Goal: Ask a question: Seek information or help from site administrators or community

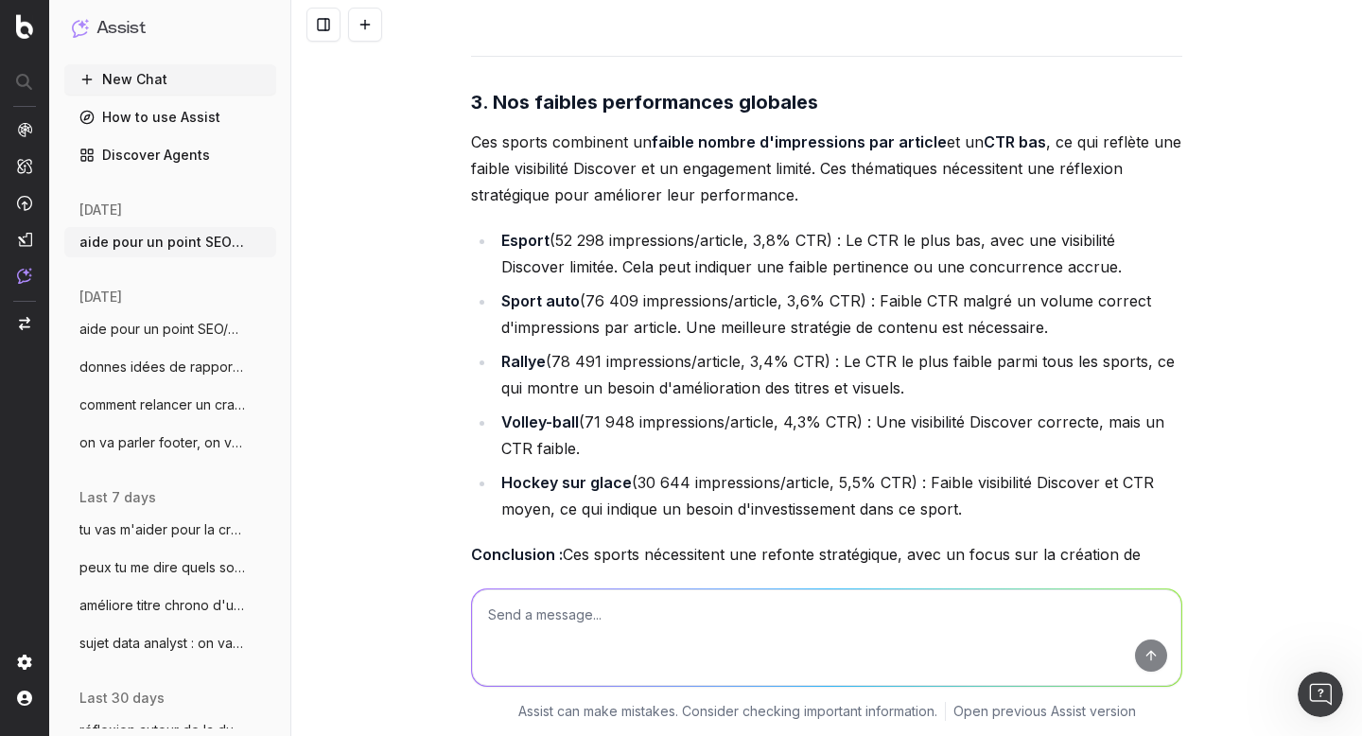
scroll to position [7357, 0]
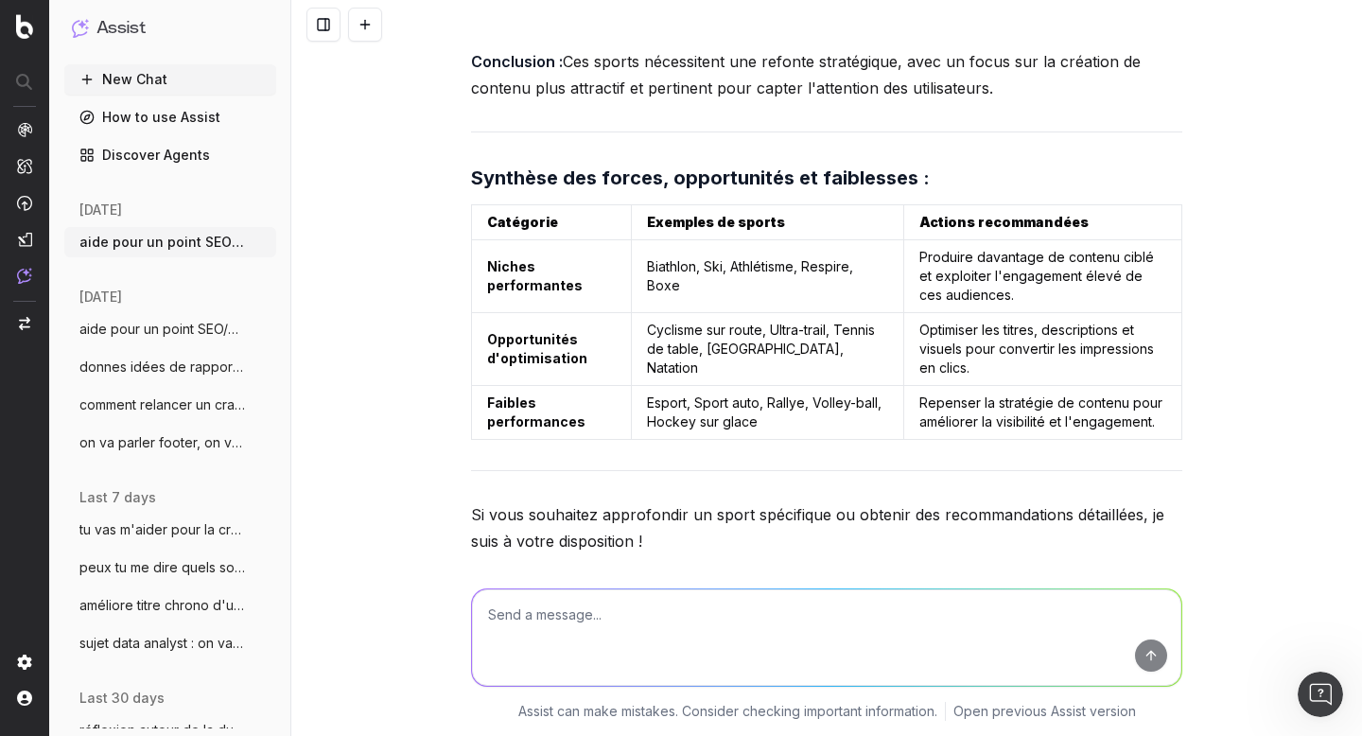
click at [589, 611] on textarea at bounding box center [827, 637] width 710 height 97
type textarea "idée de titre et sous titre de ctte slide"
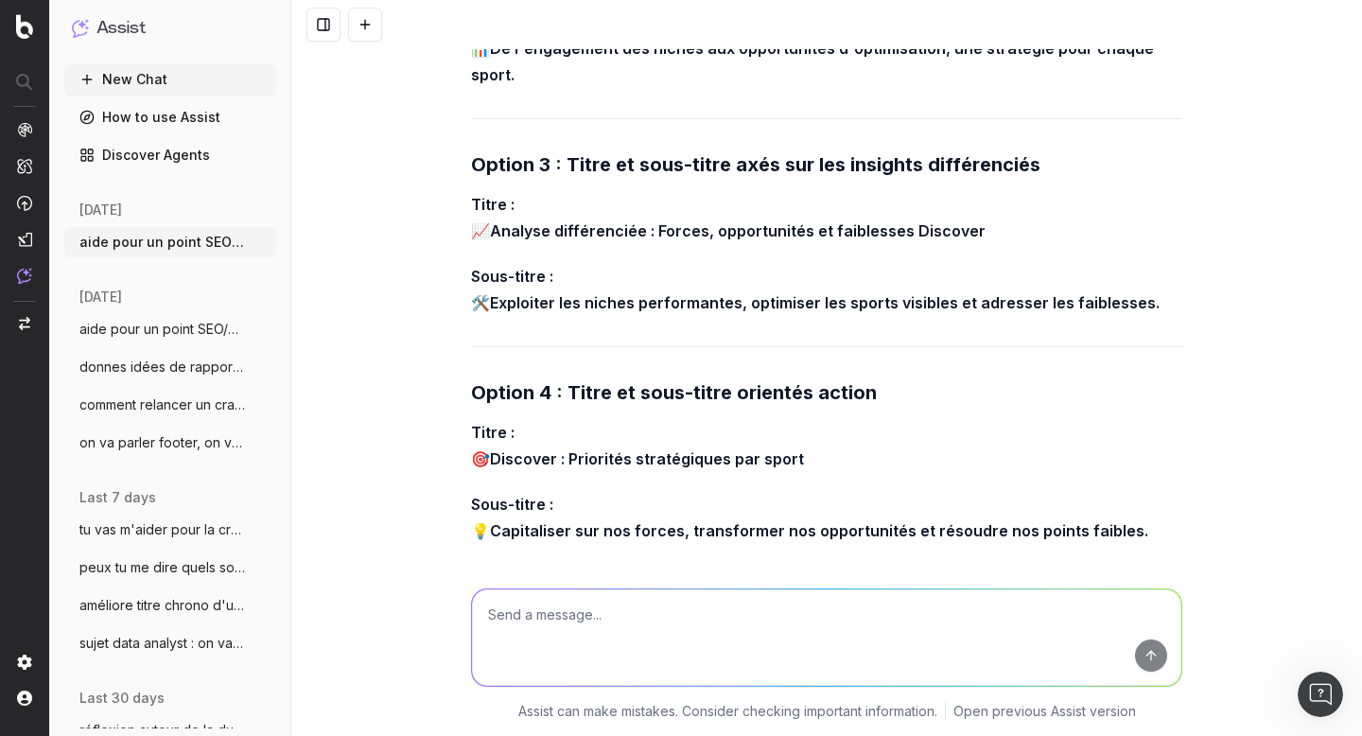
scroll to position [8567, 0]
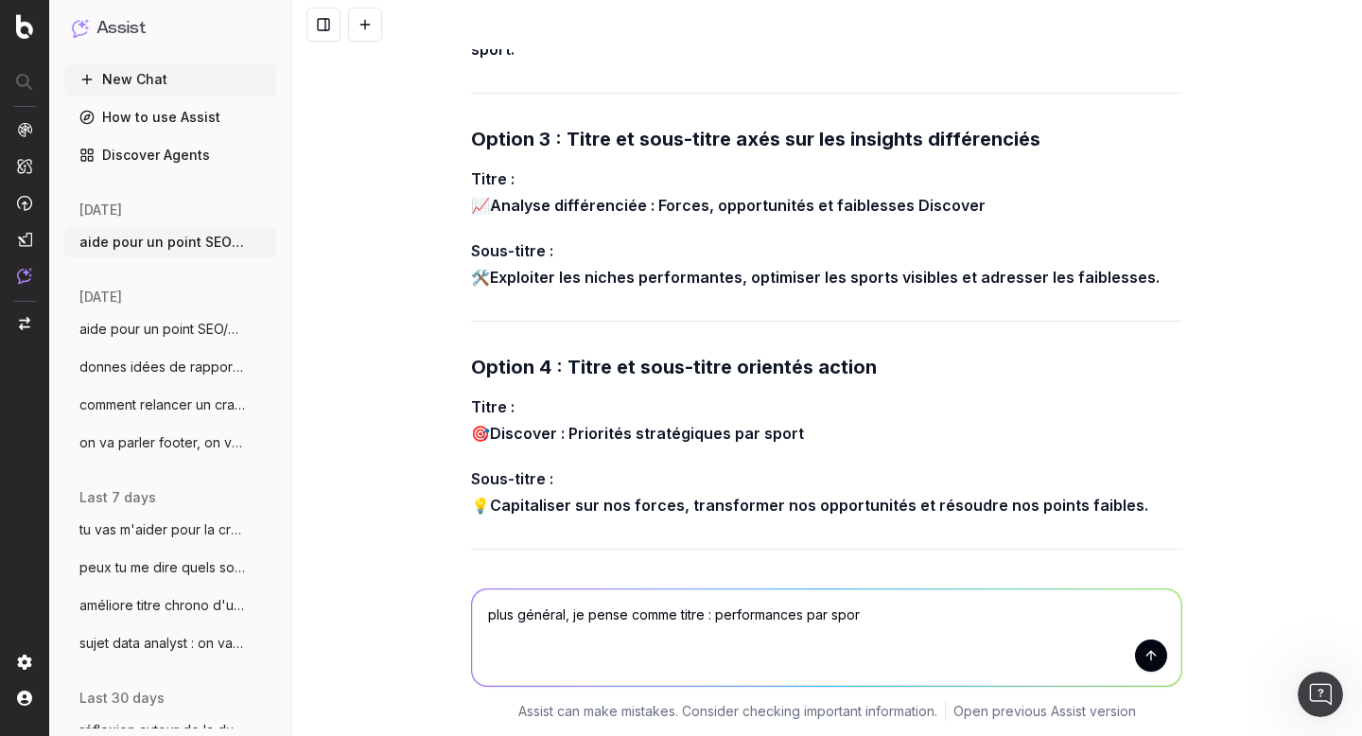
type textarea "plus général, je pense comme titre : performances par sport"
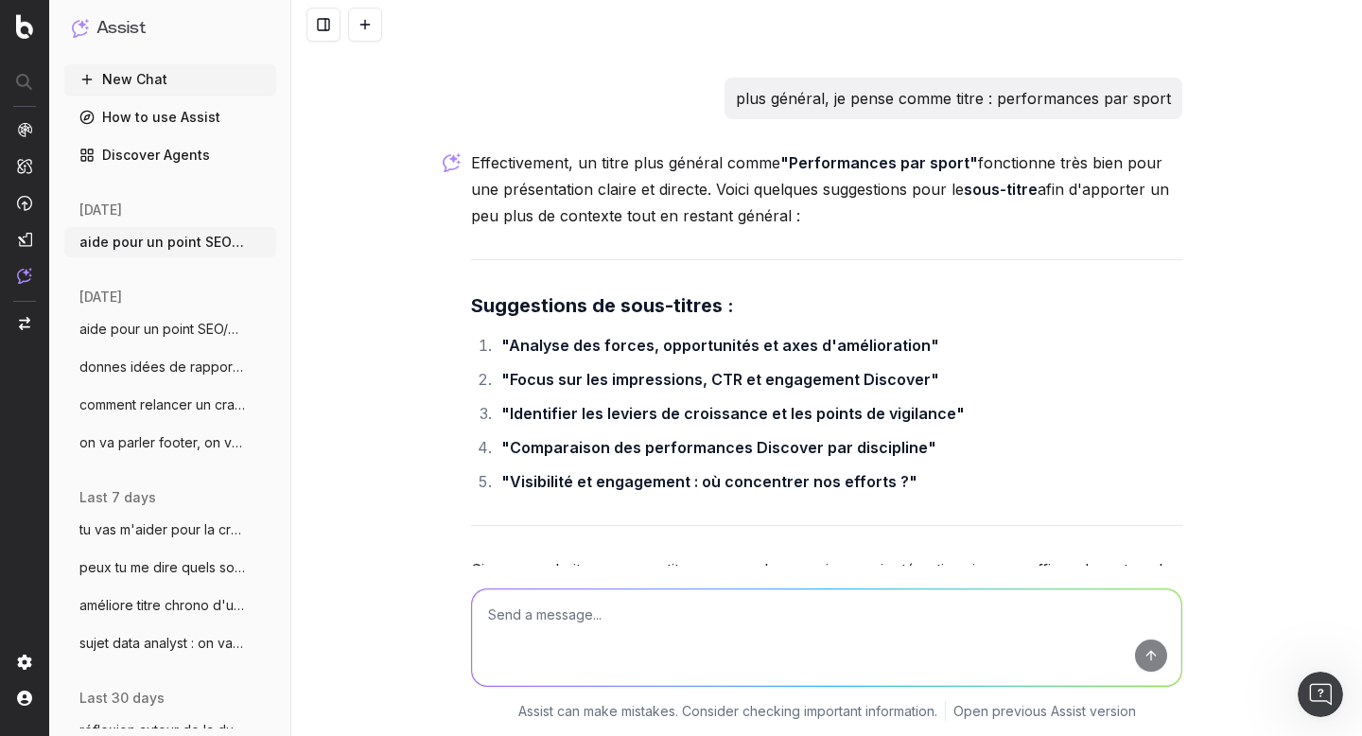
scroll to position [9197, 0]
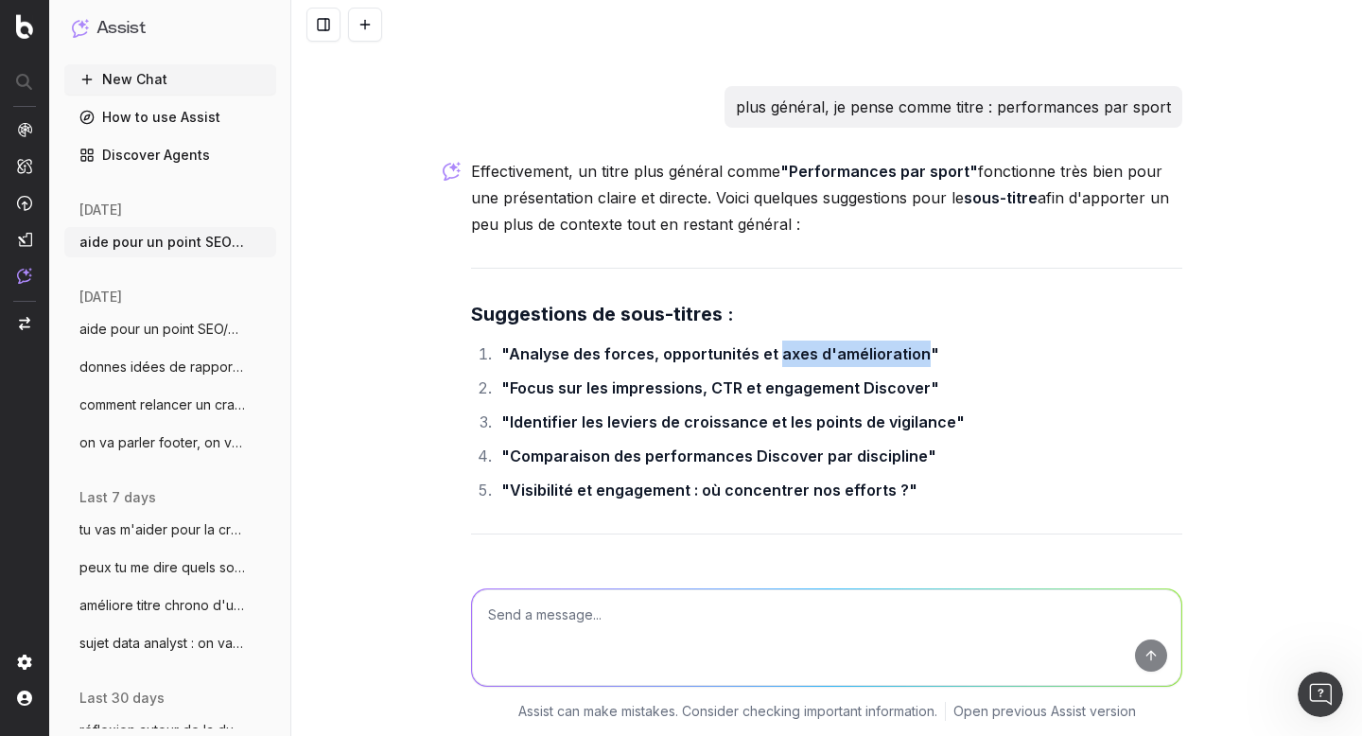
drag, startPoint x: 768, startPoint y: 253, endPoint x: 905, endPoint y: 252, distance: 137.2
click at [905, 344] on strong ""Analyse des forces, opportunités et axes d'amélioration"" at bounding box center [720, 353] width 438 height 19
copy strong "axes d'amélioration"
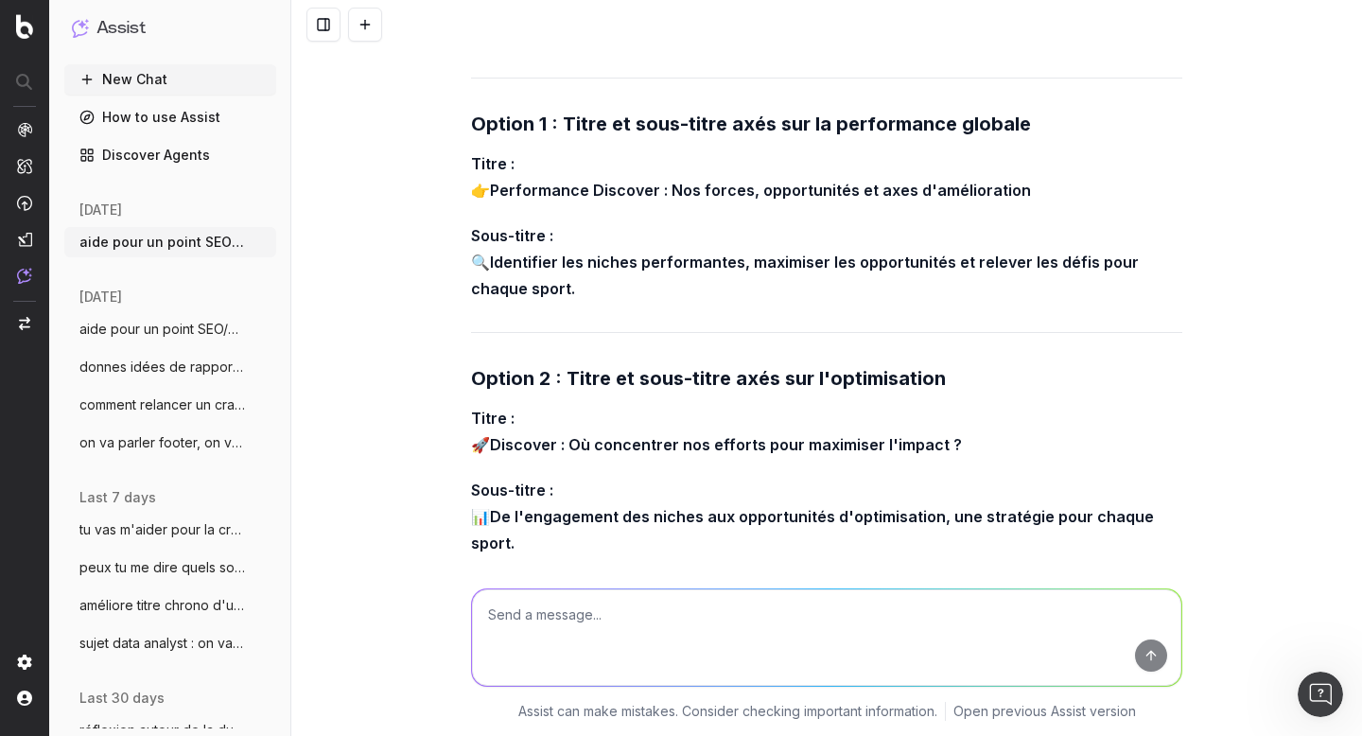
scroll to position [8071, 0]
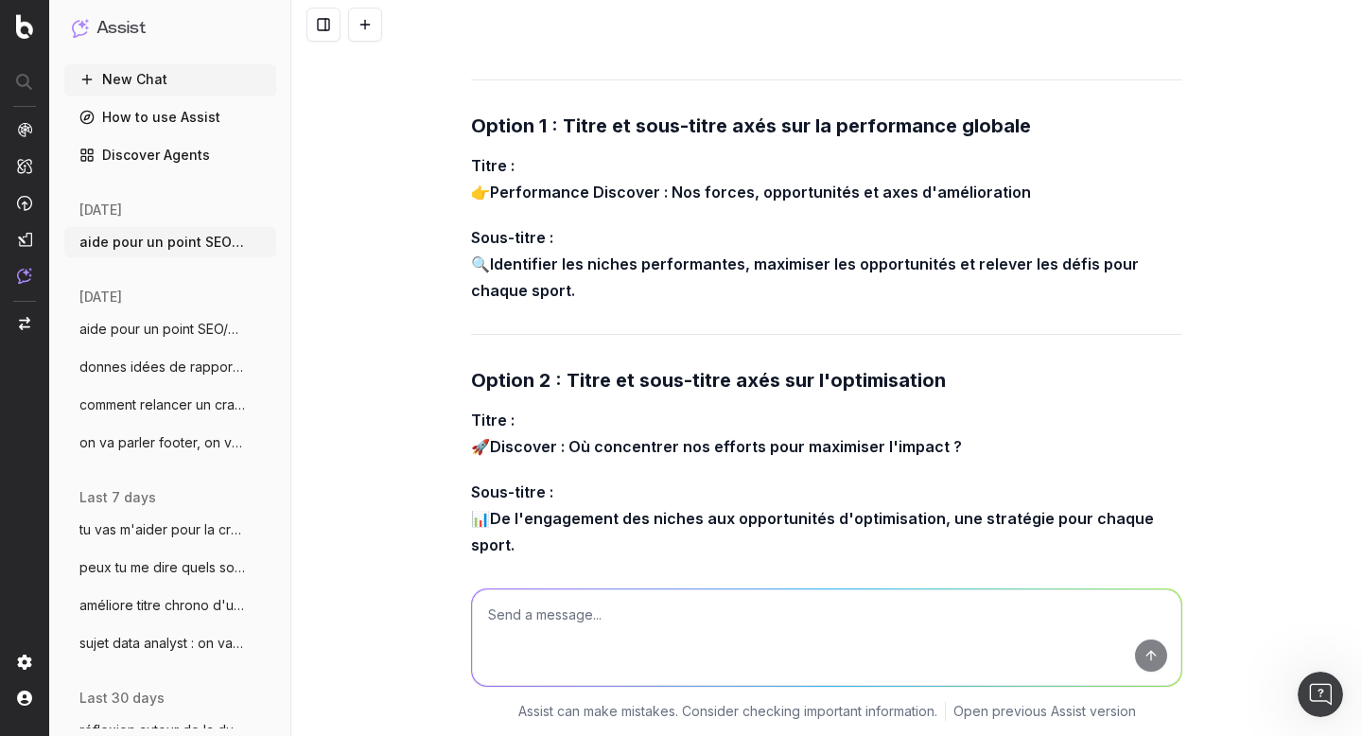
click at [656, 620] on textarea at bounding box center [827, 637] width 710 height 97
paste textarea "Performances Discover par sport​"
paste textarea "Axes d'amélioration, stratégie différente des sports​"
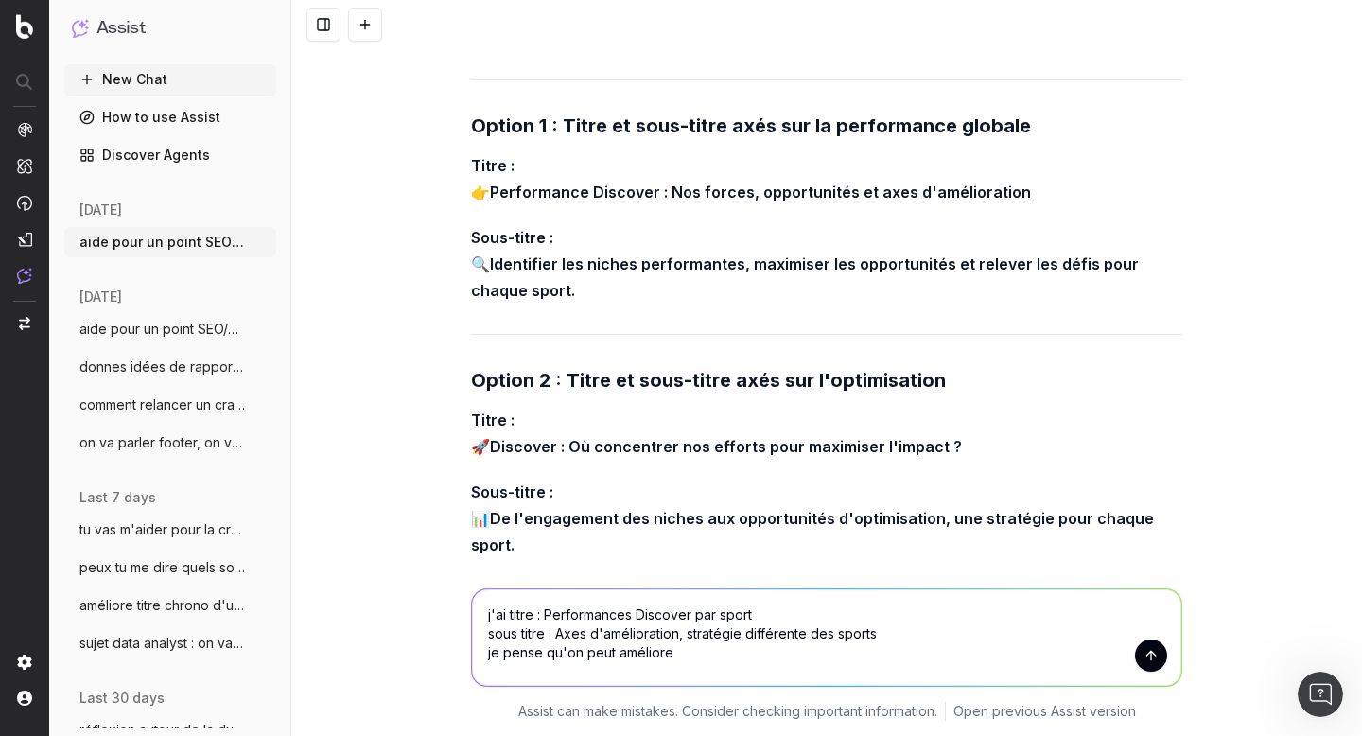
type textarea "j'ai titre : Performances Discover par sport​ sous titre : Axes d'amélioration,…"
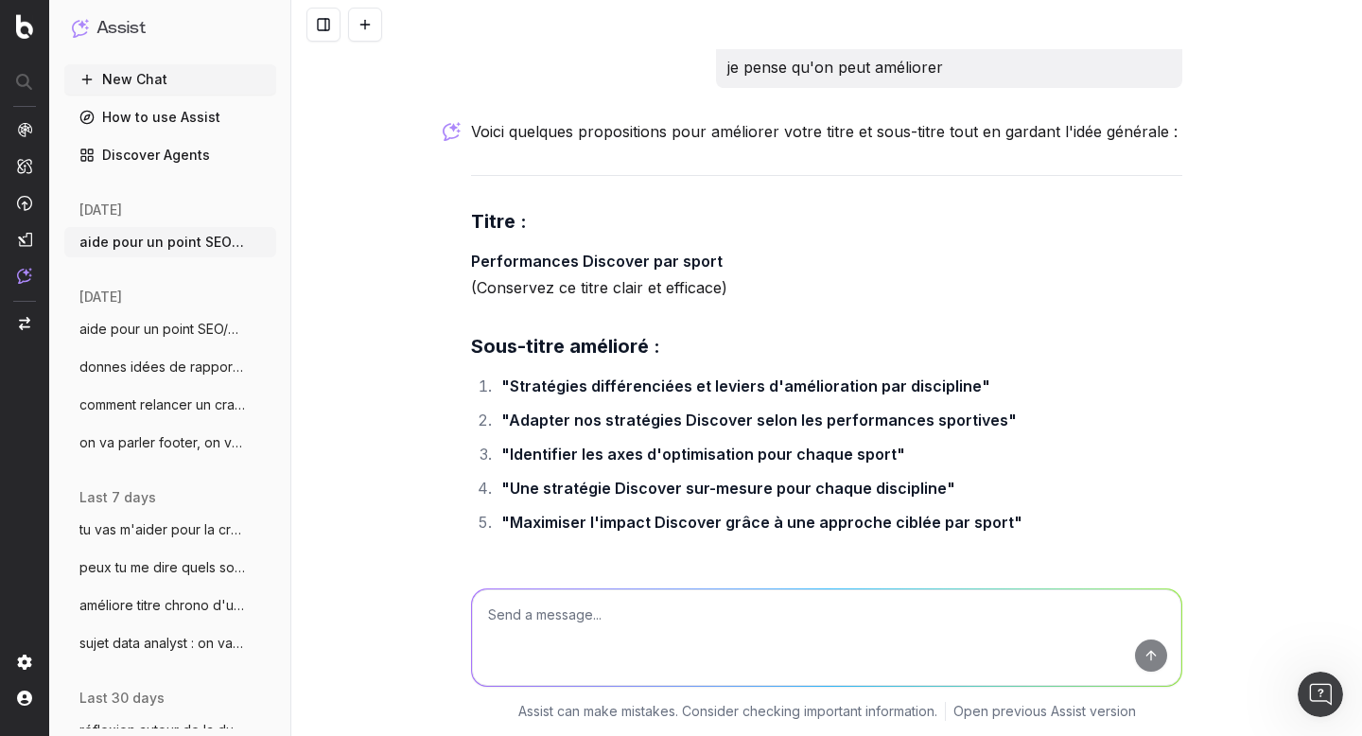
scroll to position [9876, 0]
click at [602, 637] on textarea at bounding box center [827, 637] width 710 height 97
paste textarea "Adapter nos stratégies, selon les sports​"
type textarea "bien ? : Adapter nos stratégies, selon les sports​"
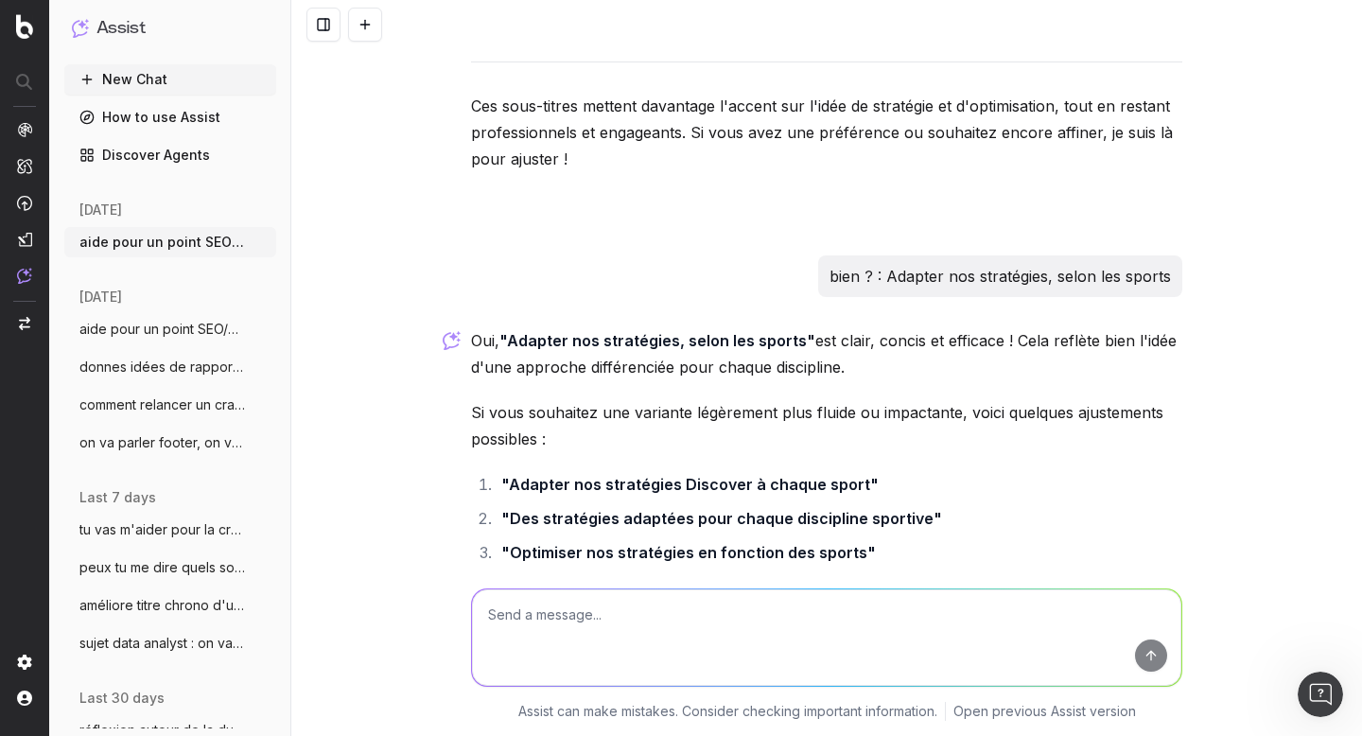
scroll to position [10435, 0]
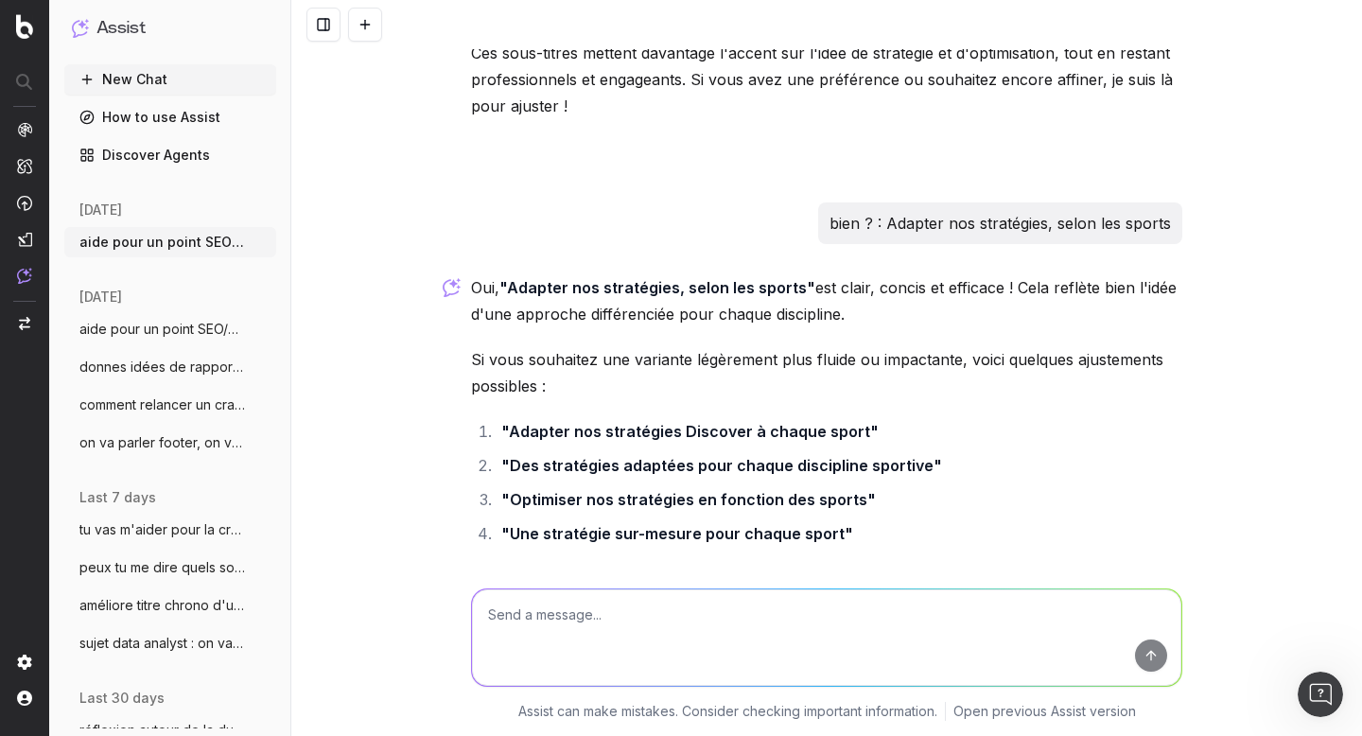
click at [161, 327] on span "aide pour un point SEO/Data, on va trait" at bounding box center [162, 329] width 167 height 19
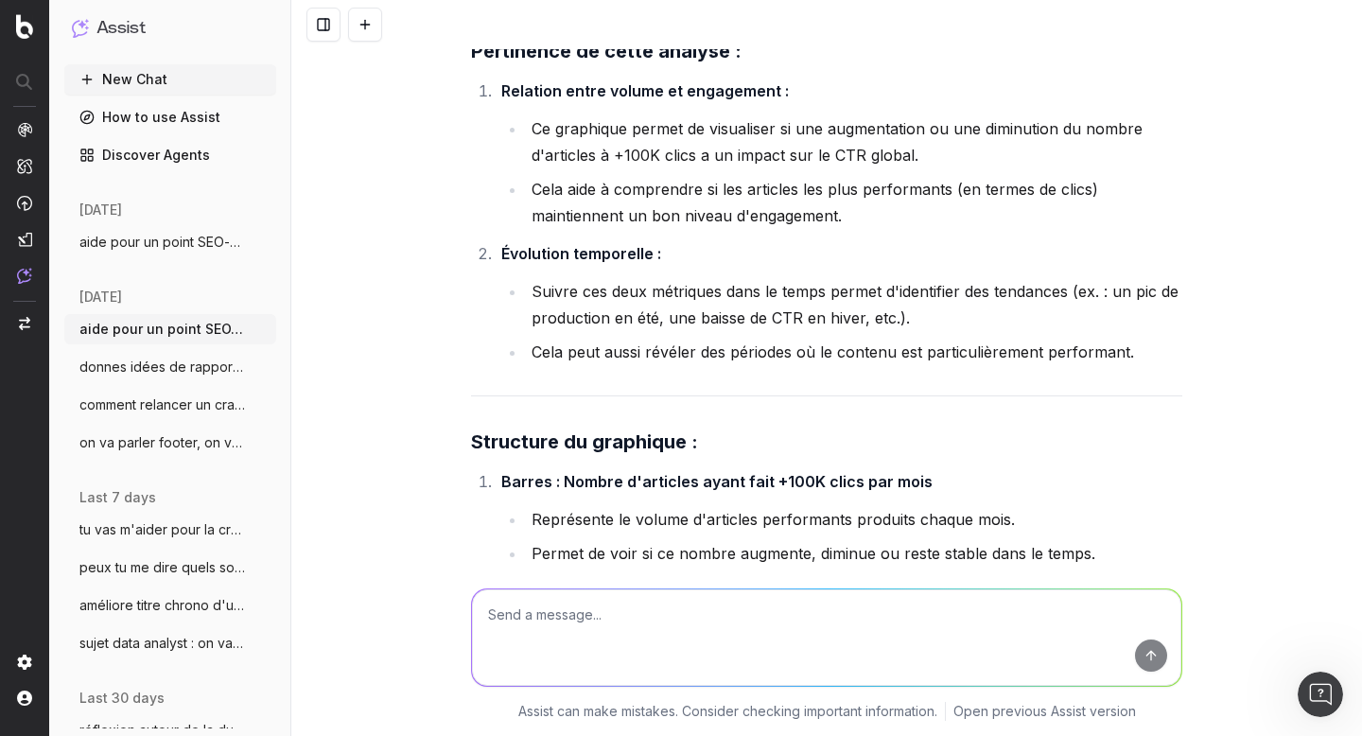
scroll to position [63681, 0]
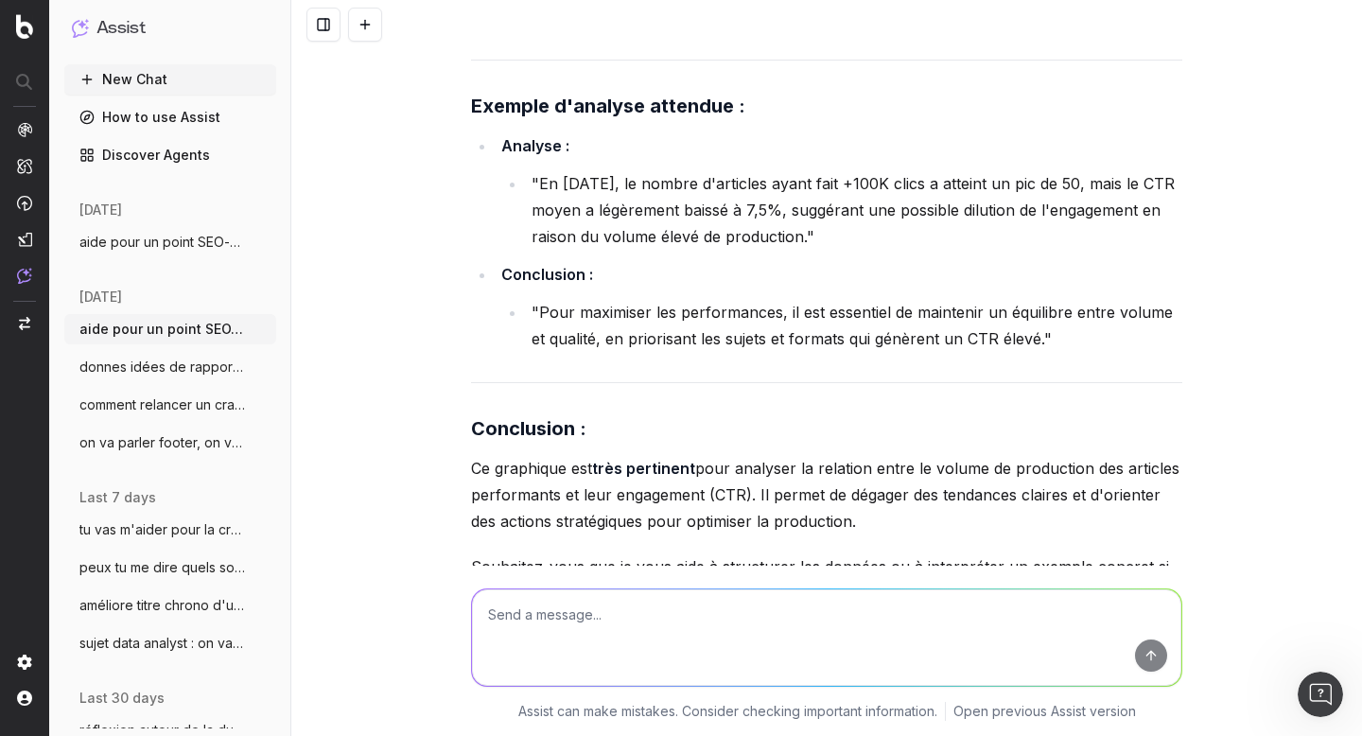
click at [185, 644] on span "sujet data analyst : on va faire un rap" at bounding box center [162, 643] width 167 height 19
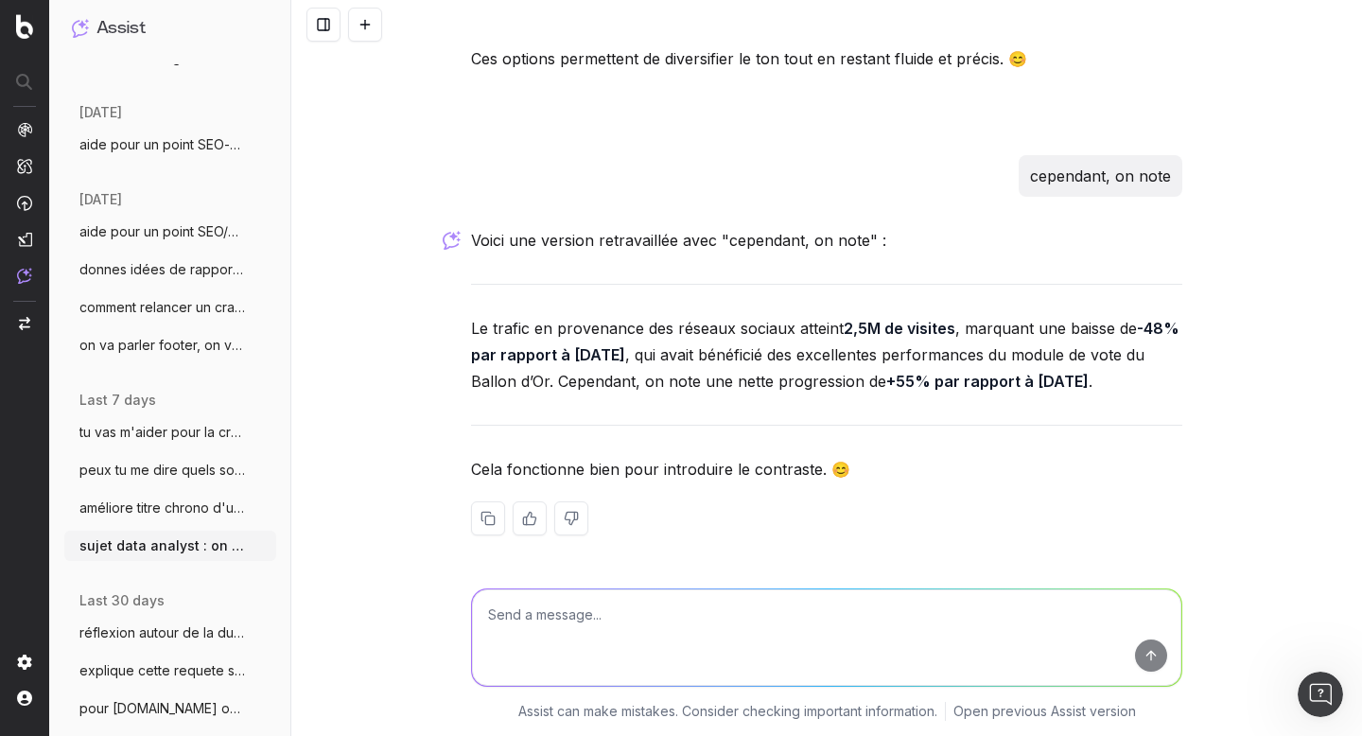
scroll to position [114, 0]
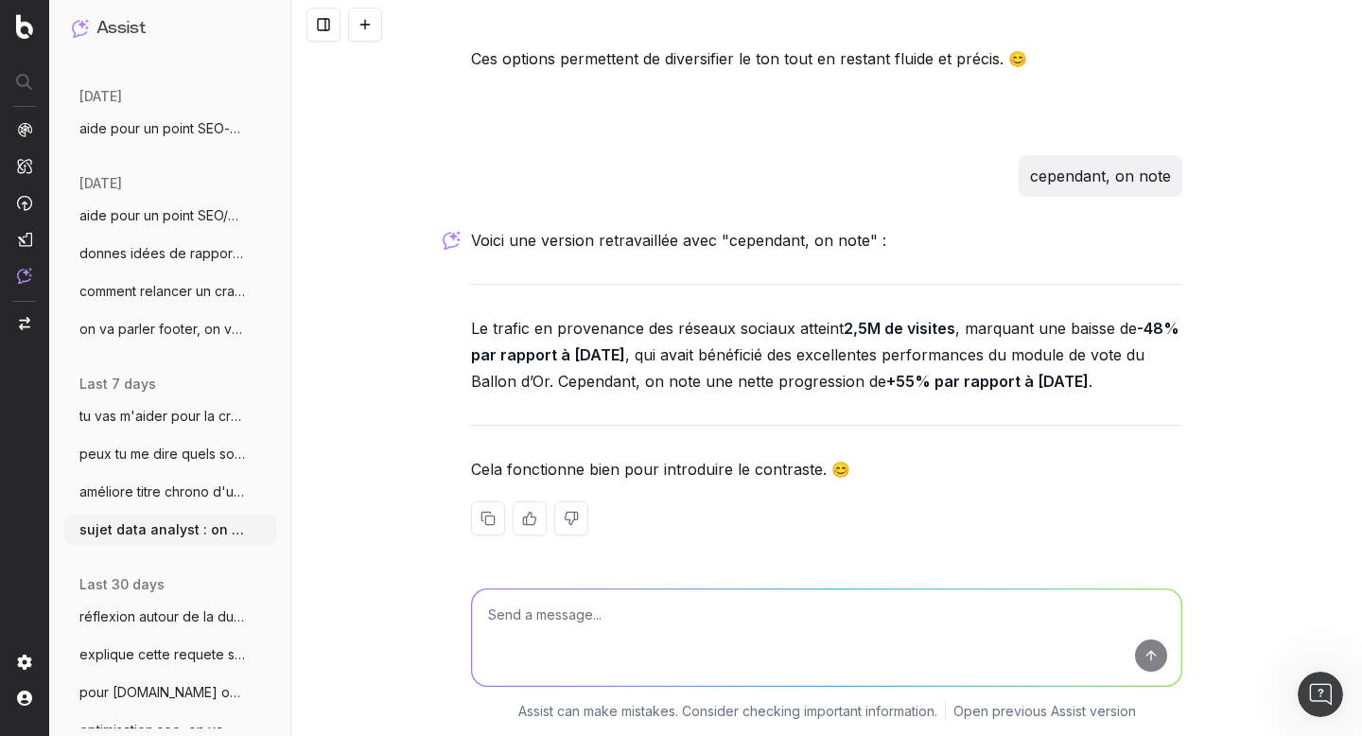
click at [149, 606] on button "réflexion autour de la durée de durée de" at bounding box center [170, 617] width 212 height 30
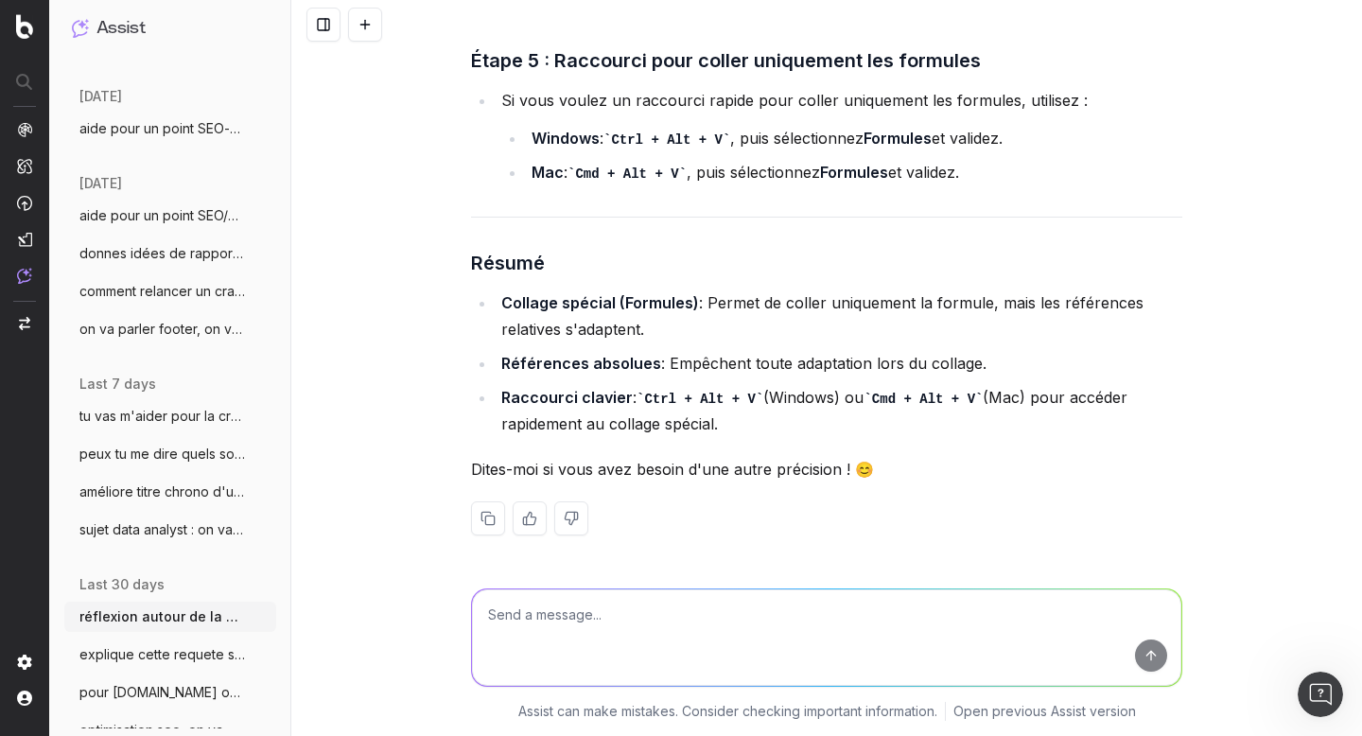
scroll to position [26891, 0]
click at [255, 615] on icon "button" at bounding box center [262, 616] width 15 height 15
click at [446, 399] on div "réflexion autour de la durée de durée de vie d'un article en terme de perf. Com…" at bounding box center [826, 368] width 1071 height 736
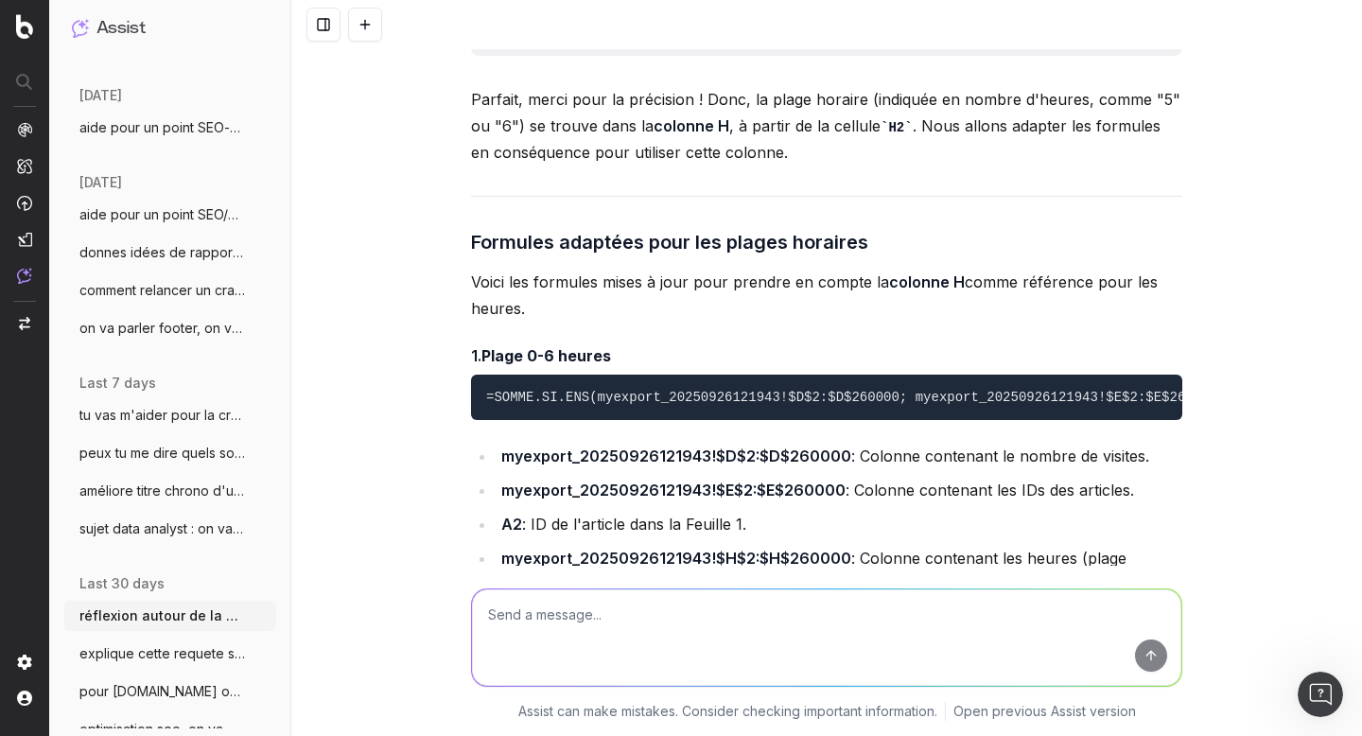
scroll to position [225, 0]
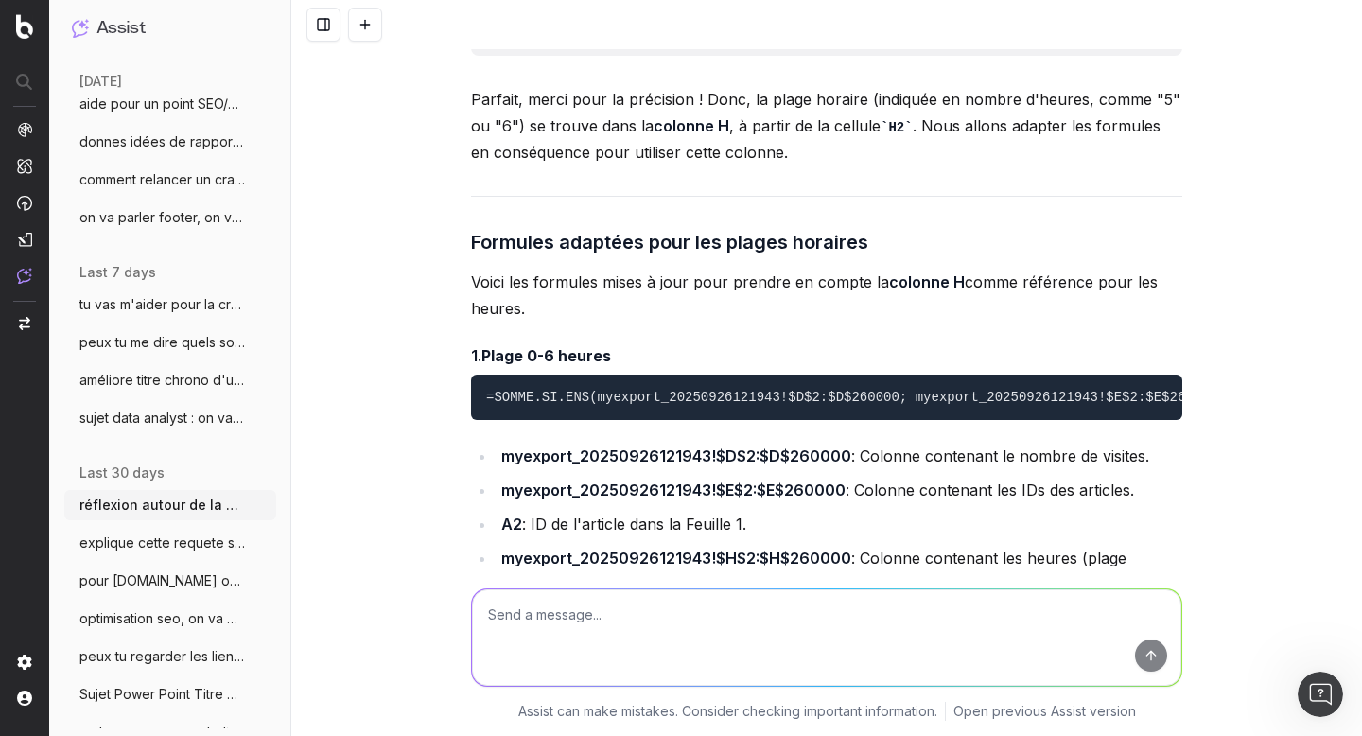
click at [143, 624] on span "optimisation seo, on va mettre des métad" at bounding box center [162, 618] width 167 height 19
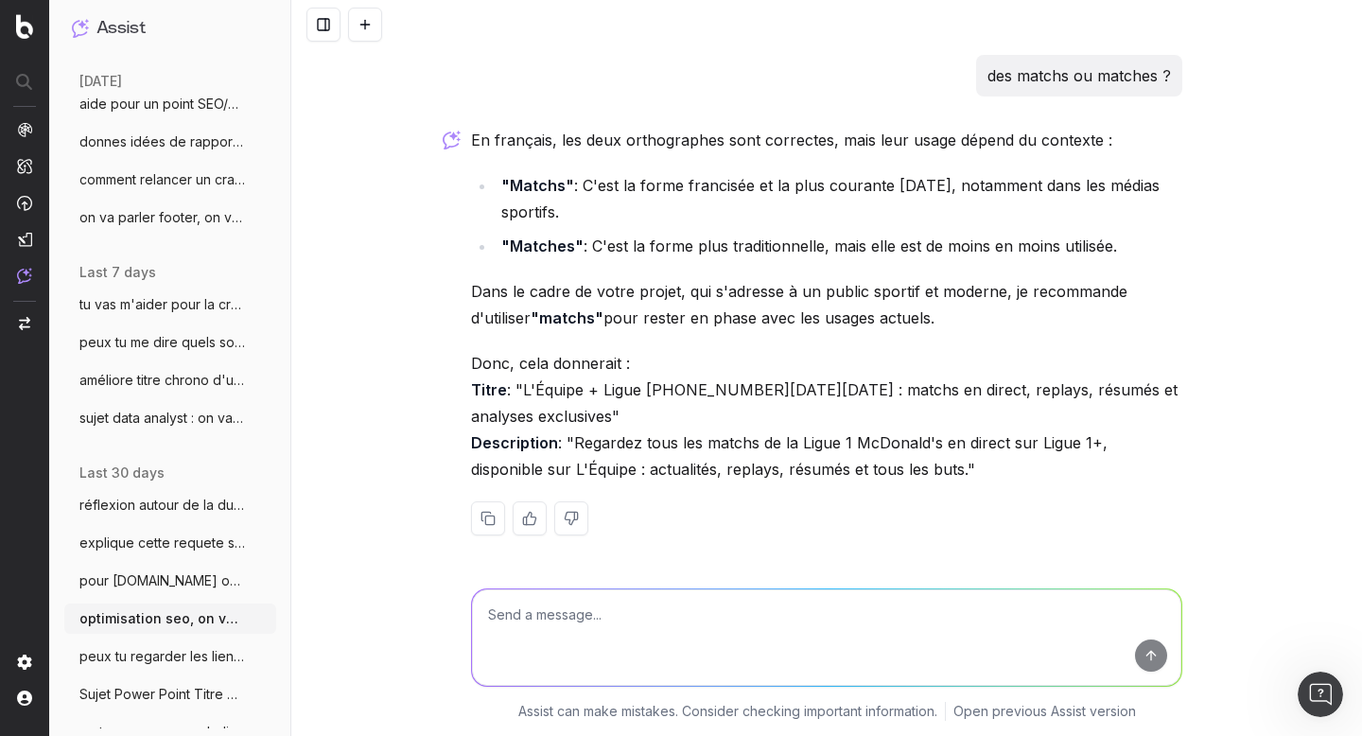
scroll to position [1962, 0]
click at [150, 583] on span "pour [DOMAIN_NAME] on va parler de données" at bounding box center [162, 580] width 167 height 19
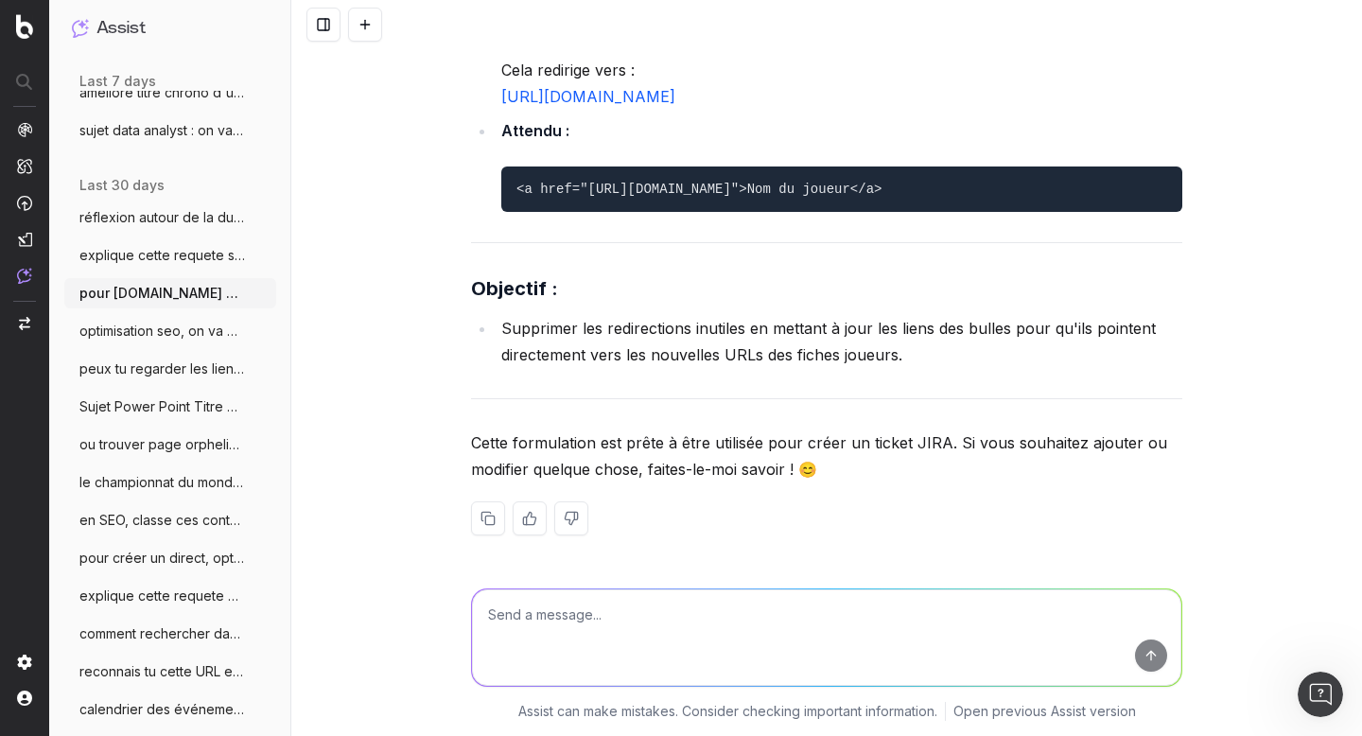
scroll to position [525, 0]
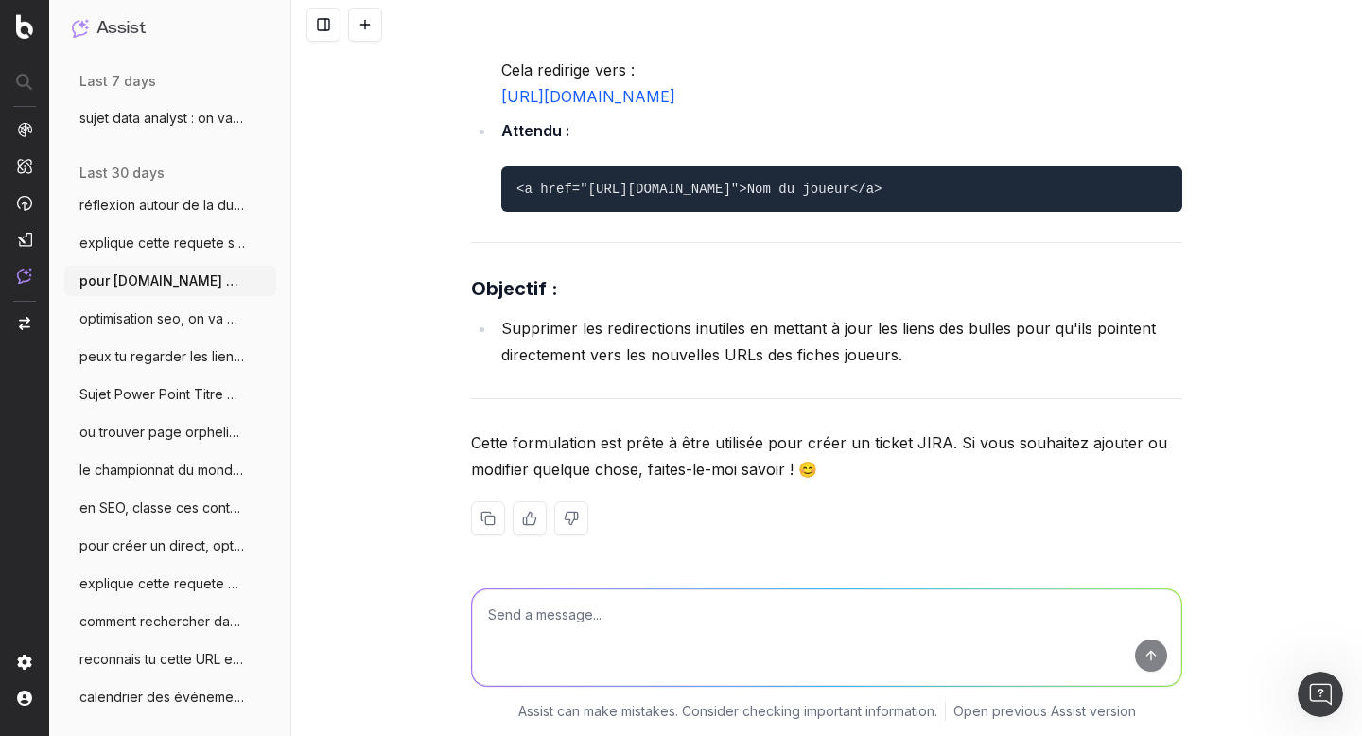
click at [156, 473] on span "le championnat du monde masculin de vole" at bounding box center [162, 470] width 167 height 19
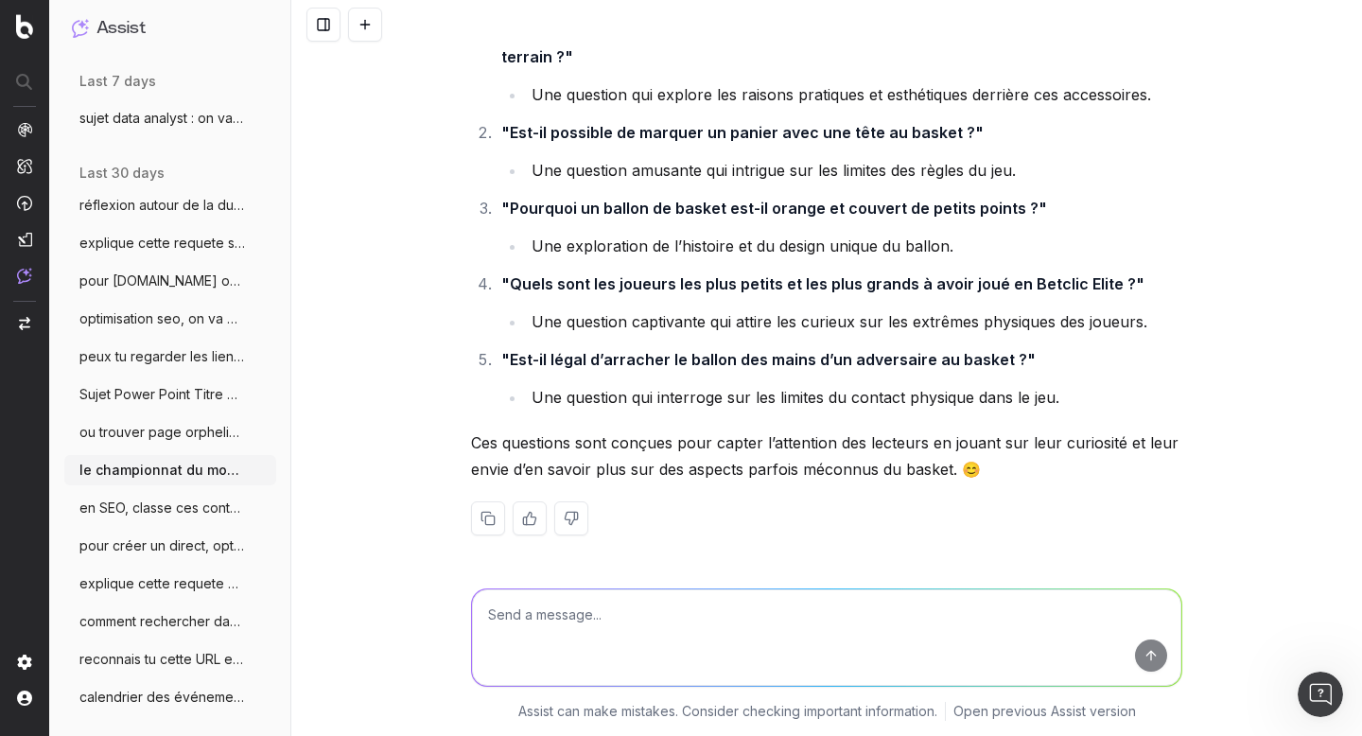
scroll to position [56400, 0]
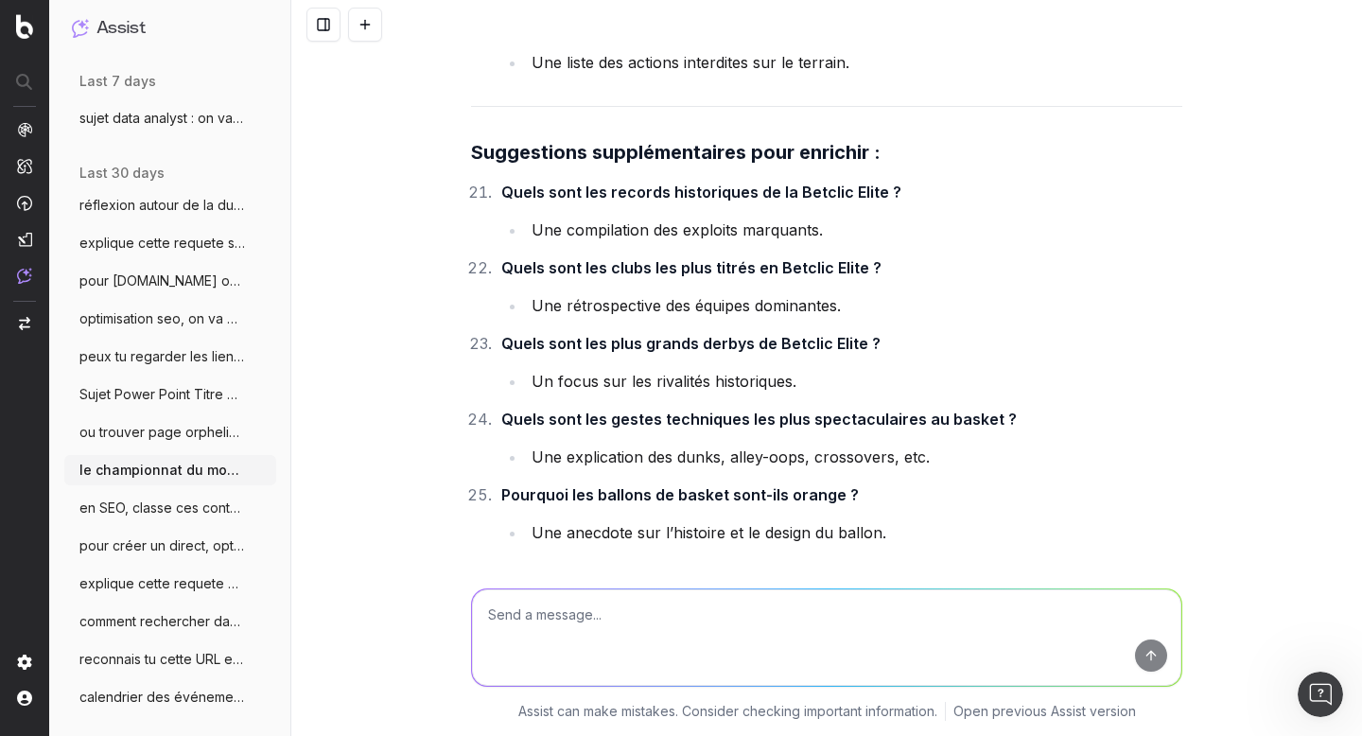
click at [555, 611] on textarea at bounding box center [827, 637] width 710 height 97
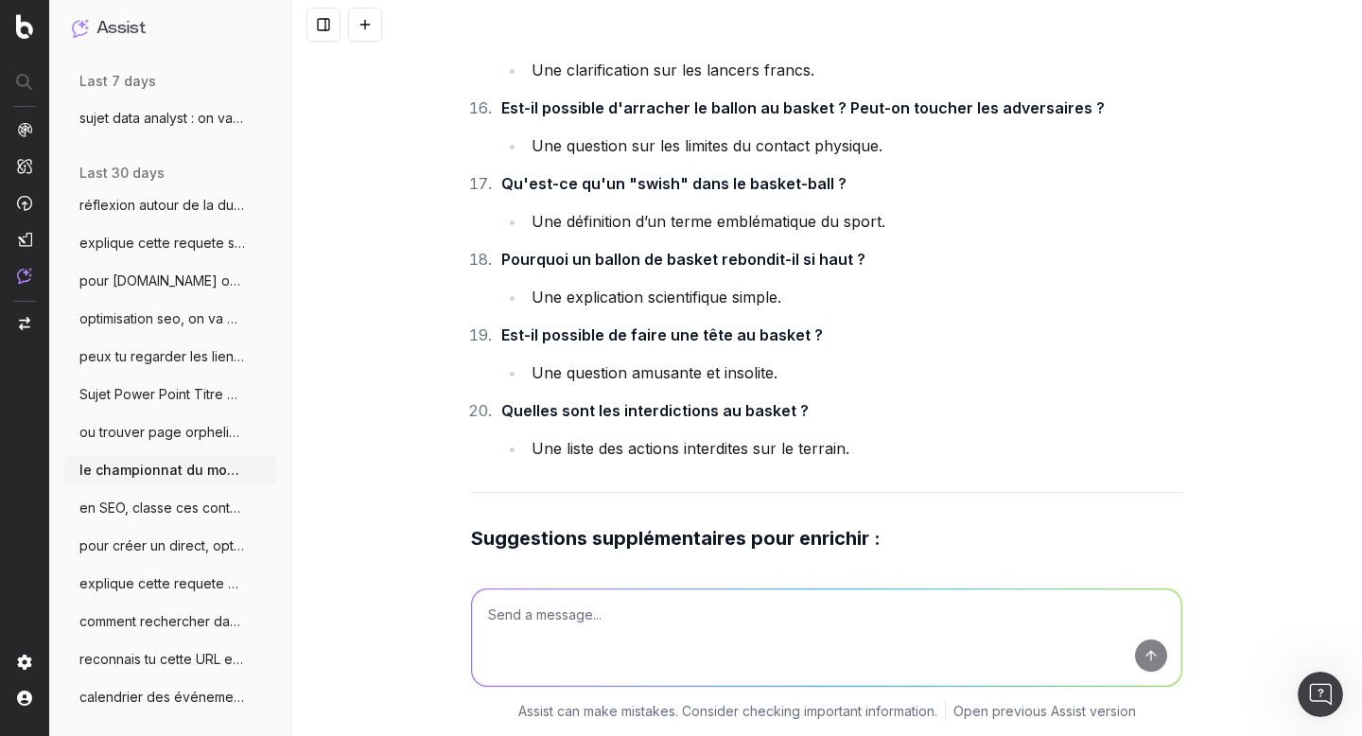
scroll to position [56057, 0]
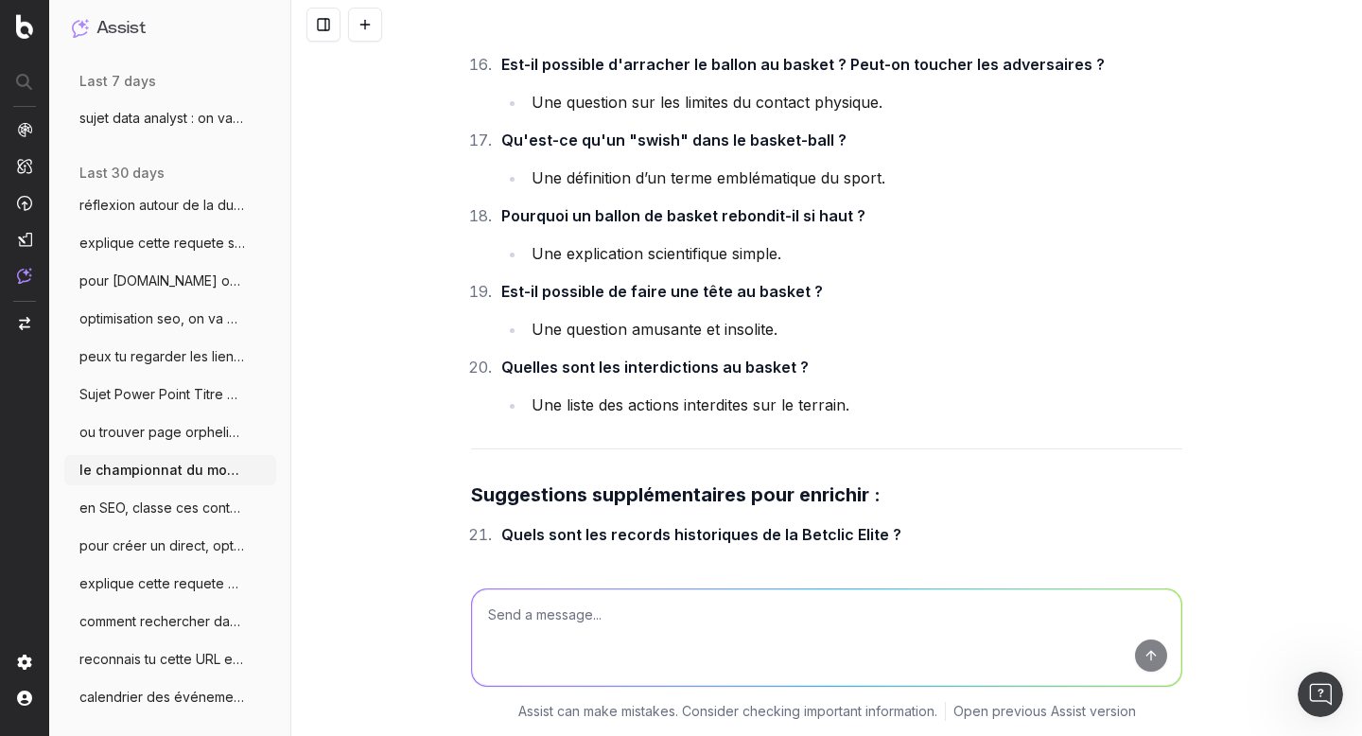
click at [548, 604] on textarea at bounding box center [827, 637] width 710 height 97
paste textarea "L’ips dolo si AME Co adip elitsedd ei tempo INC Ut’lab et dol magn aliq ENI Ad …"
type textarea "lo ipsum do si AME, c'ad elit se : D’eiu temp in UTL Et dolo magnaali en admin …"
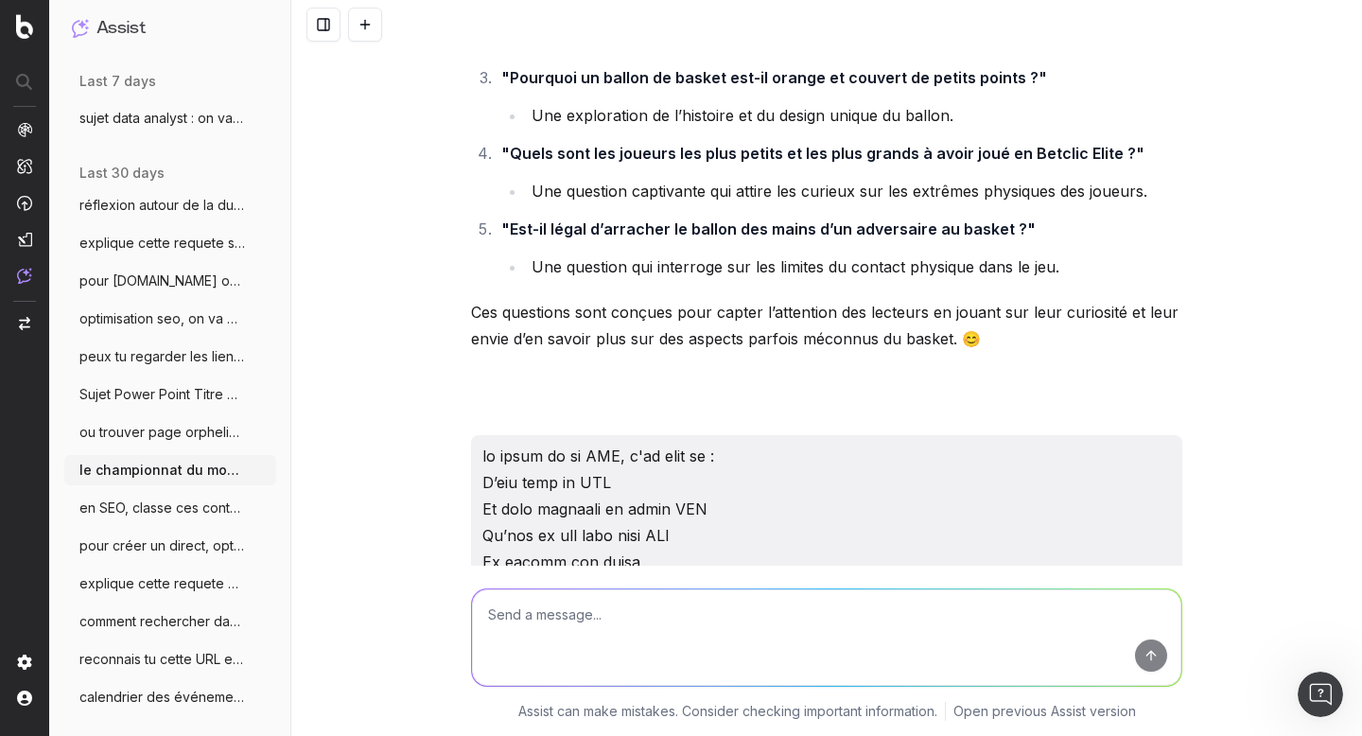
scroll to position [57517, 0]
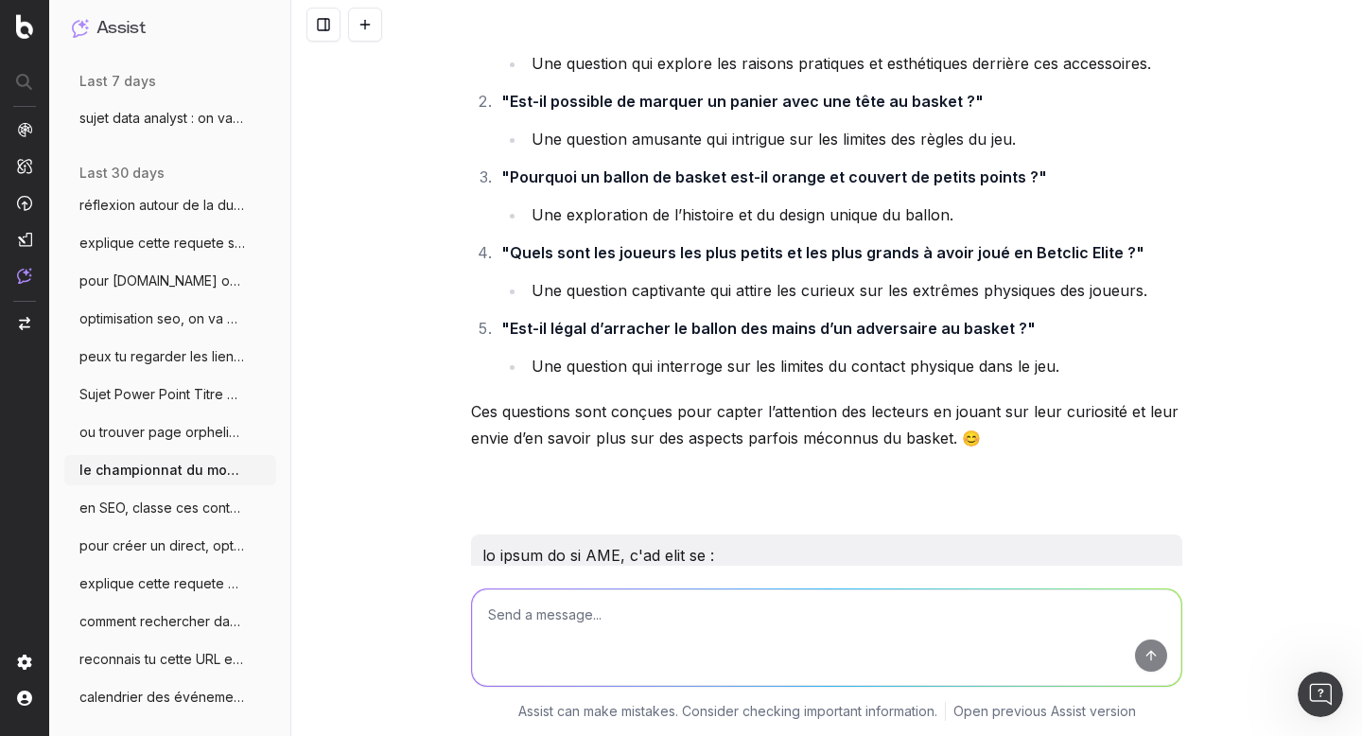
drag, startPoint x: 881, startPoint y: 265, endPoint x: 464, endPoint y: 351, distance: 426.1
copy div "0. Loremipsumdo si ametconsectetu ad el SED : D’eiu temp in UTL ? Etd magnaaliq…"
click at [629, 627] on textarea at bounding box center [827, 637] width 710 height 97
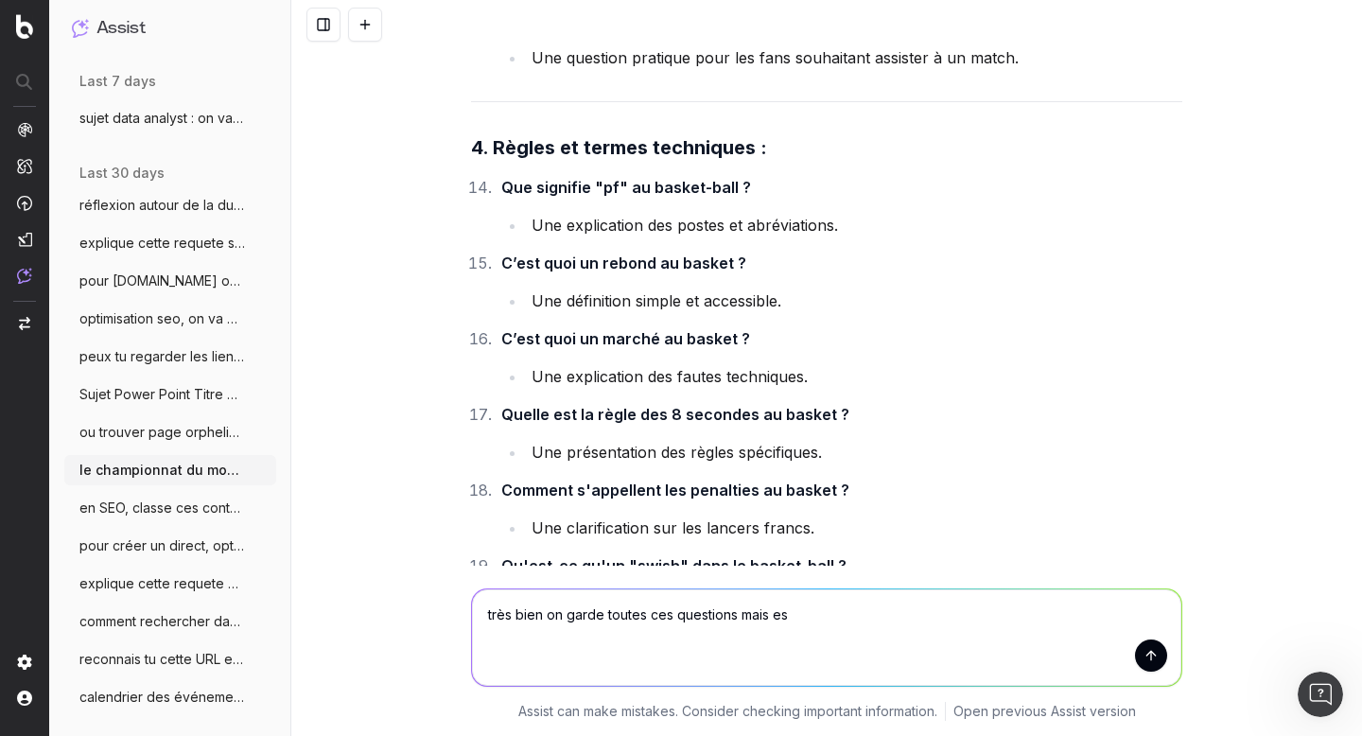
scroll to position [60109, 0]
click at [777, 618] on textarea "très bien on garde toutes ces questions mais es" at bounding box center [827, 637] width 710 height 97
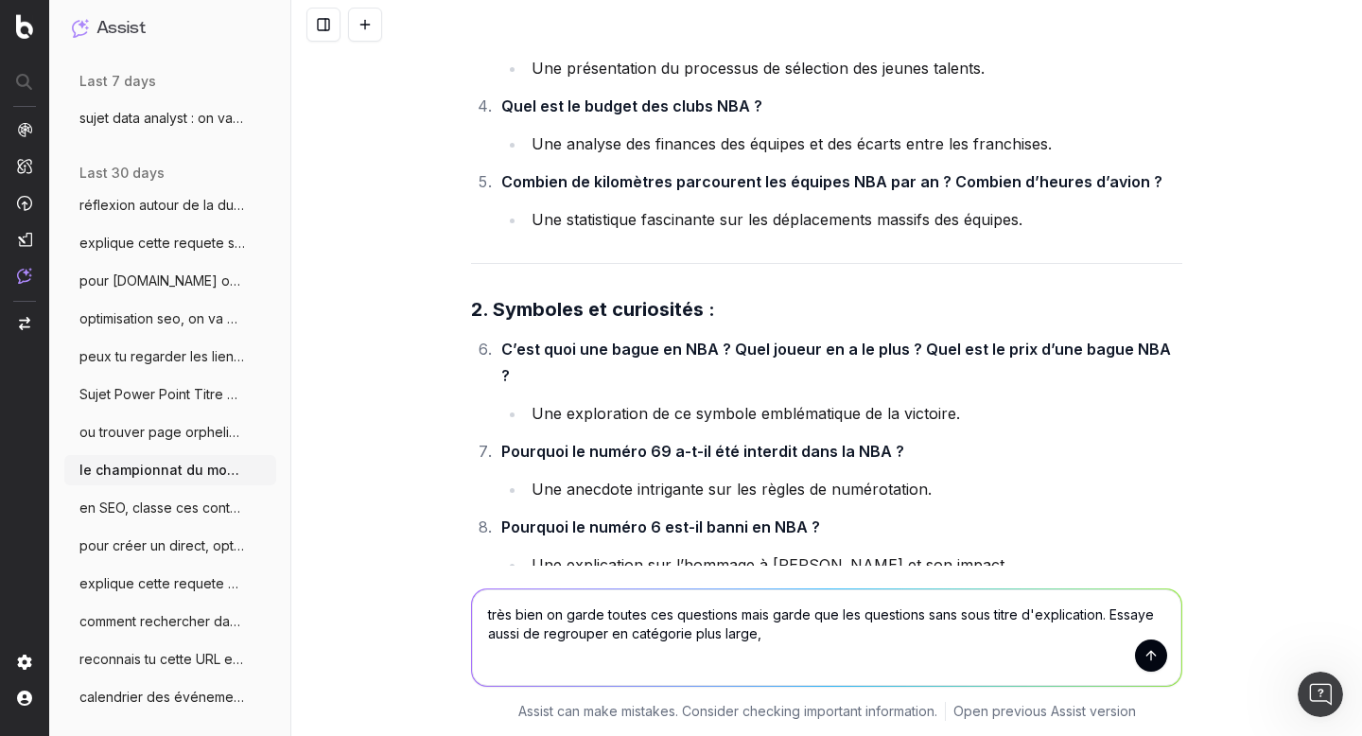
scroll to position [58967, 0]
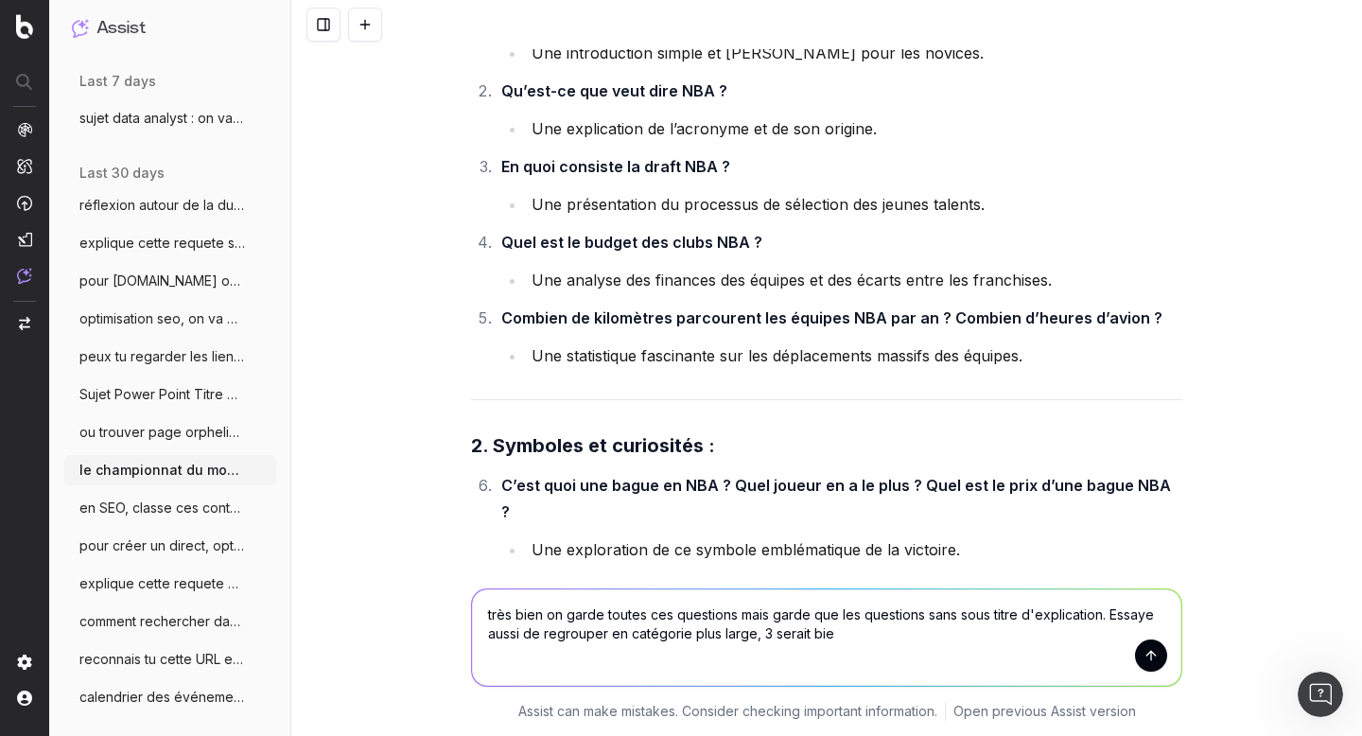
type textarea "très bien on garde toutes ces questions mais garde que les questions sans sous …"
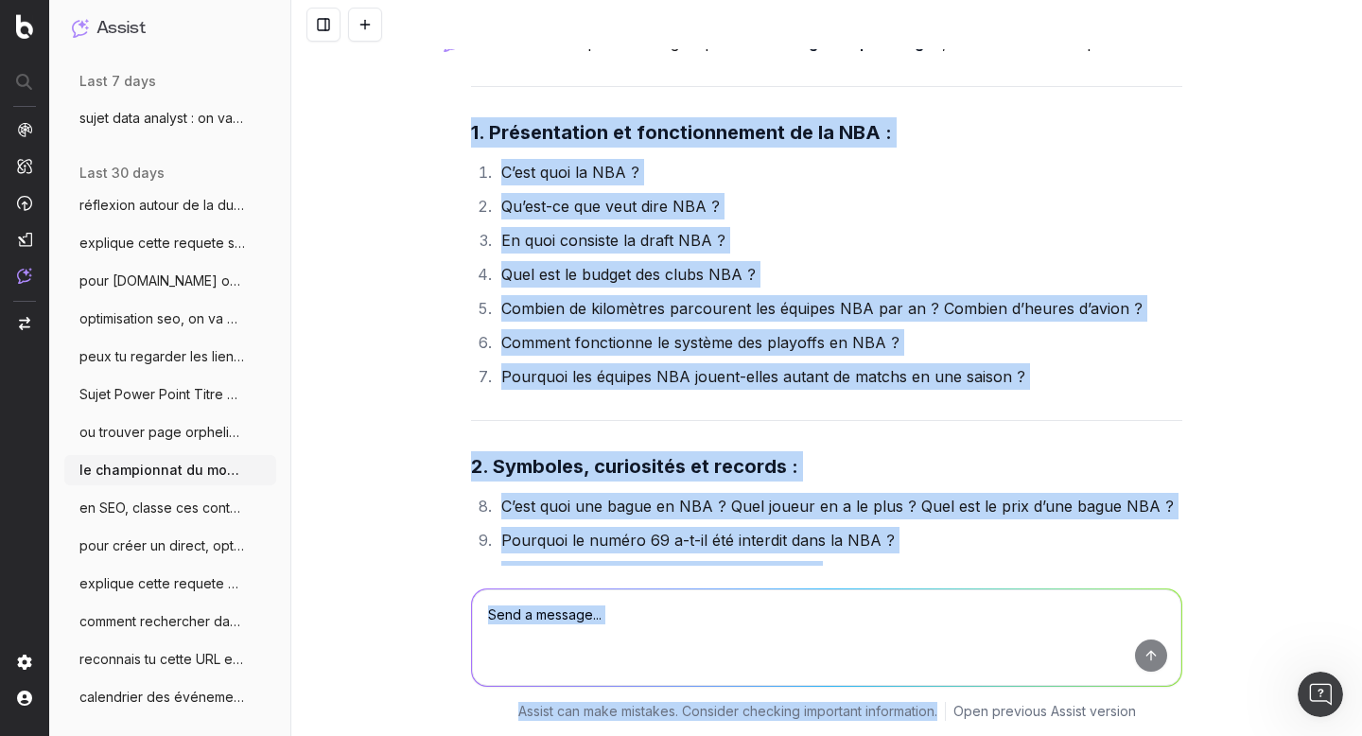
scroll to position [62343, 0]
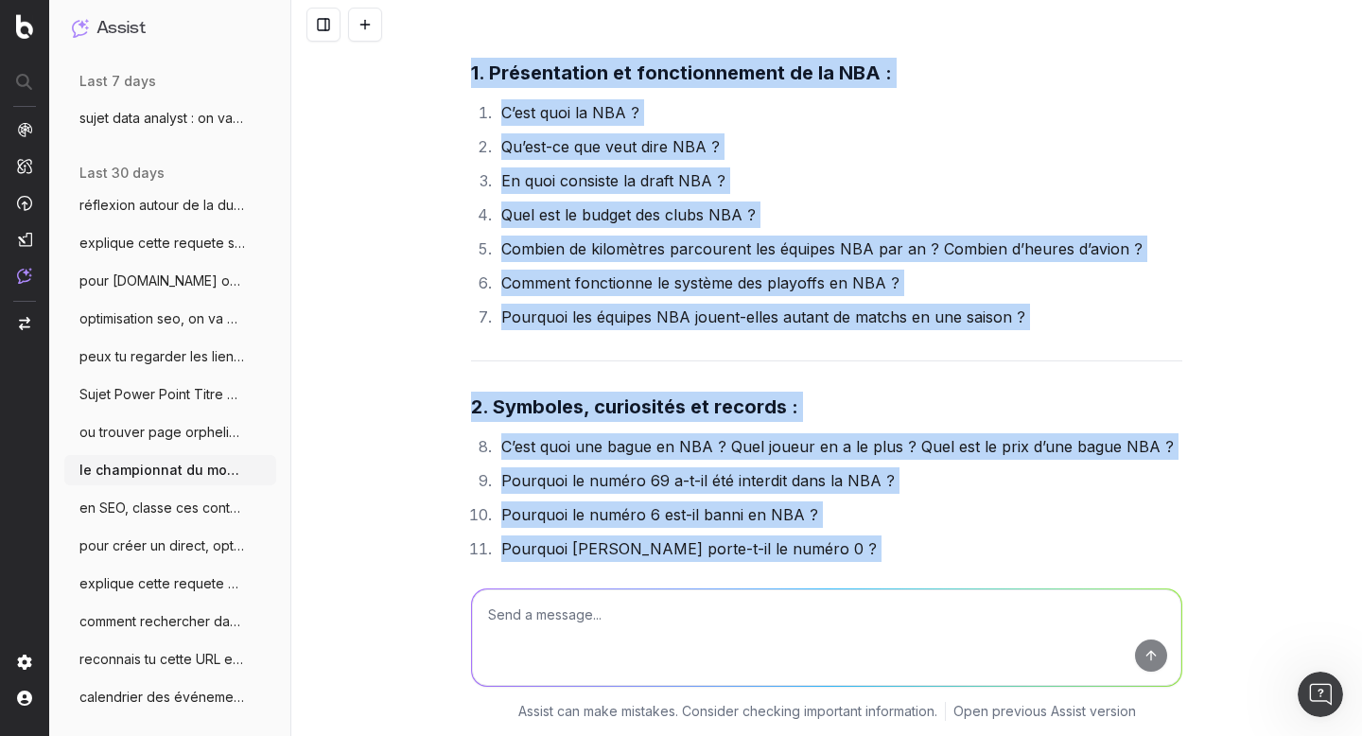
drag, startPoint x: 444, startPoint y: 148, endPoint x: 871, endPoint y: 224, distance: 434.5
click at [871, 224] on div "le championnat du monde masculin de voleyball se prépare, quels sont les mots c…" at bounding box center [826, 368] width 1071 height 736
copy div "1. Loremipsumdo si ametconsectetu ad el SED : D’eiu temp in UTL ? Et’dol-ma ali…"
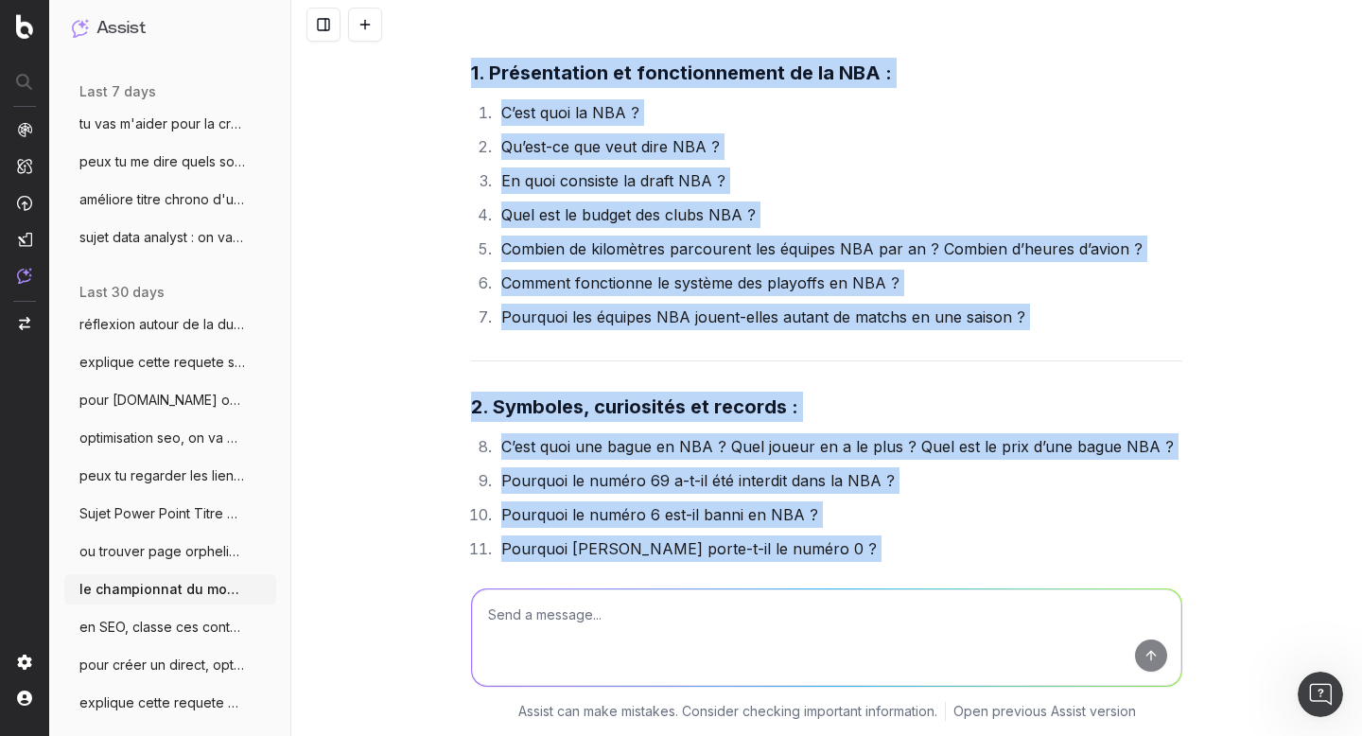
scroll to position [428, 0]
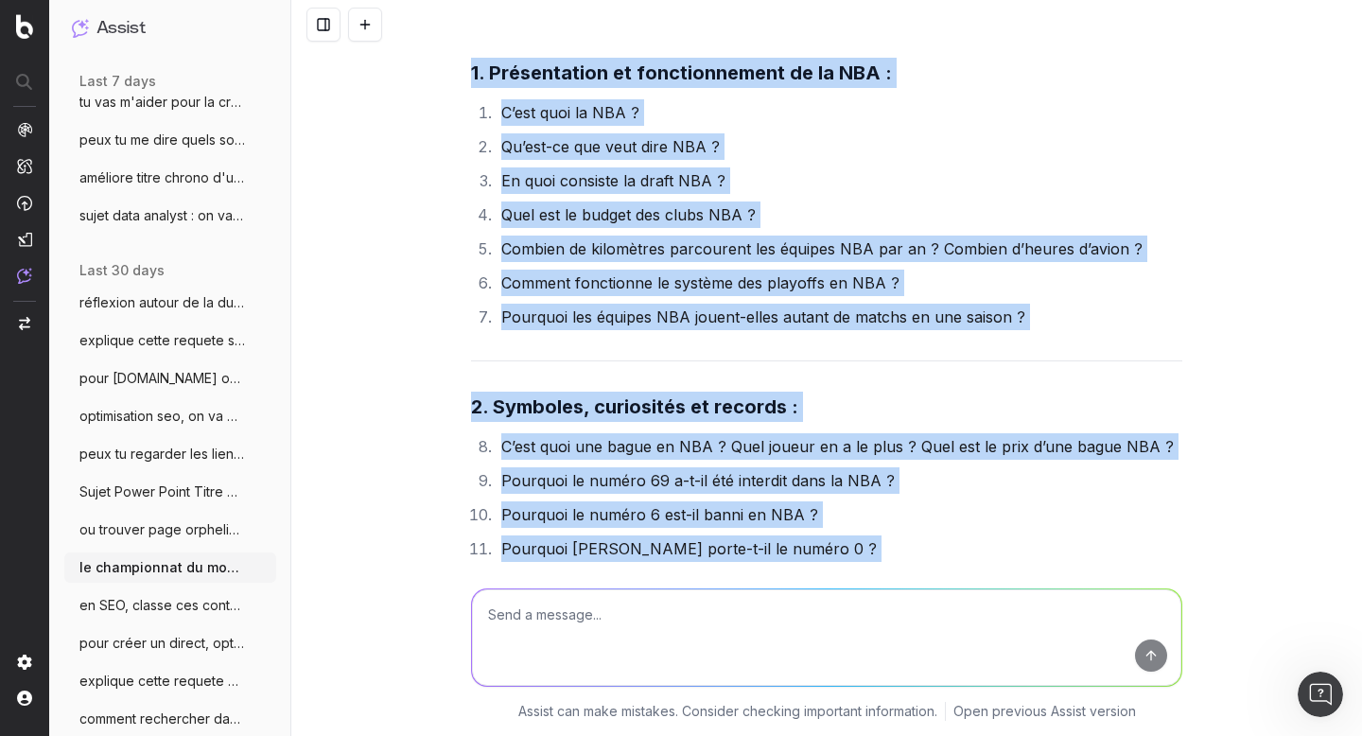
click at [143, 601] on span "en SEO, classe ces contenus en chaud fro" at bounding box center [162, 605] width 167 height 19
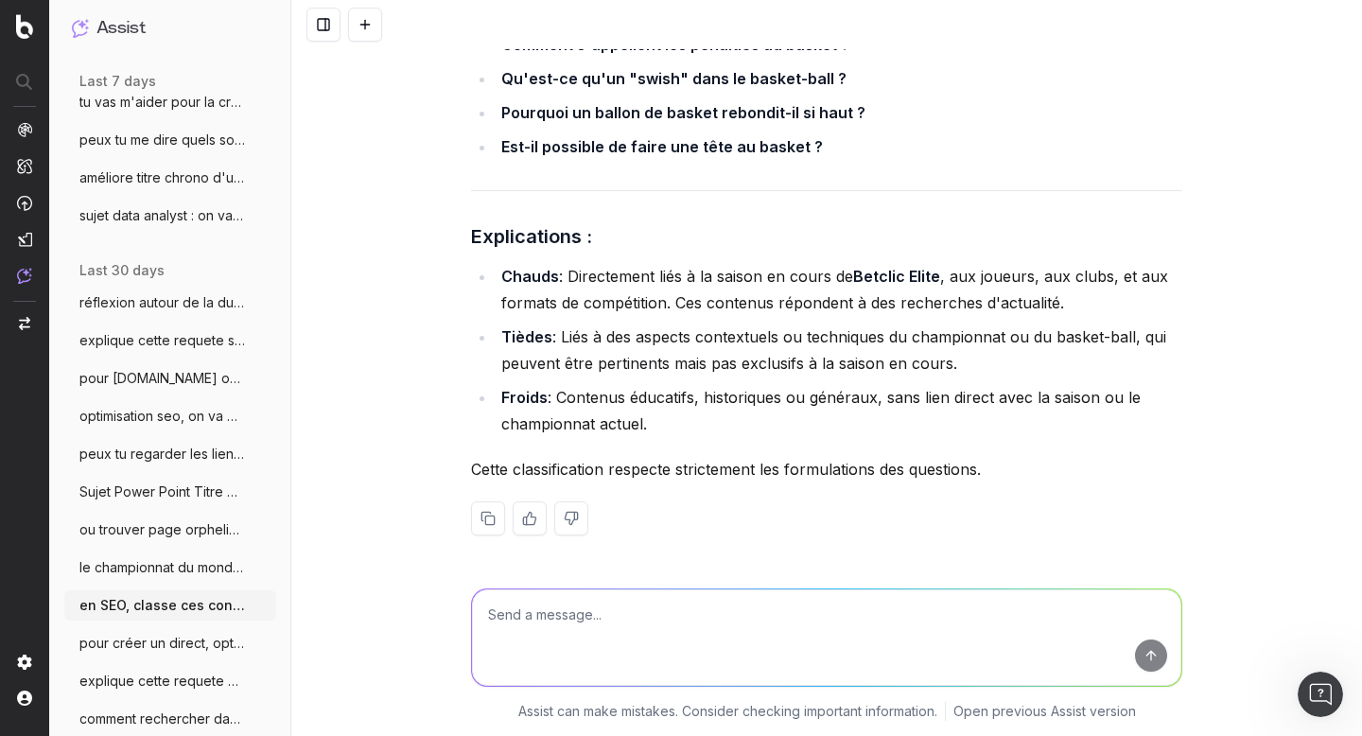
scroll to position [20663, 0]
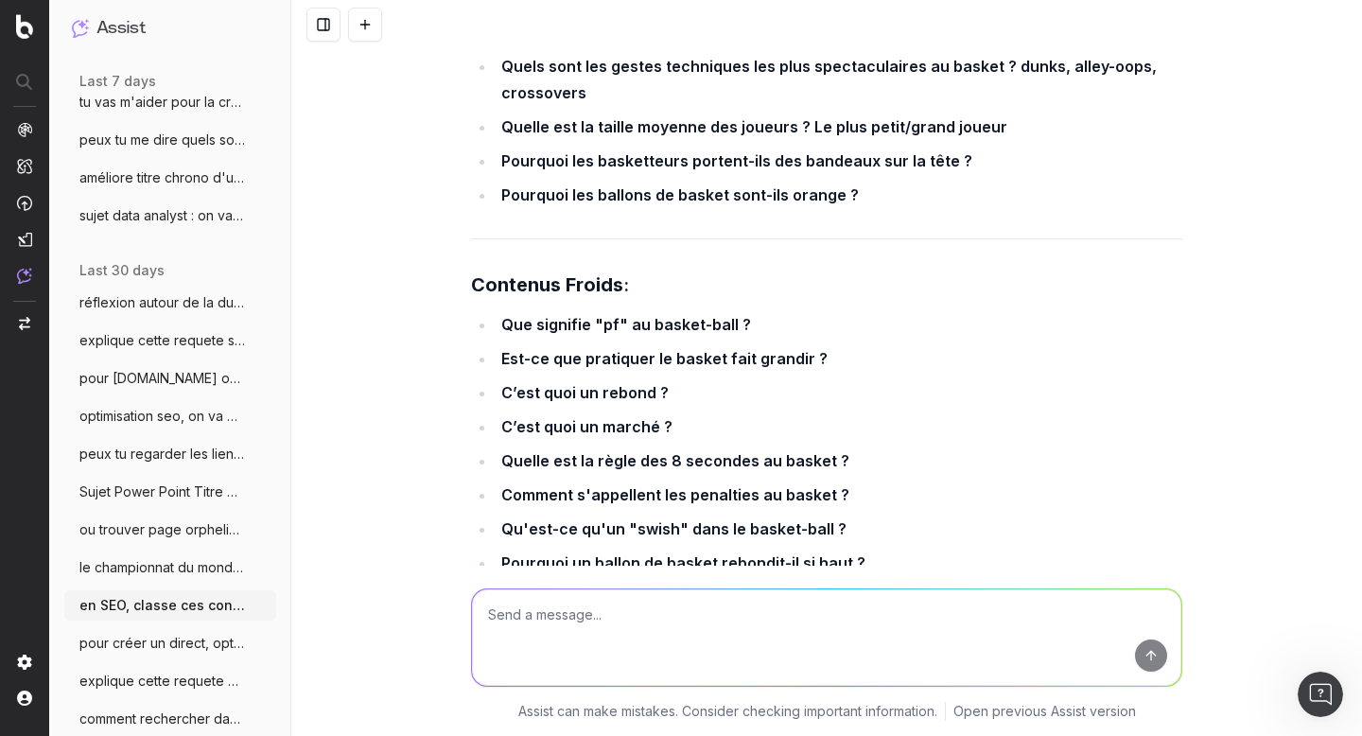
click at [559, 608] on textarea at bounding box center [827, 637] width 710 height 97
paste textarea "2. Loremipsumdo si ametconsectetu ad el SED : D’eiu temp in UTL ? Et’dol-ma ali…"
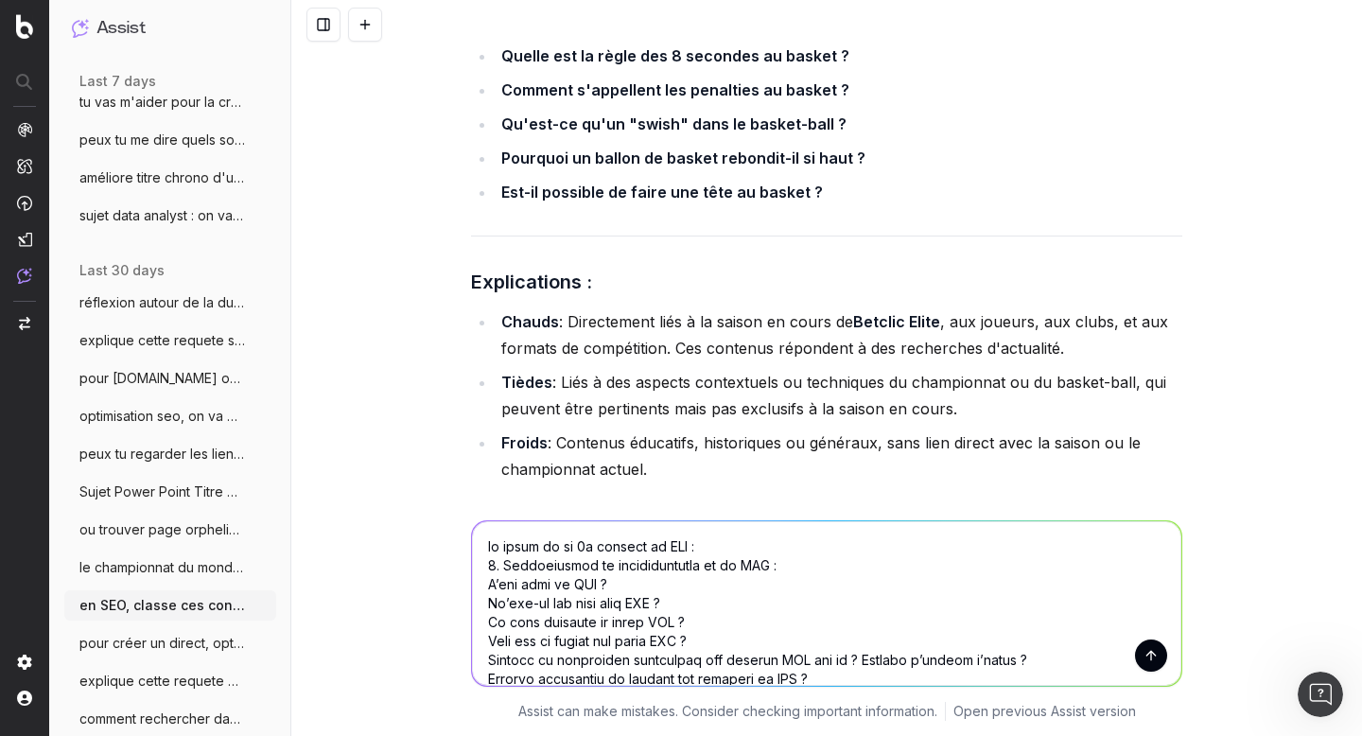
scroll to position [21059, 0]
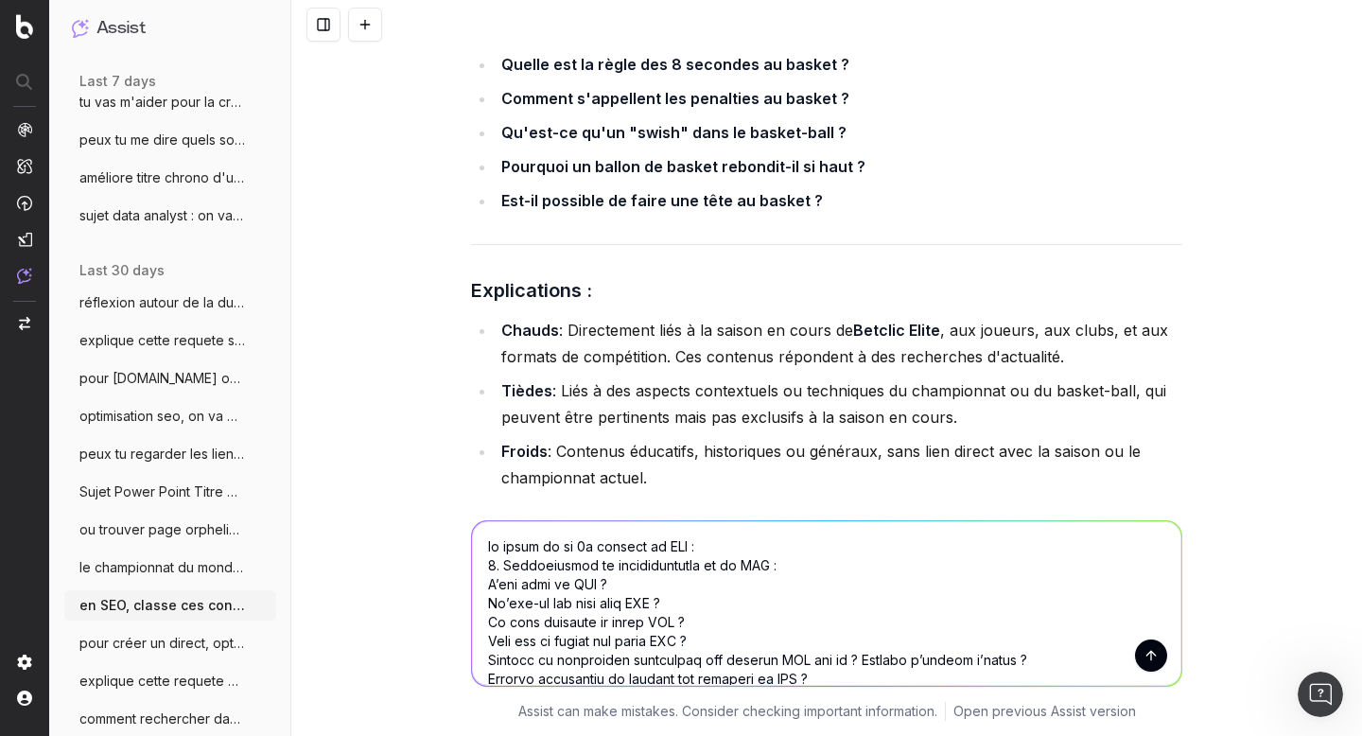
click at [480, 521] on textarea at bounding box center [827, 603] width 710 height 165
type textarea "loremi, dolors, am conse ad el 0s doeiusm te INC : 9. Utlaboreetdo ma aliquaeni…"
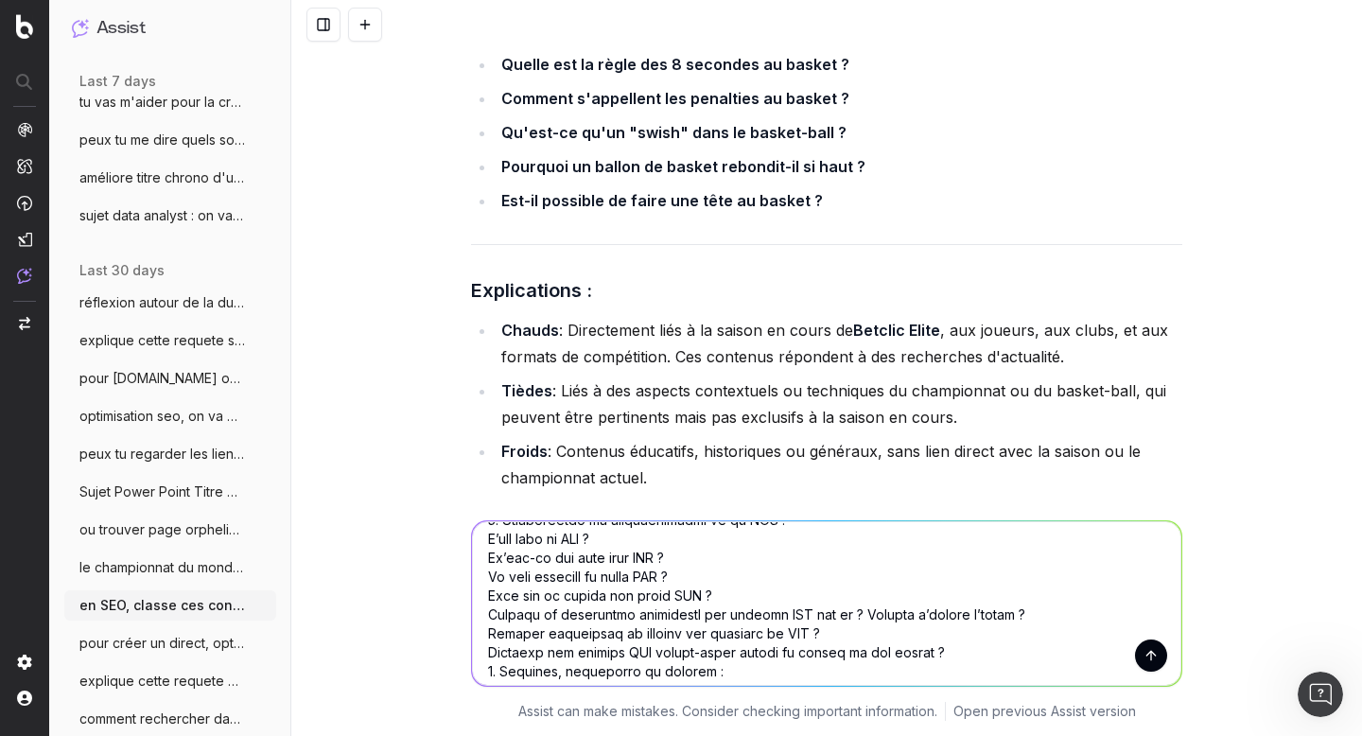
scroll to position [0, 0]
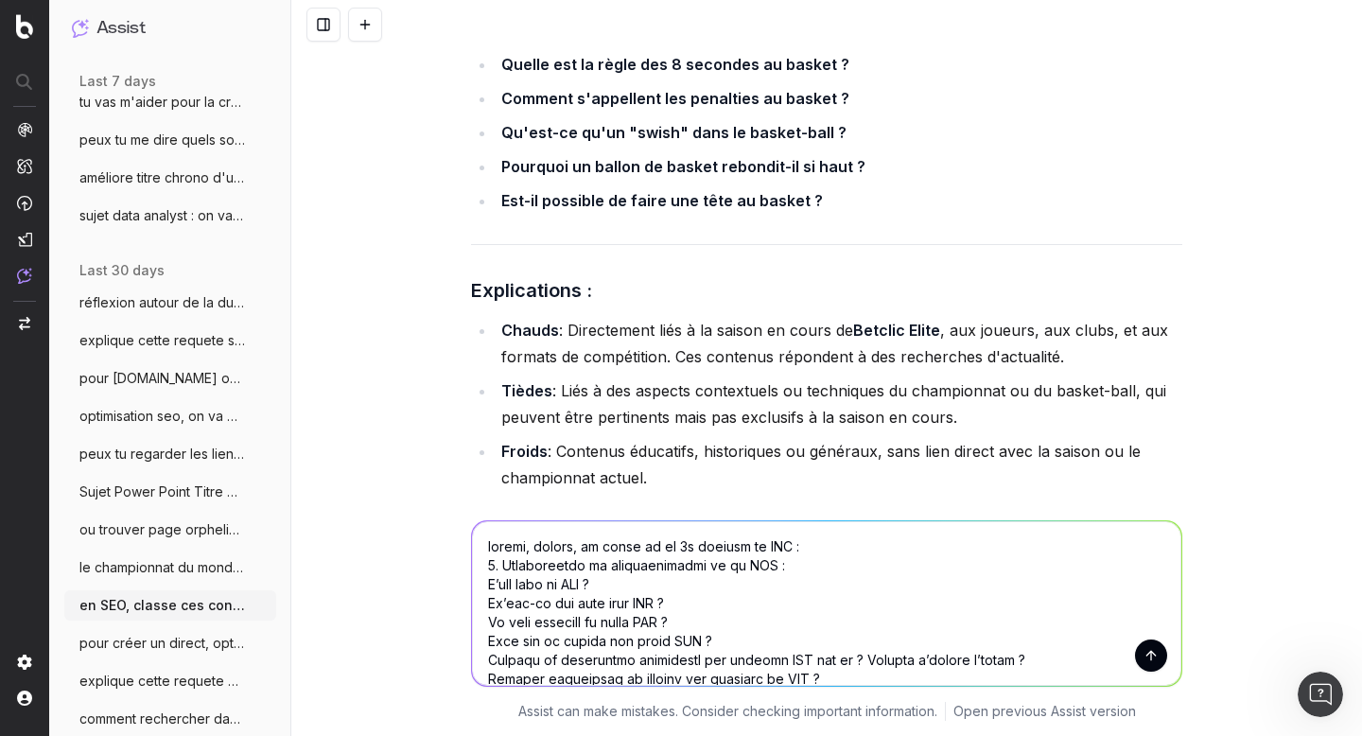
click at [501, 521] on textarea at bounding box center [827, 603] width 710 height 165
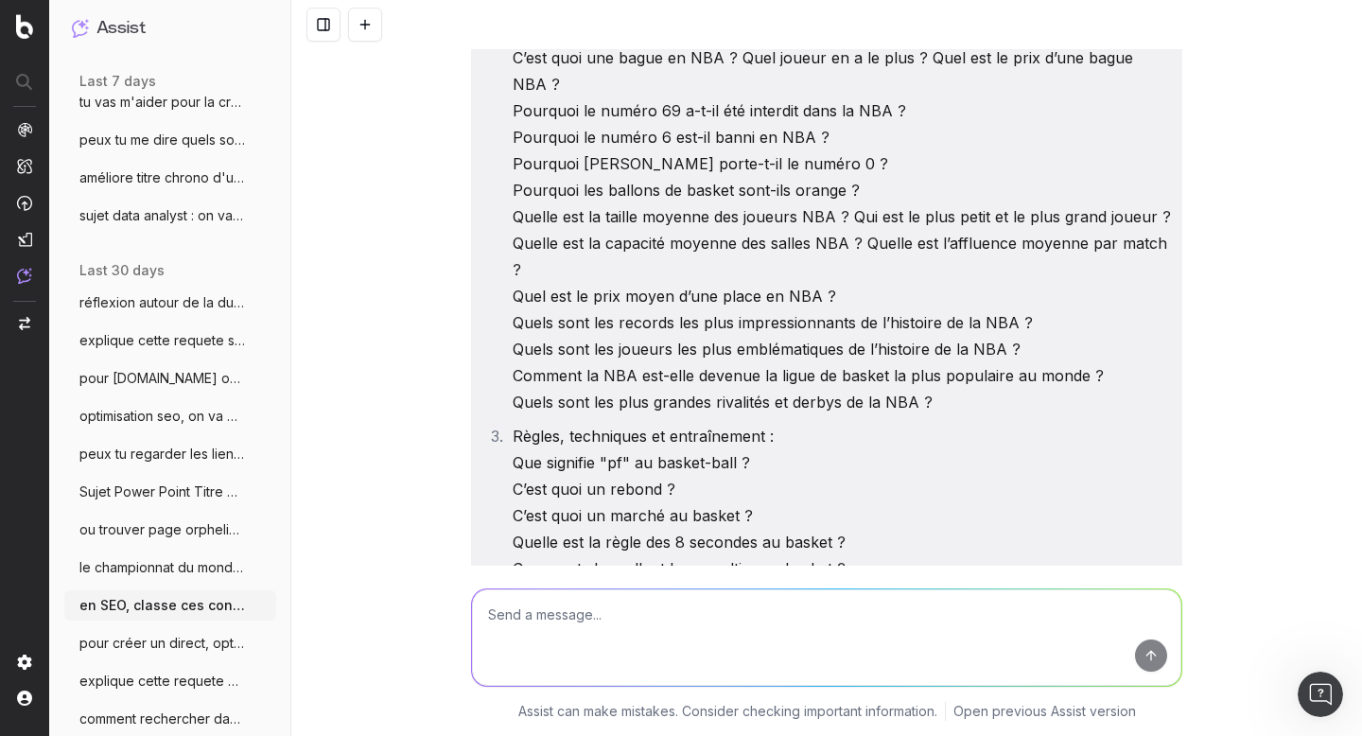
scroll to position [22269, 0]
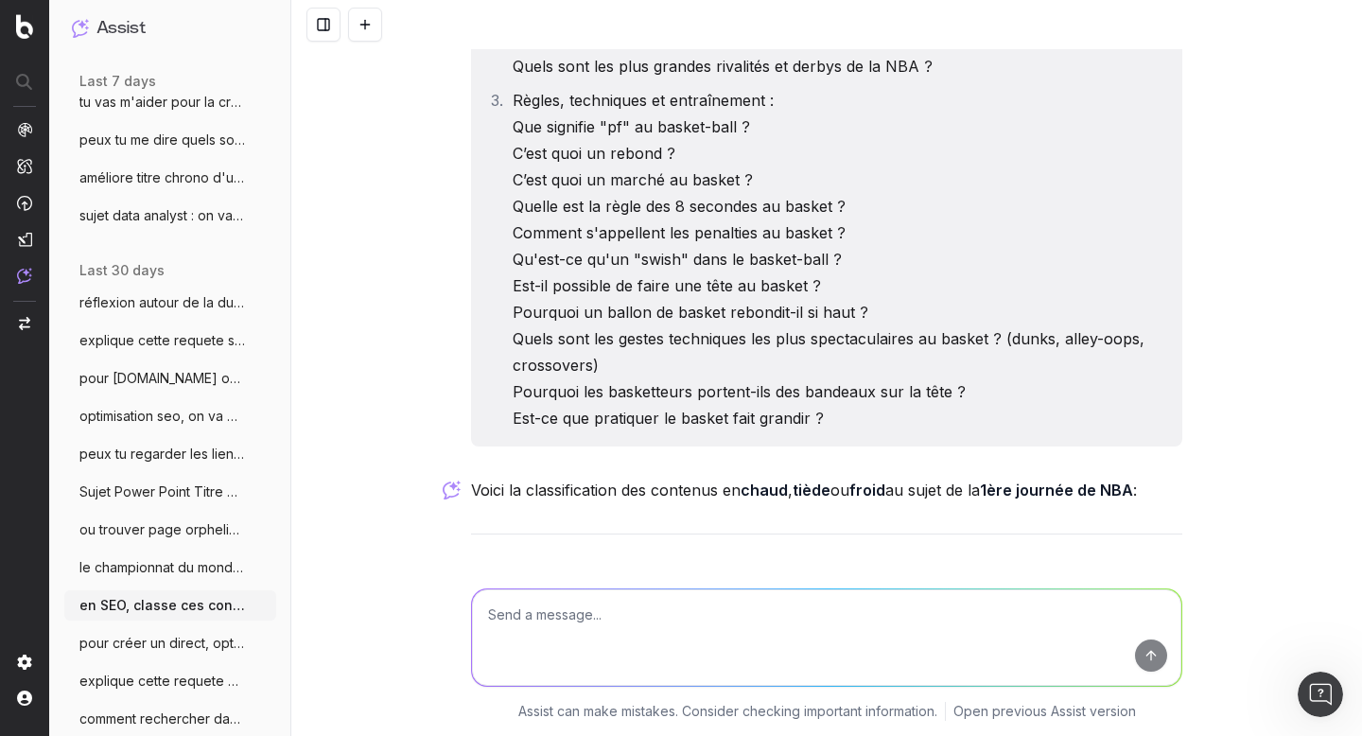
drag, startPoint x: 831, startPoint y: 278, endPoint x: 486, endPoint y: 136, distance: 372.5
click at [486, 607] on ul "Quels sont les plus grandes rivalités et derbys de la NBA ? Quels sont les joue…" at bounding box center [827, 701] width 712 height 189
copy ul "Quels sont les plus grandes rivalités et derbys de la NBA ? Quels sont les joue…"
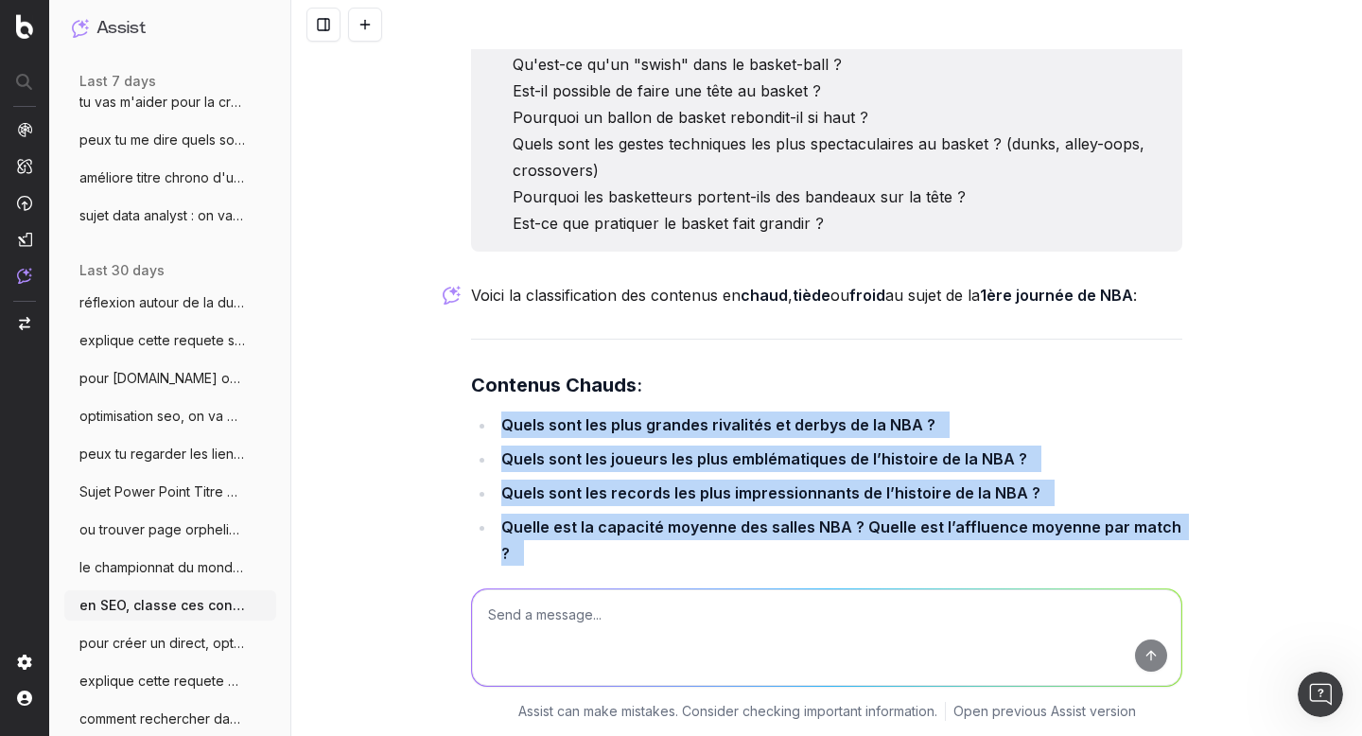
scroll to position [22470, 0]
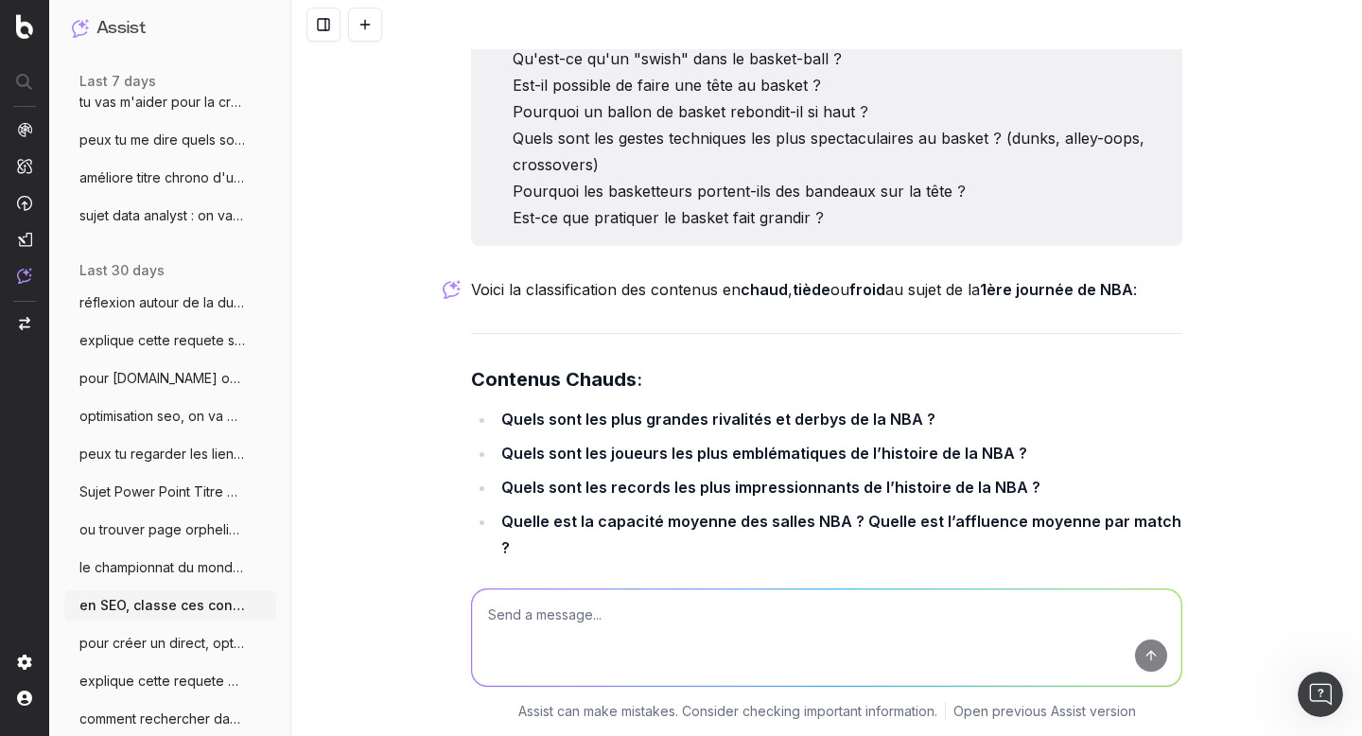
drag, startPoint x: 494, startPoint y: 238, endPoint x: 1066, endPoint y: 464, distance: 615.1
copy ul "C’est quoi la NBA ? Qu’est-ce que veut dire NBA ? En quoi consiste la draft NBA…"
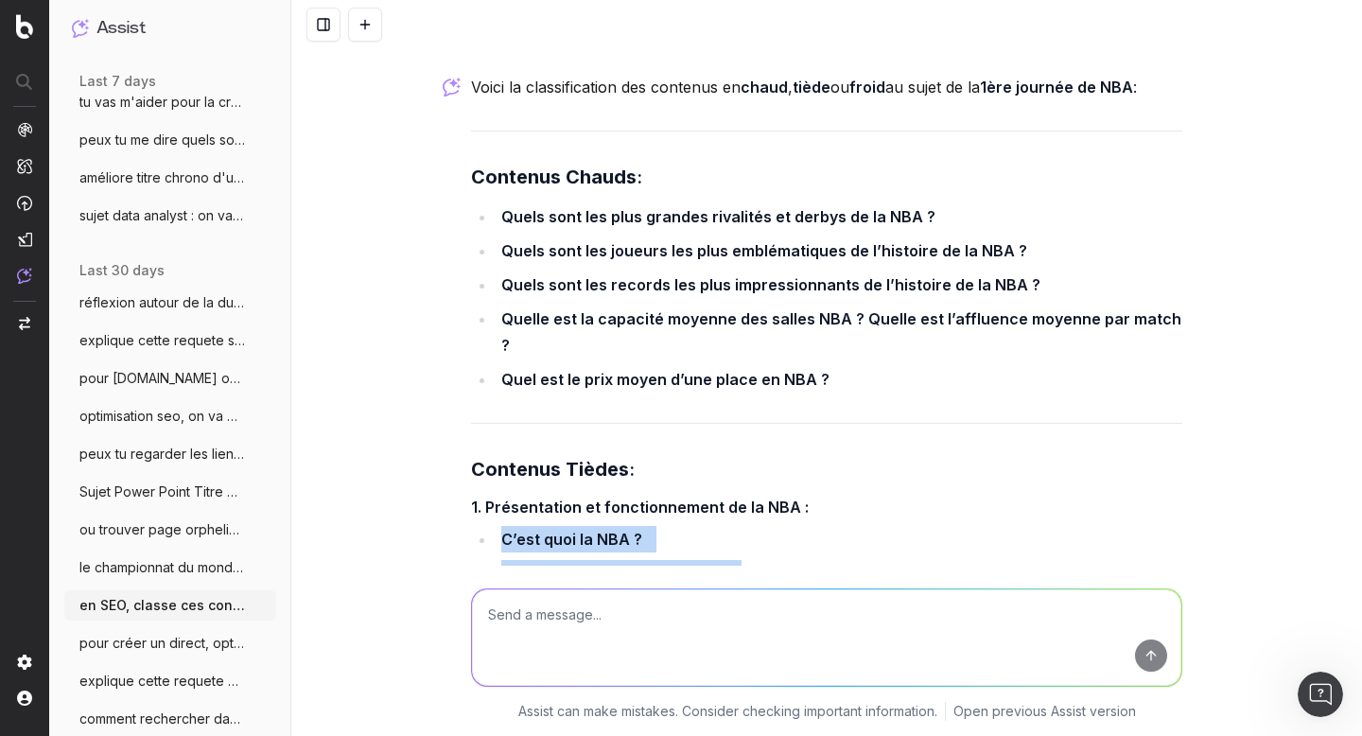
scroll to position [22678, 0]
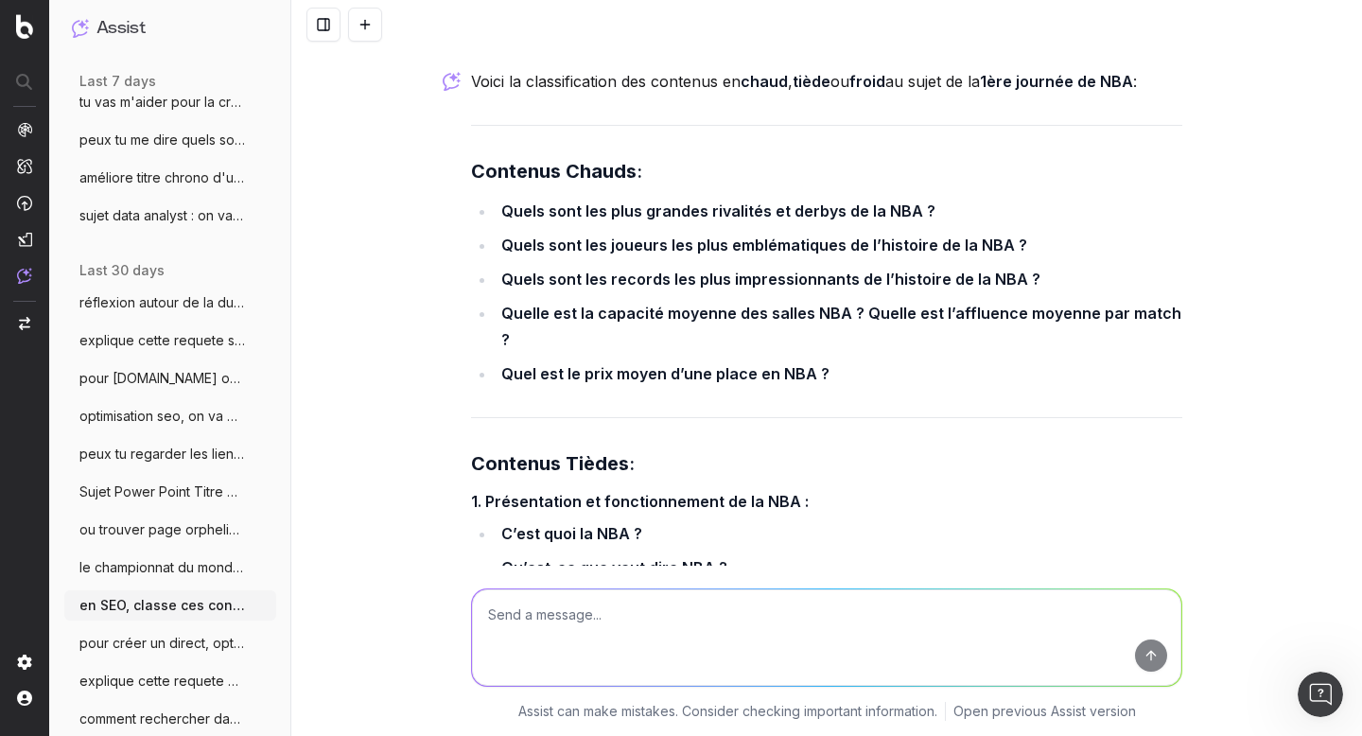
drag, startPoint x: 1099, startPoint y: 485, endPoint x: 510, endPoint y: 438, distance: 590.4
drag, startPoint x: 1116, startPoint y: 482, endPoint x: 494, endPoint y: 450, distance: 623.4
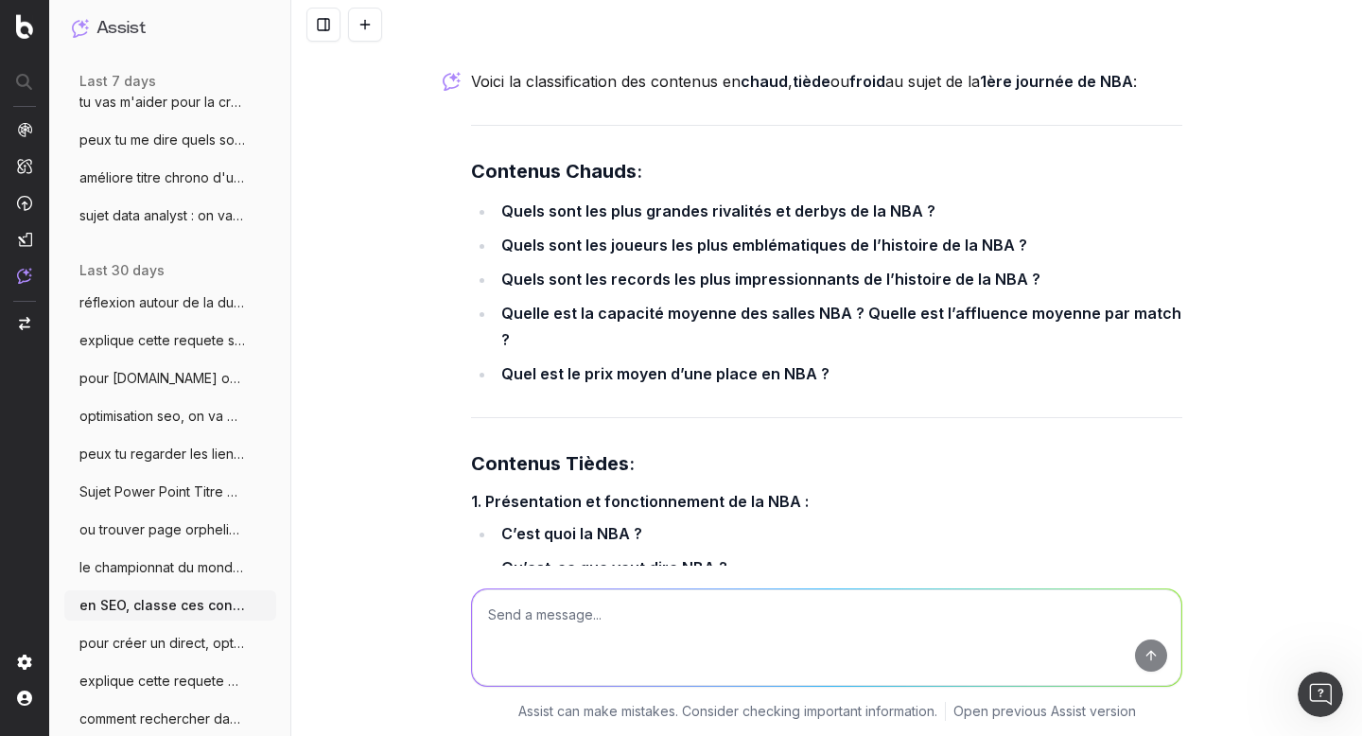
copy ul "Quelle est la taille moyenne des joueurs NBA ? Qui est le plus petit et le plus…"
drag, startPoint x: 851, startPoint y: 413, endPoint x: 491, endPoint y: 316, distance: 372.3
copy ul "C’est quoi une bague en NBA ? Quel joueur en a le plus ? Quel est le prix d’une…"
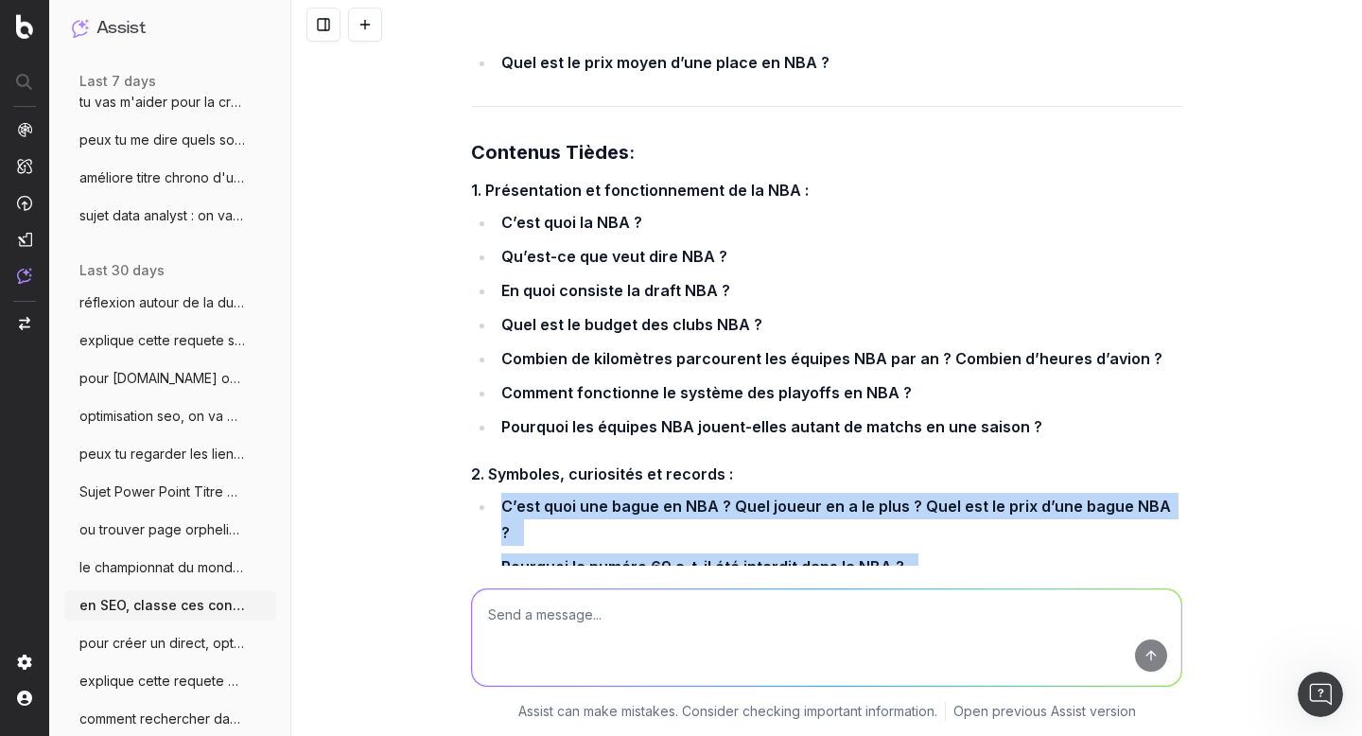
scroll to position [22988, 0]
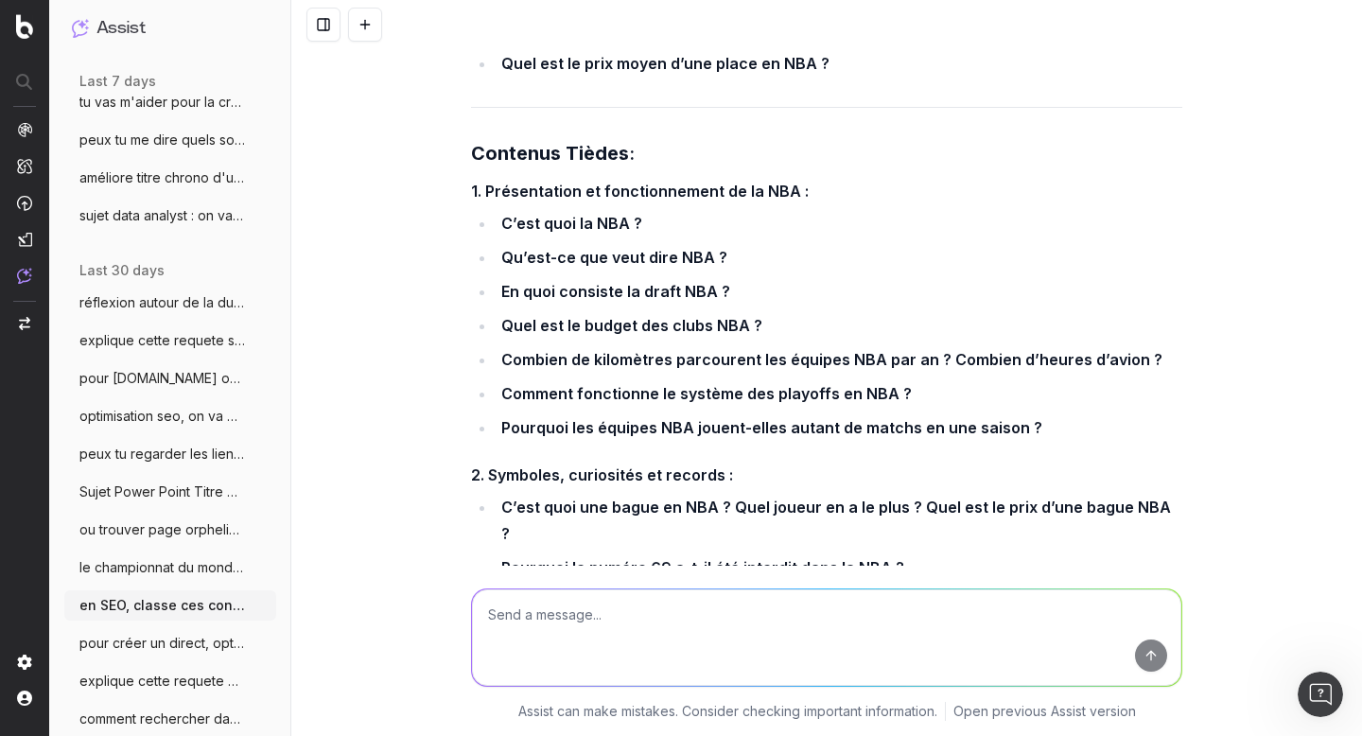
click at [431, 268] on div "Voici une classification des contenus en chaud , tiède ou froid par rapport au …" at bounding box center [826, 368] width 1071 height 736
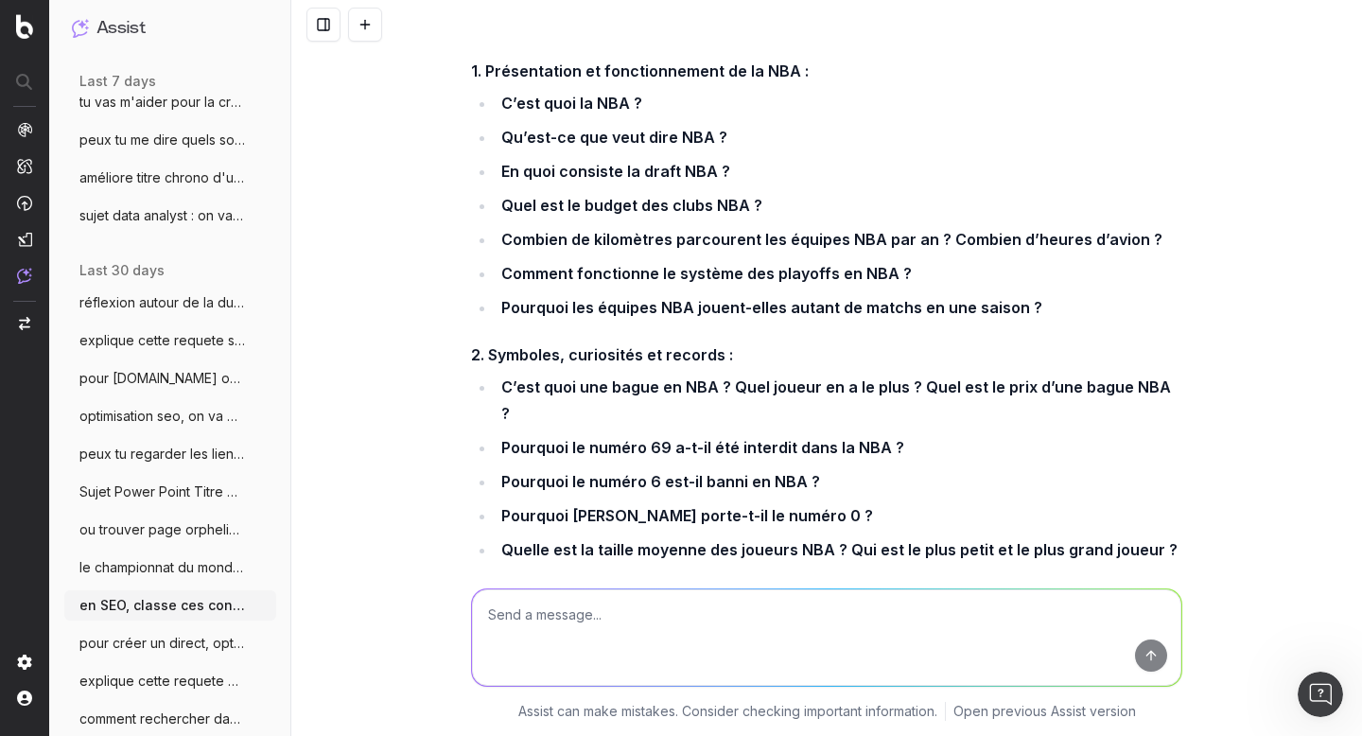
scroll to position [23110, 0]
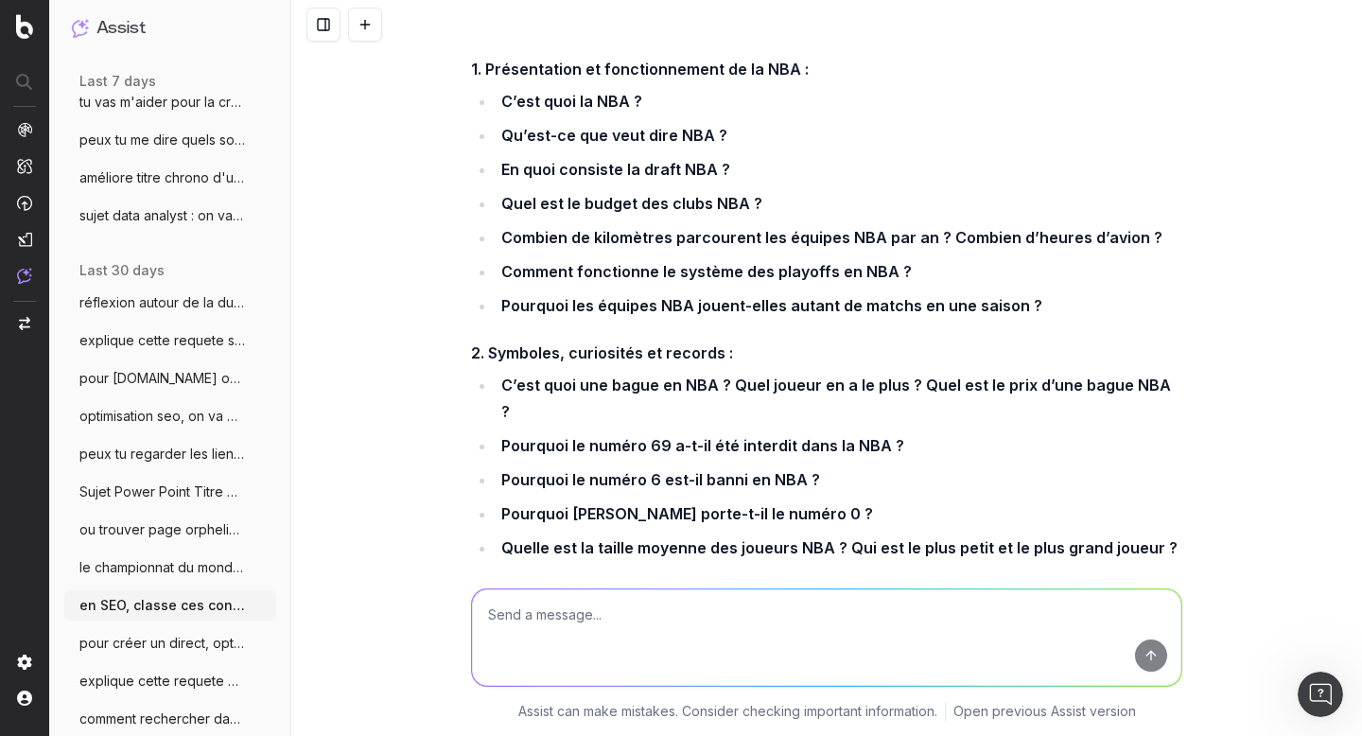
drag, startPoint x: 682, startPoint y: 212, endPoint x: 495, endPoint y: 209, distance: 187.4
click at [496, 729] on li "Pourquoi les ballons de basket sont-ils orange ?" at bounding box center [839, 742] width 687 height 26
copy strong "Pourquoi les ballons de basket sont-ils orange ?"
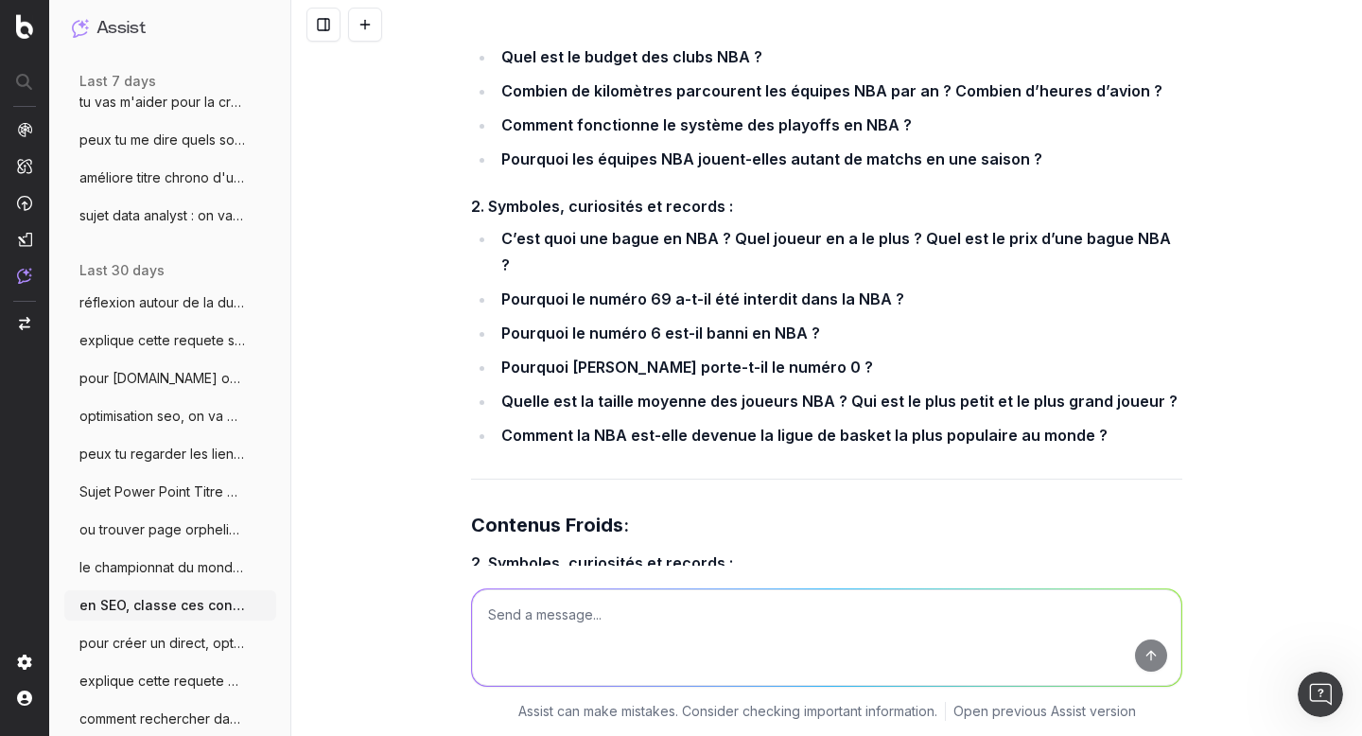
scroll to position [23258, 0]
drag, startPoint x: 496, startPoint y: 146, endPoint x: 824, endPoint y: 501, distance: 484.1
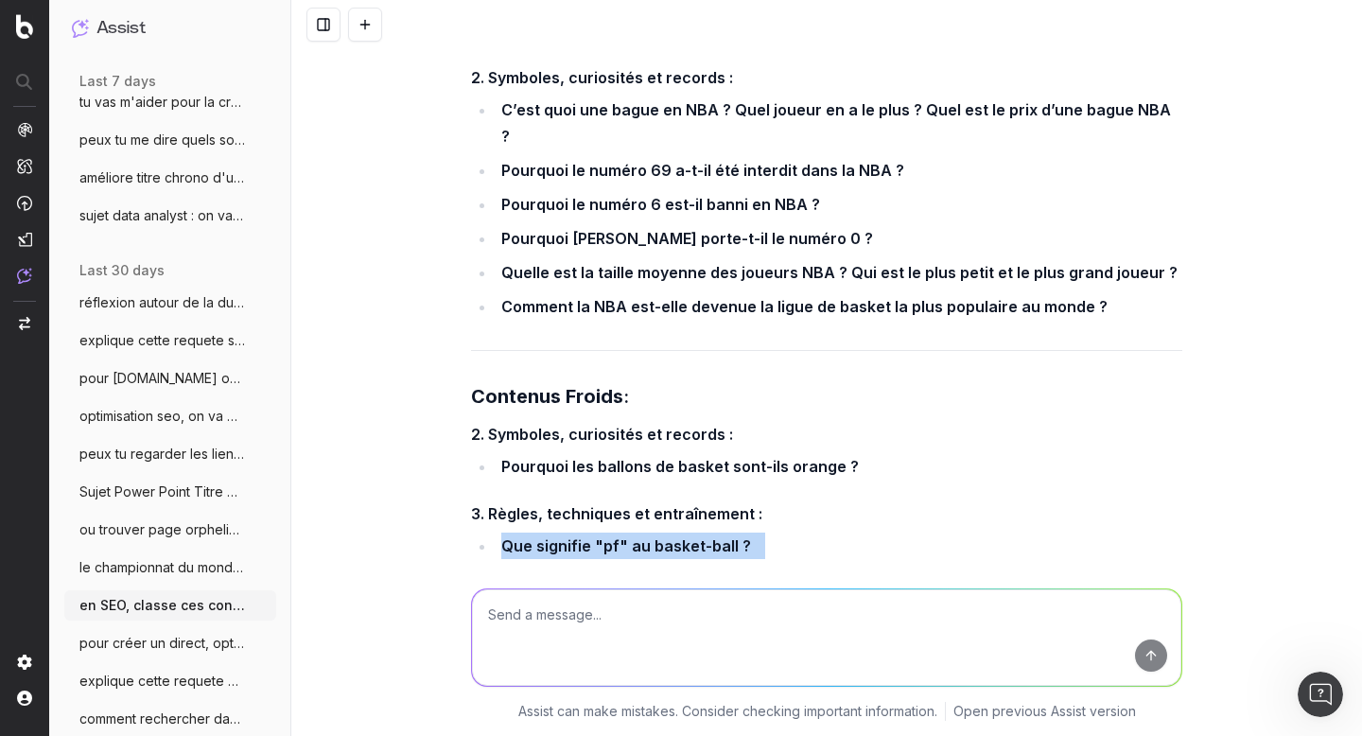
scroll to position [23385, 0]
copy ul "Que signifie "pf" au basket-ball ? C’est quoi un rebond ? C’est quoi un marché …"
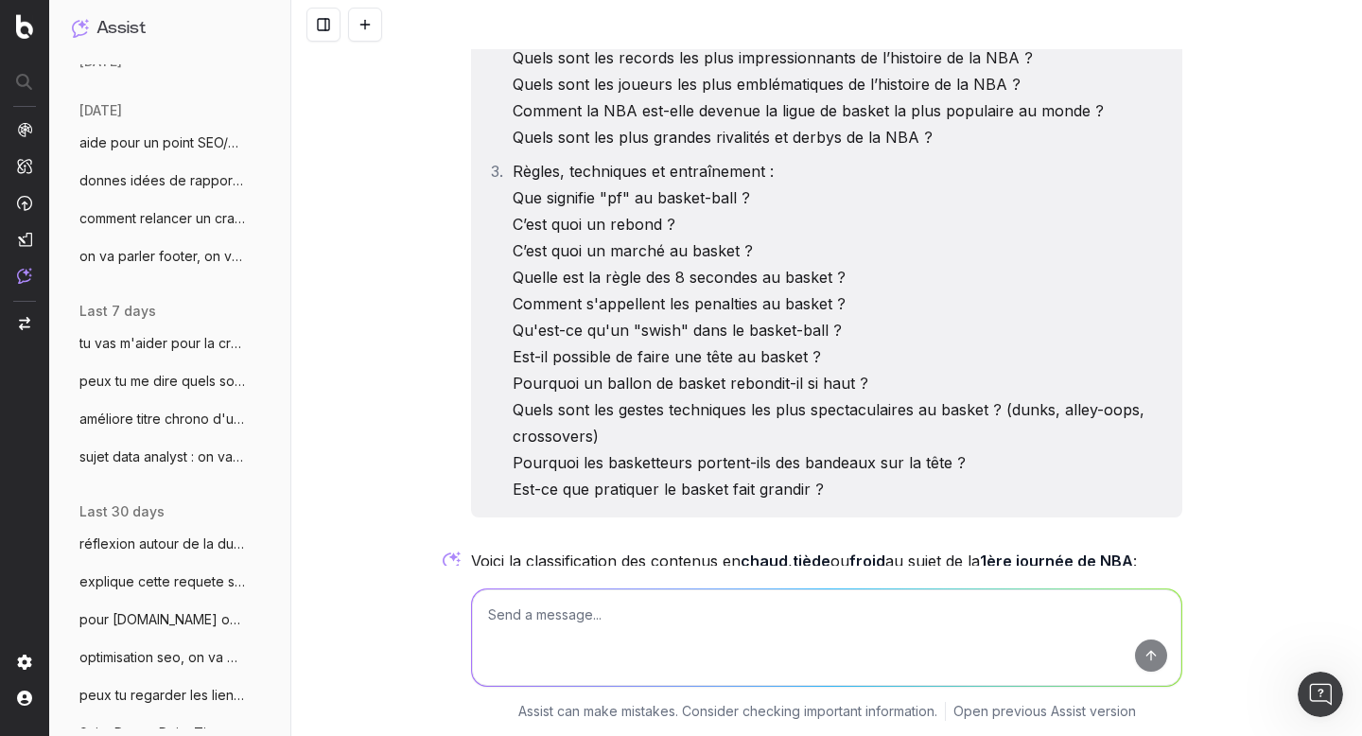
scroll to position [0, 0]
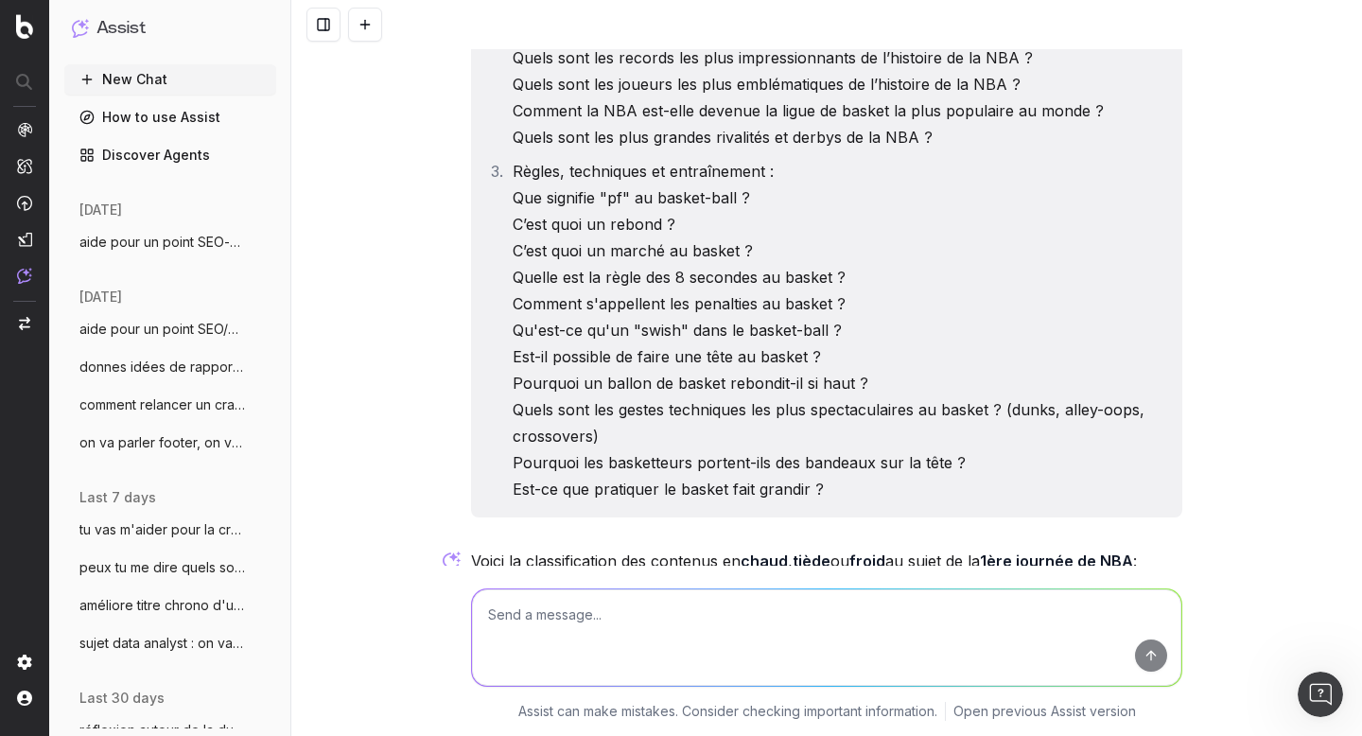
click at [157, 444] on span "on va parler footer, on va faire une vra" at bounding box center [162, 442] width 167 height 19
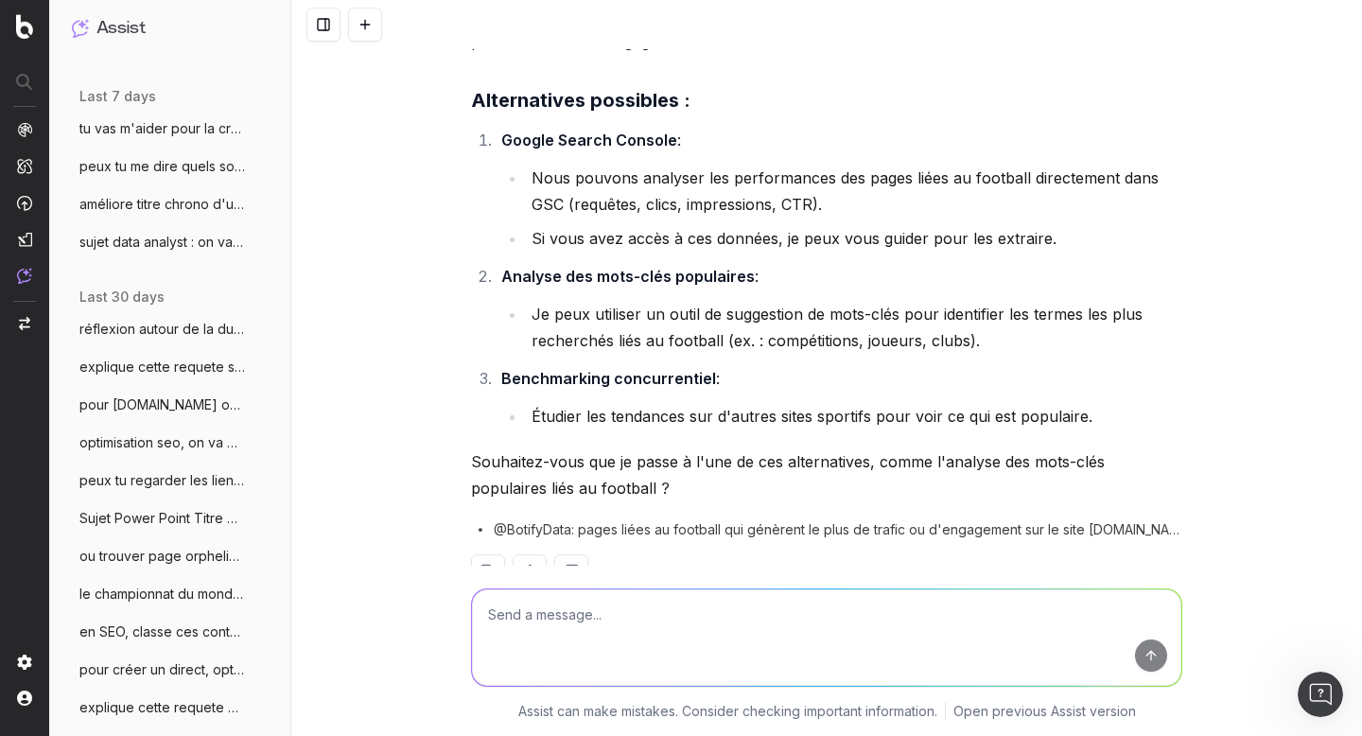
scroll to position [472, 0]
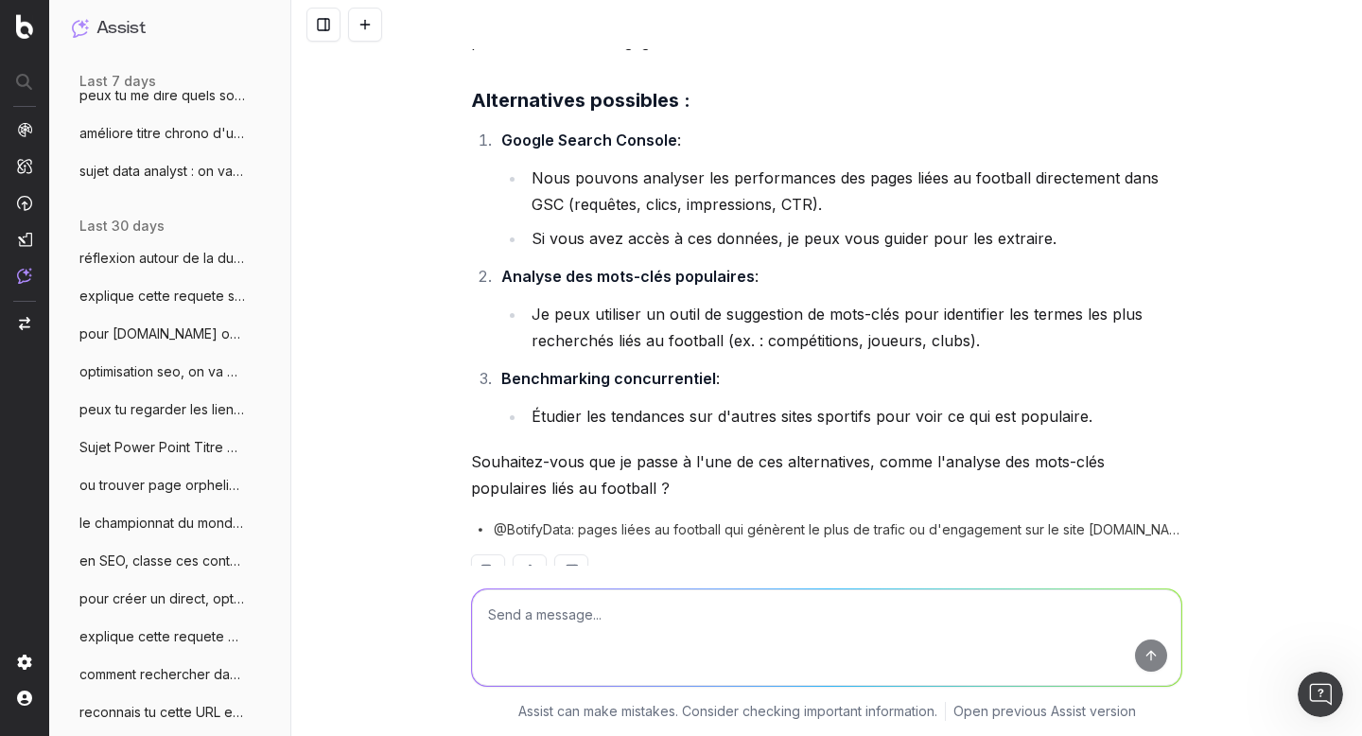
click at [148, 516] on span "le championnat du monde masculin de vole" at bounding box center [162, 523] width 167 height 19
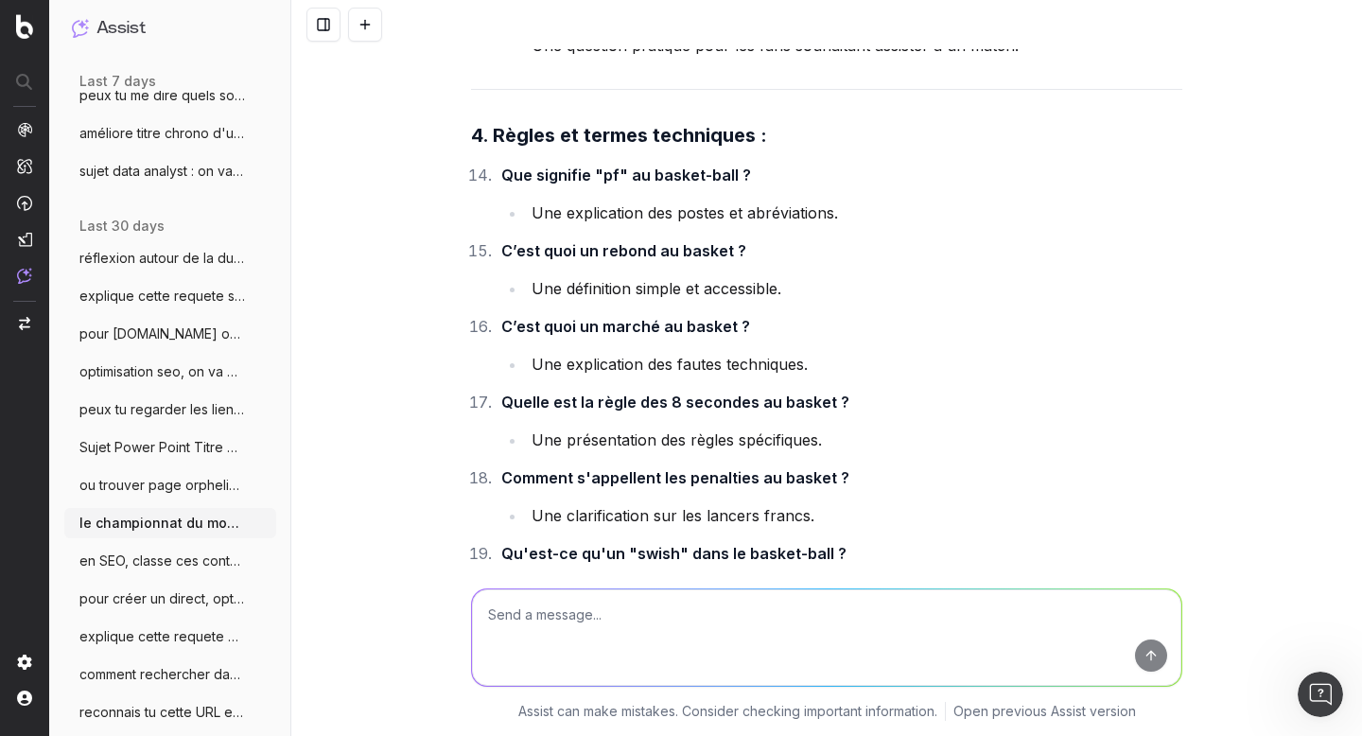
scroll to position [60127, 0]
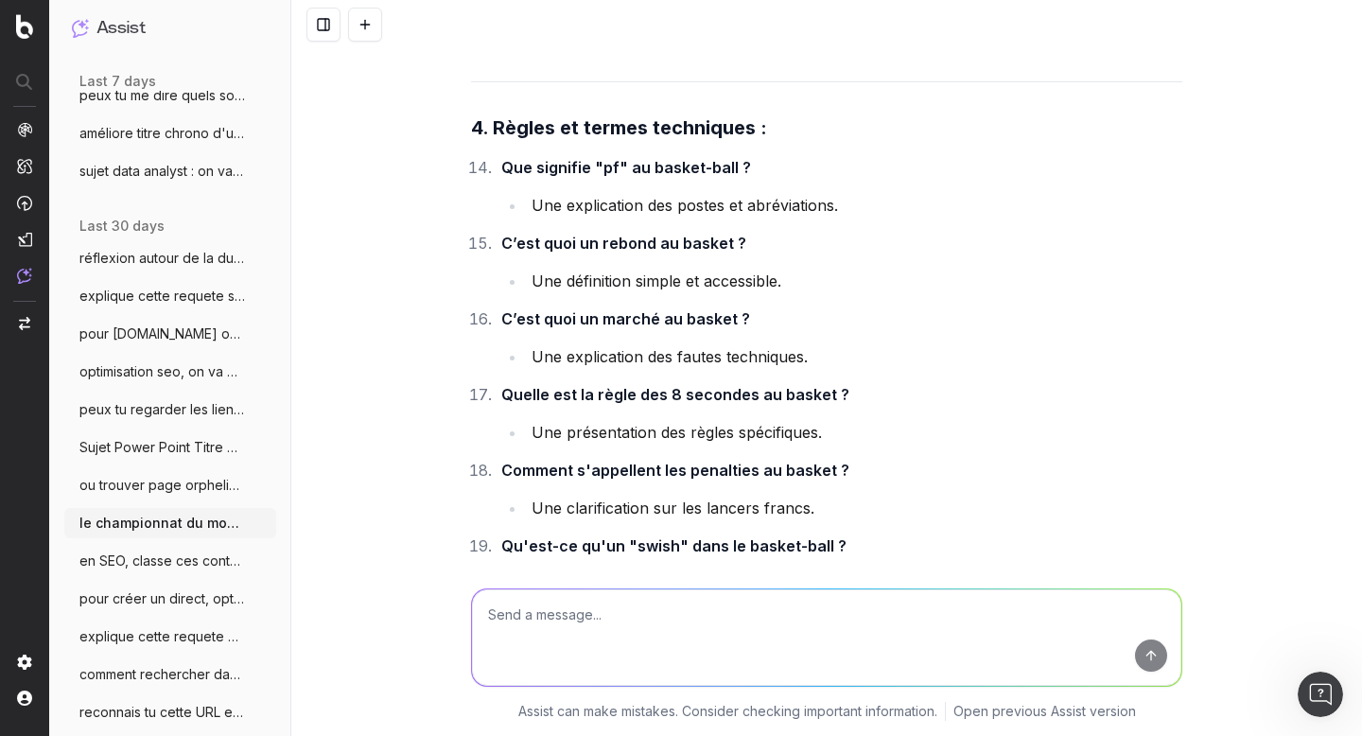
drag, startPoint x: 497, startPoint y: 246, endPoint x: 1070, endPoint y: 248, distance: 573.4
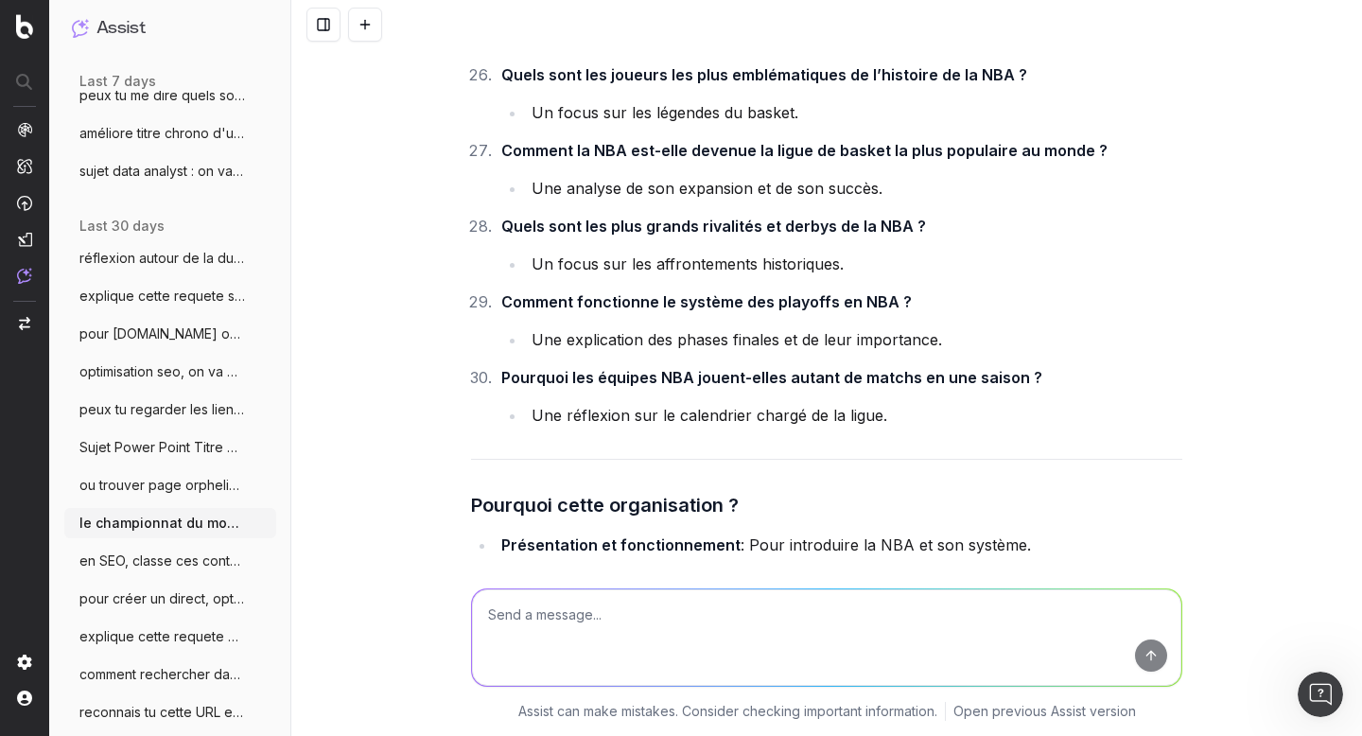
scroll to position [61137, 0]
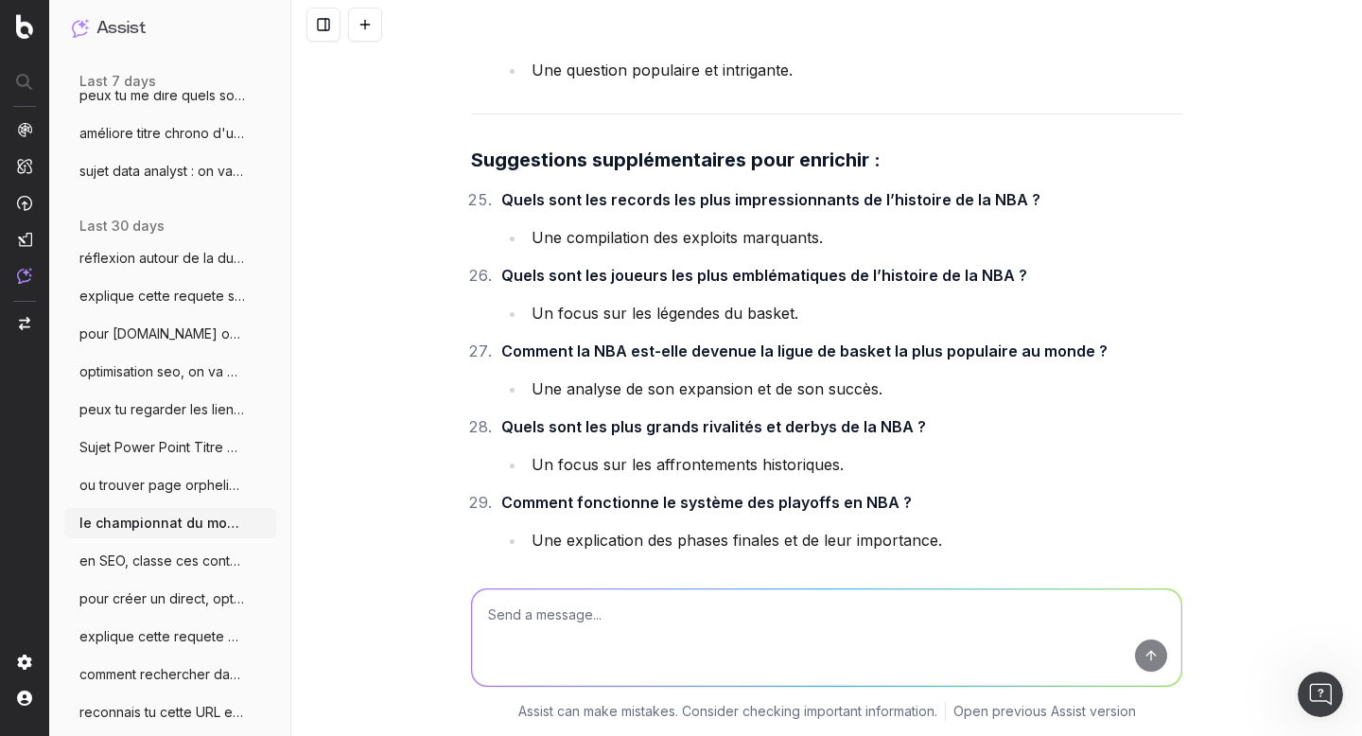
drag, startPoint x: 810, startPoint y: 267, endPoint x: 478, endPoint y: 147, distance: 353.2
copy div "1. Loremipsumdo si ametconsectetu ad el SED : D’eiu temp in UTL ? Et’dol-ma ali…"
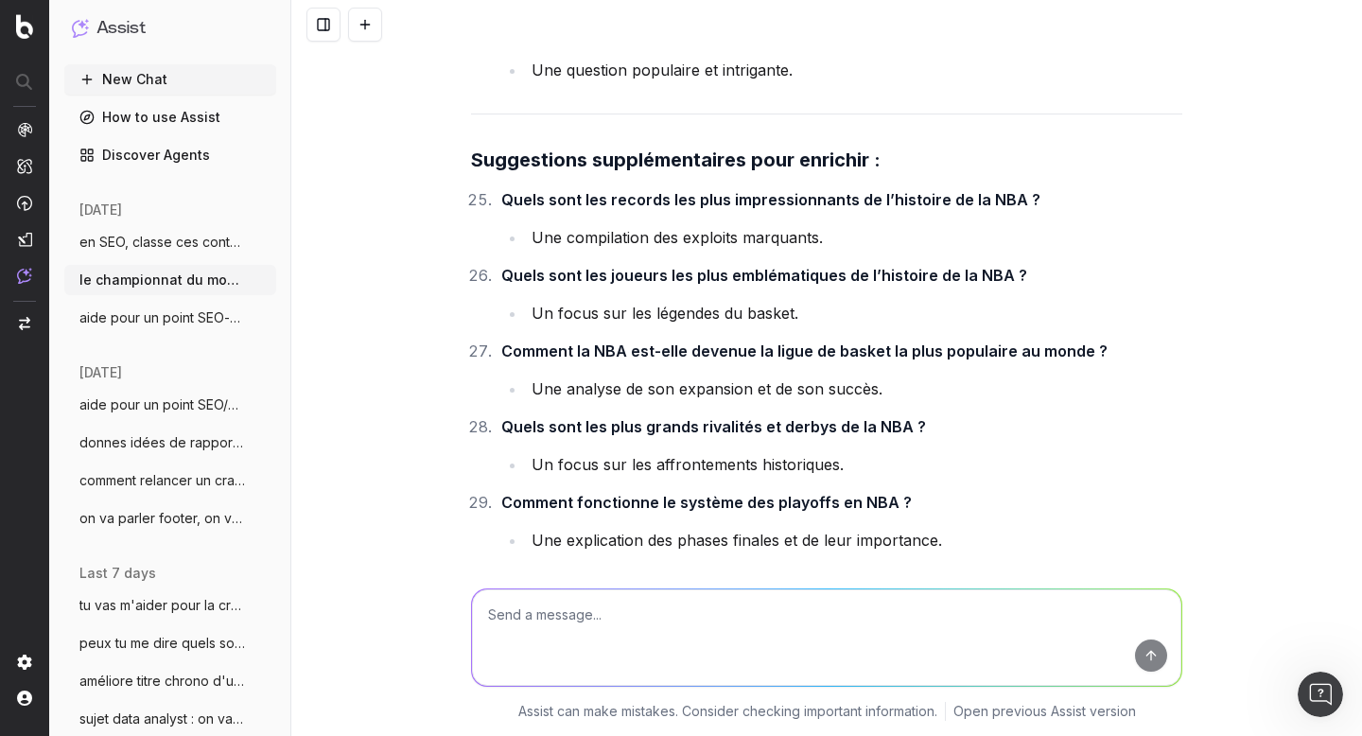
click at [163, 250] on span "en SEO, classe ces contenus en chaud fro" at bounding box center [162, 242] width 167 height 19
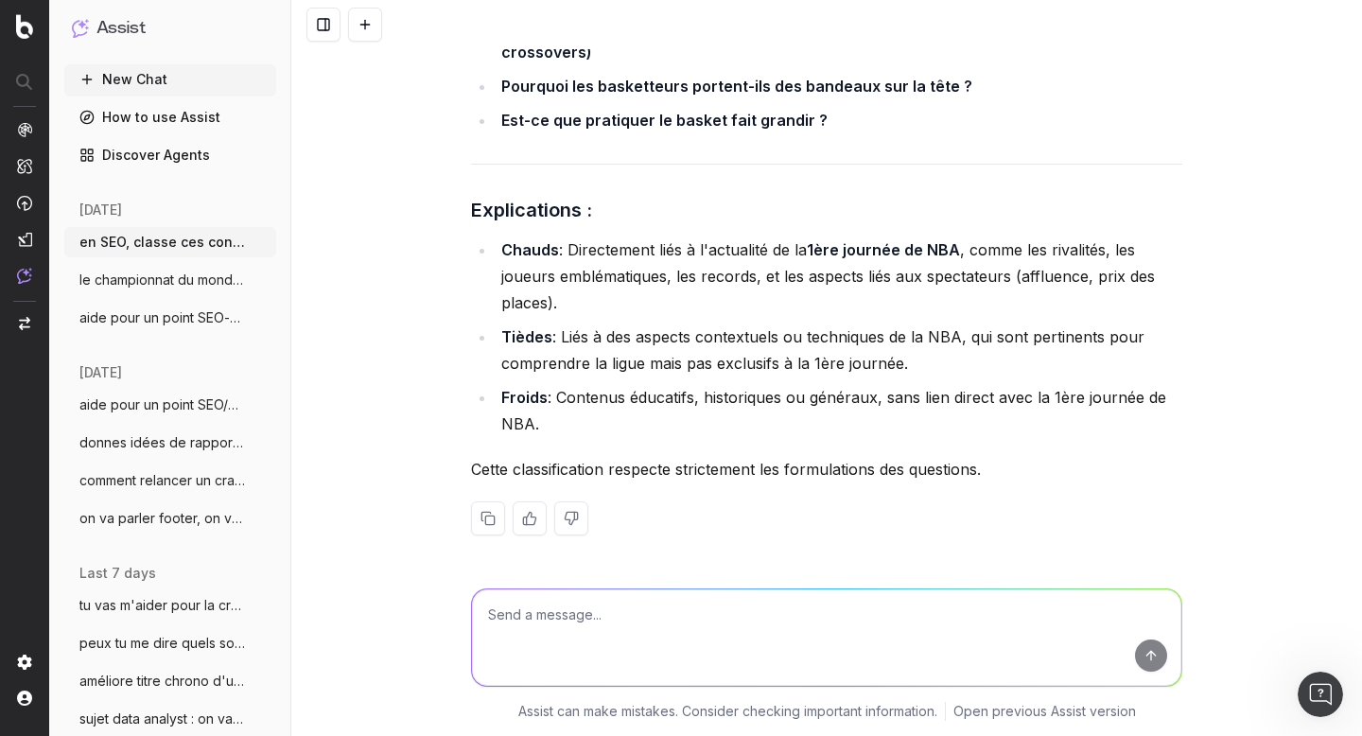
scroll to position [23649, 0]
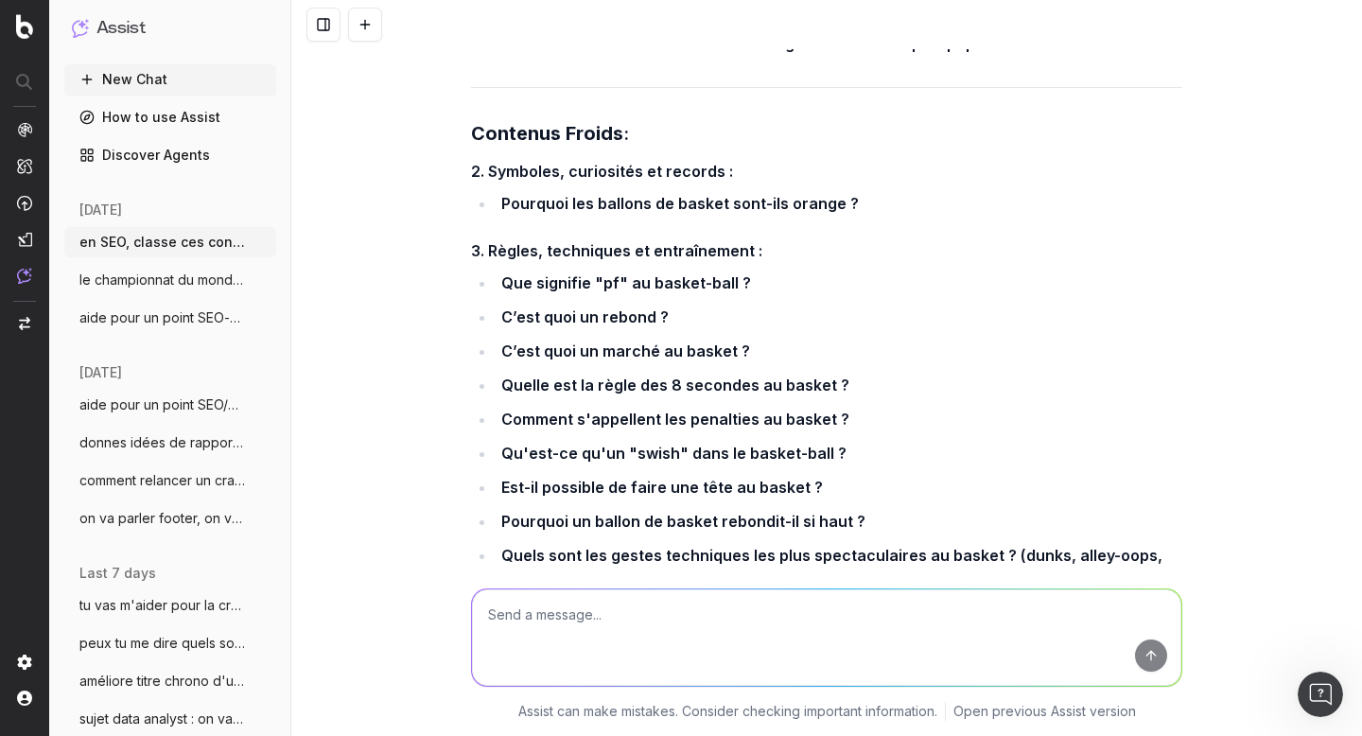
click at [565, 623] on textarea at bounding box center [827, 637] width 710 height 97
type textarea "c"
paste textarea "combien de matchs par semaine jouent les équipes ? ( pour décrire l'intensité d…"
type textarea "classes les suivants, juste dis moi chaud, tiède ou froid, ne les ajoutent pas …"
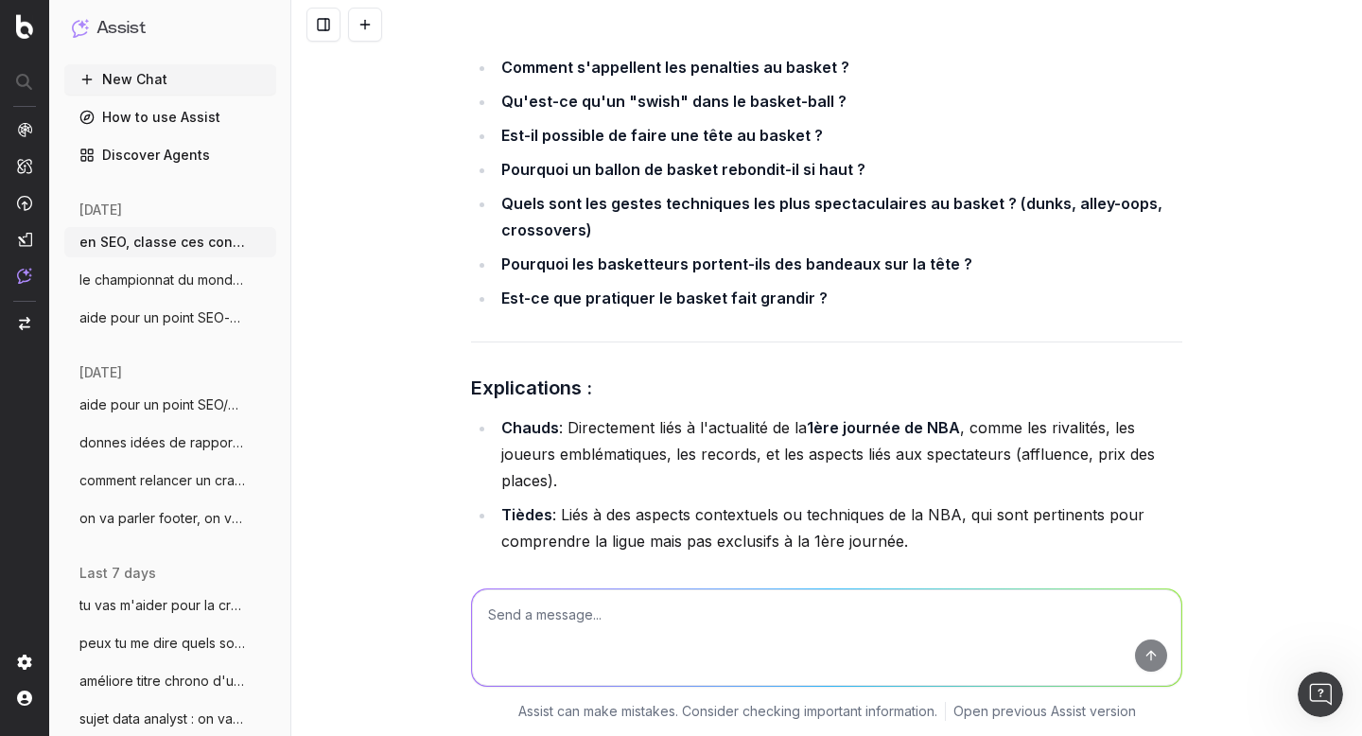
scroll to position [24065, 0]
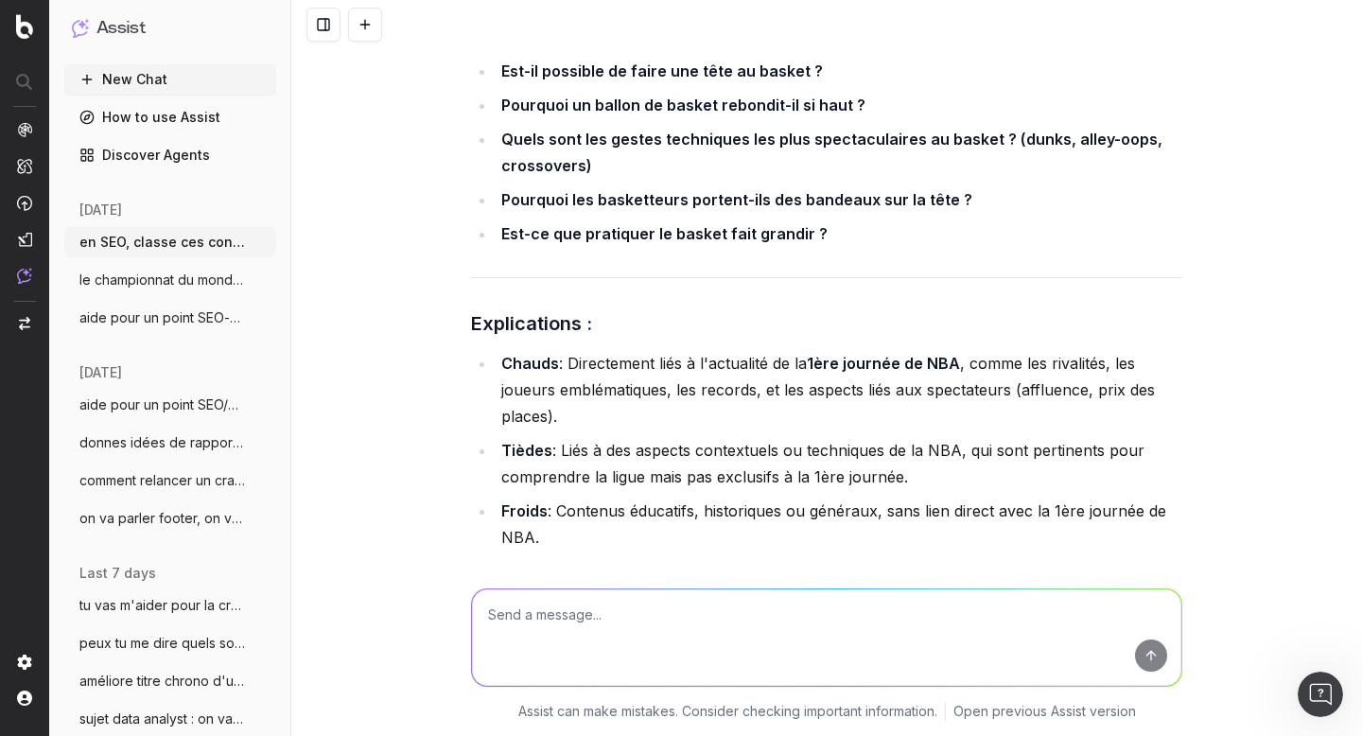
drag, startPoint x: 496, startPoint y: 398, endPoint x: 882, endPoint y: 405, distance: 386.1
drag, startPoint x: 497, startPoint y: 466, endPoint x: 982, endPoint y: 475, distance: 485.5
drag, startPoint x: 499, startPoint y: 432, endPoint x: 917, endPoint y: 429, distance: 418.2
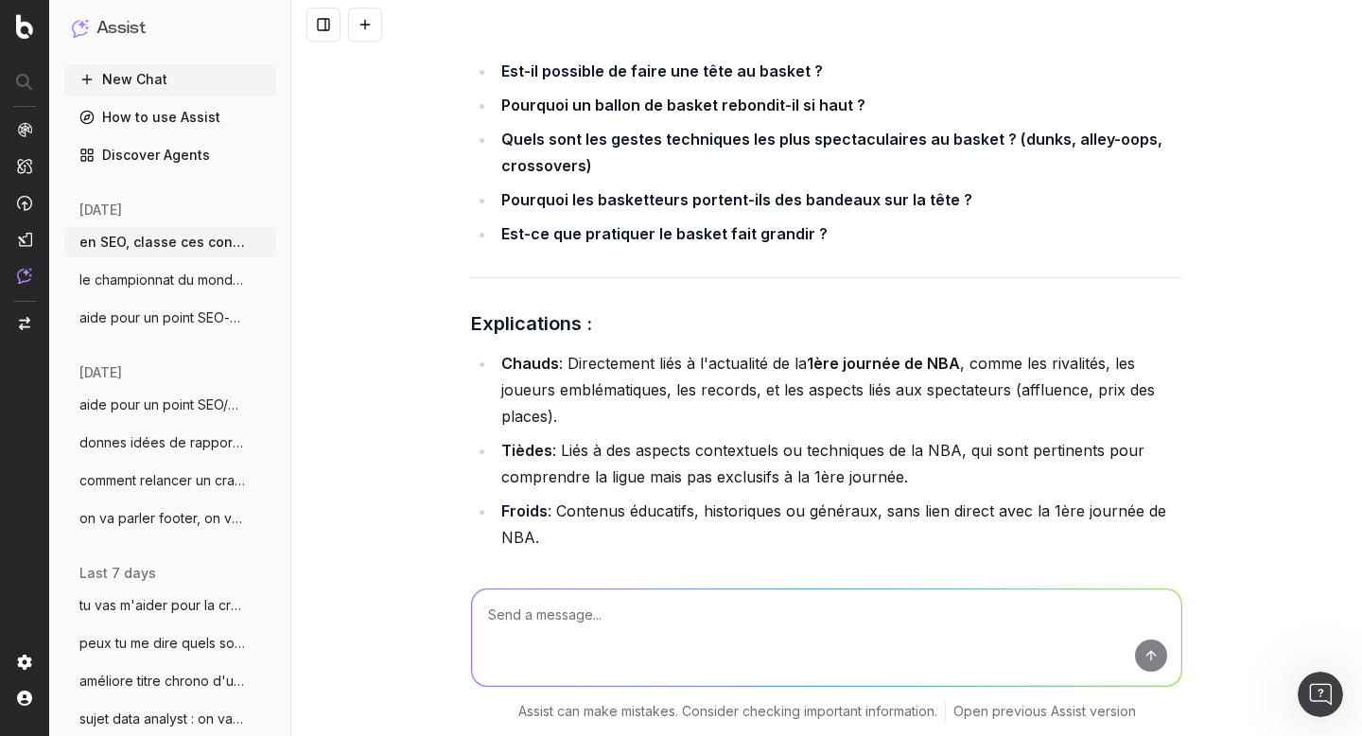
click at [552, 602] on textarea at bounding box center [827, 637] width 710 height 97
paste textarea "Quelle est la durée moyenne d'un joueur en carrière NBA ?"
type textarea "améliore cette question en mode année de carriere je pense : Quelle est la duré…"
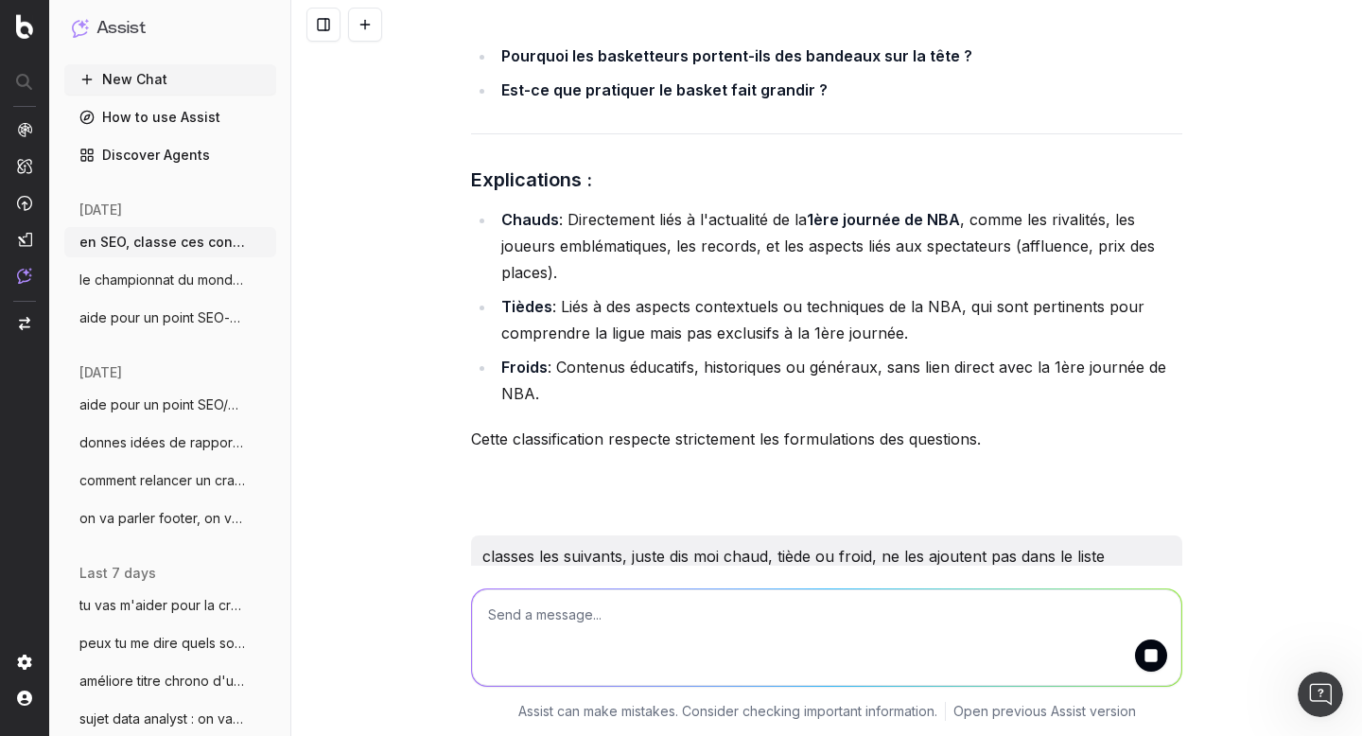
scroll to position [24273, 0]
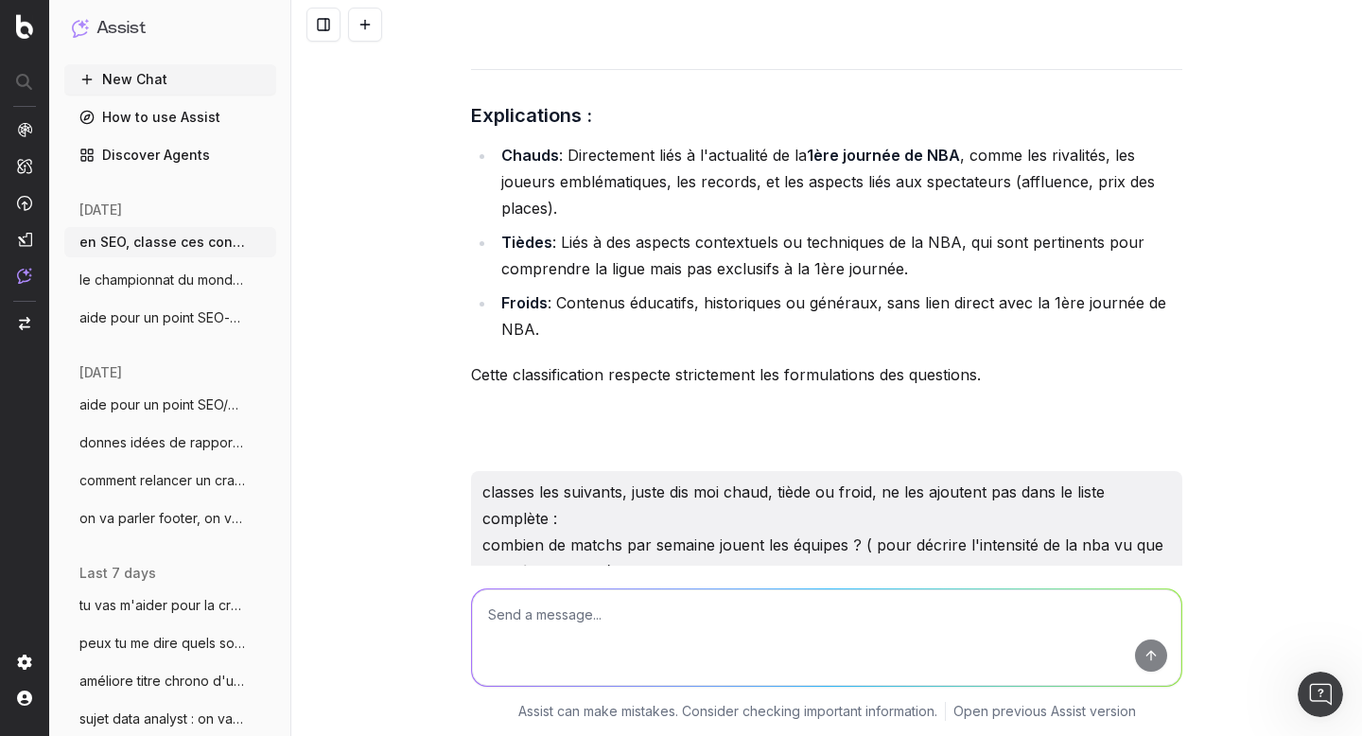
drag, startPoint x: 466, startPoint y: 466, endPoint x: 993, endPoint y: 479, distance: 528.1
drag, startPoint x: 498, startPoint y: 186, endPoint x: 881, endPoint y: 197, distance: 383.3
click at [881, 713] on strong "Combien de matchs par semaine jouent les équipes ?" at bounding box center [699, 722] width 397 height 19
click at [668, 595] on textarea at bounding box center [827, 637] width 710 height 97
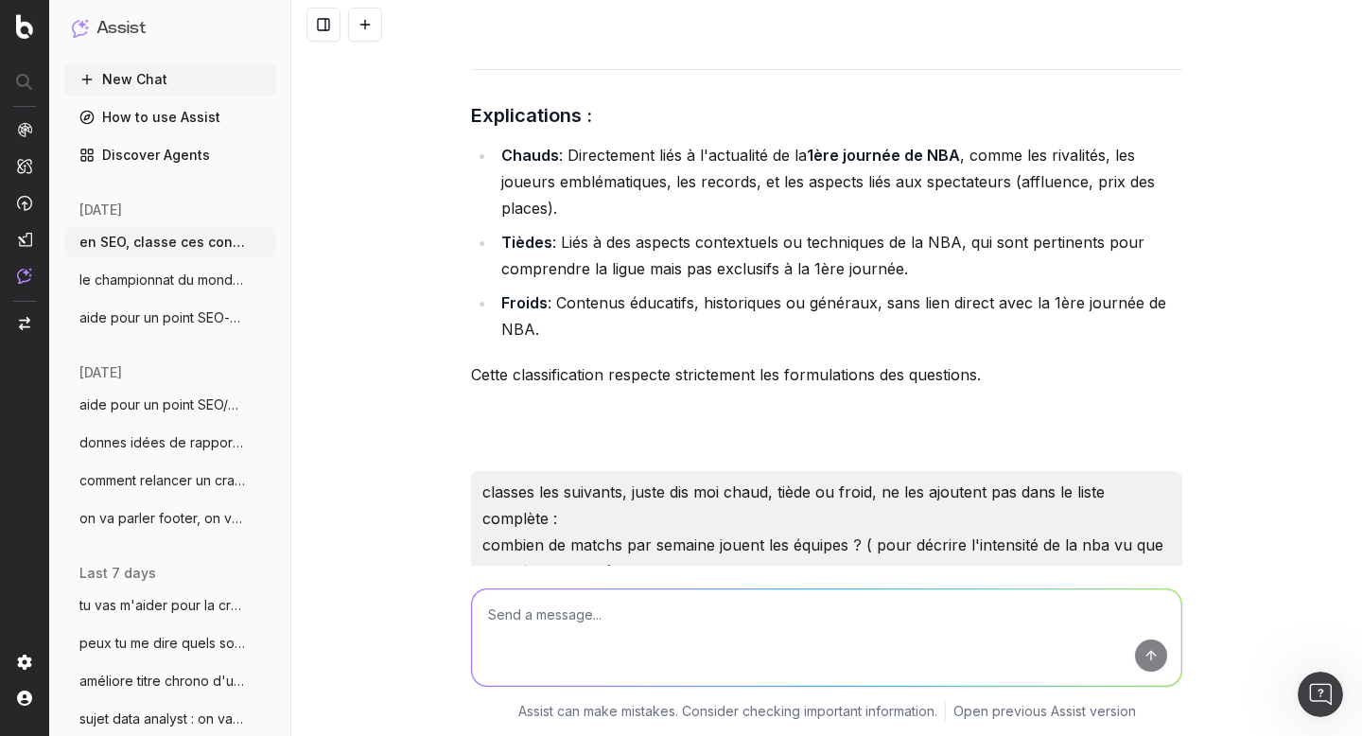
paste textarea "Combien de matchs par semaine jouent les équipes ?"
type textarea "Combien de matchs par semaine jouent les équipes ?"
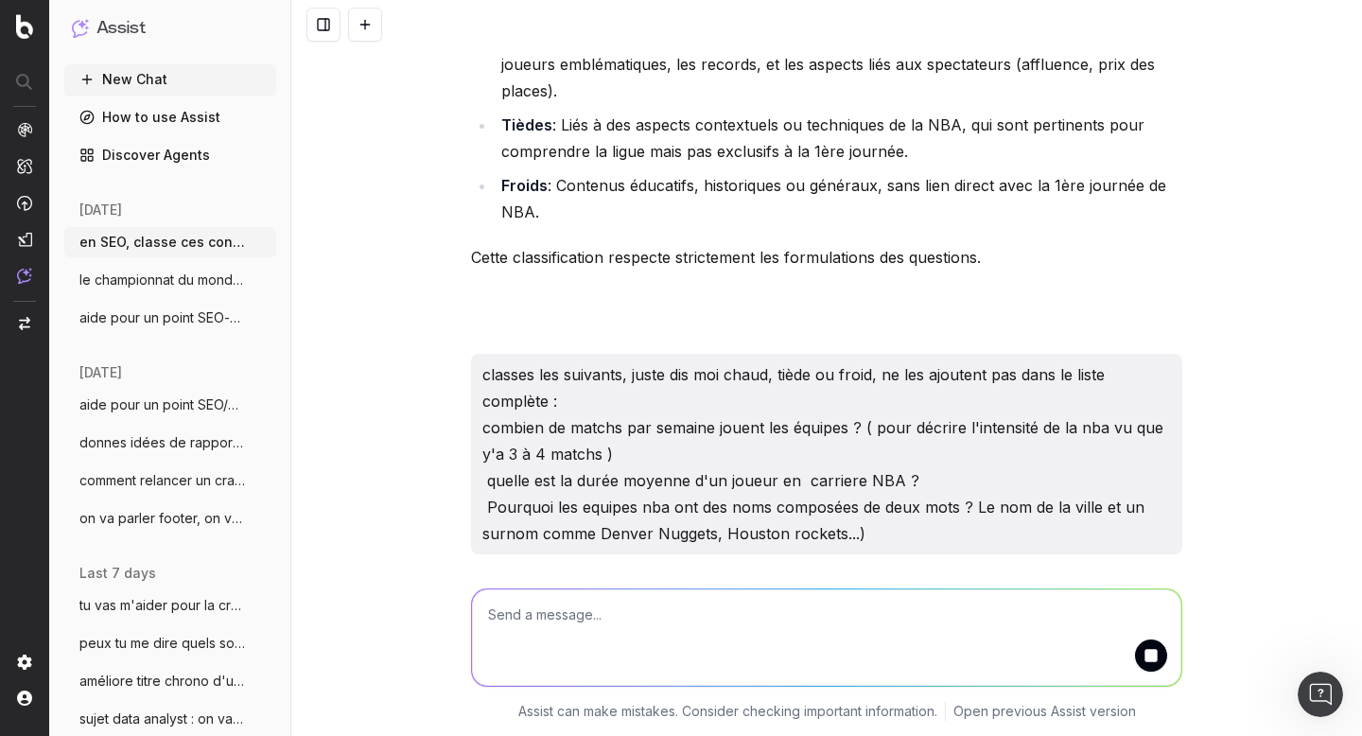
scroll to position [24455, 0]
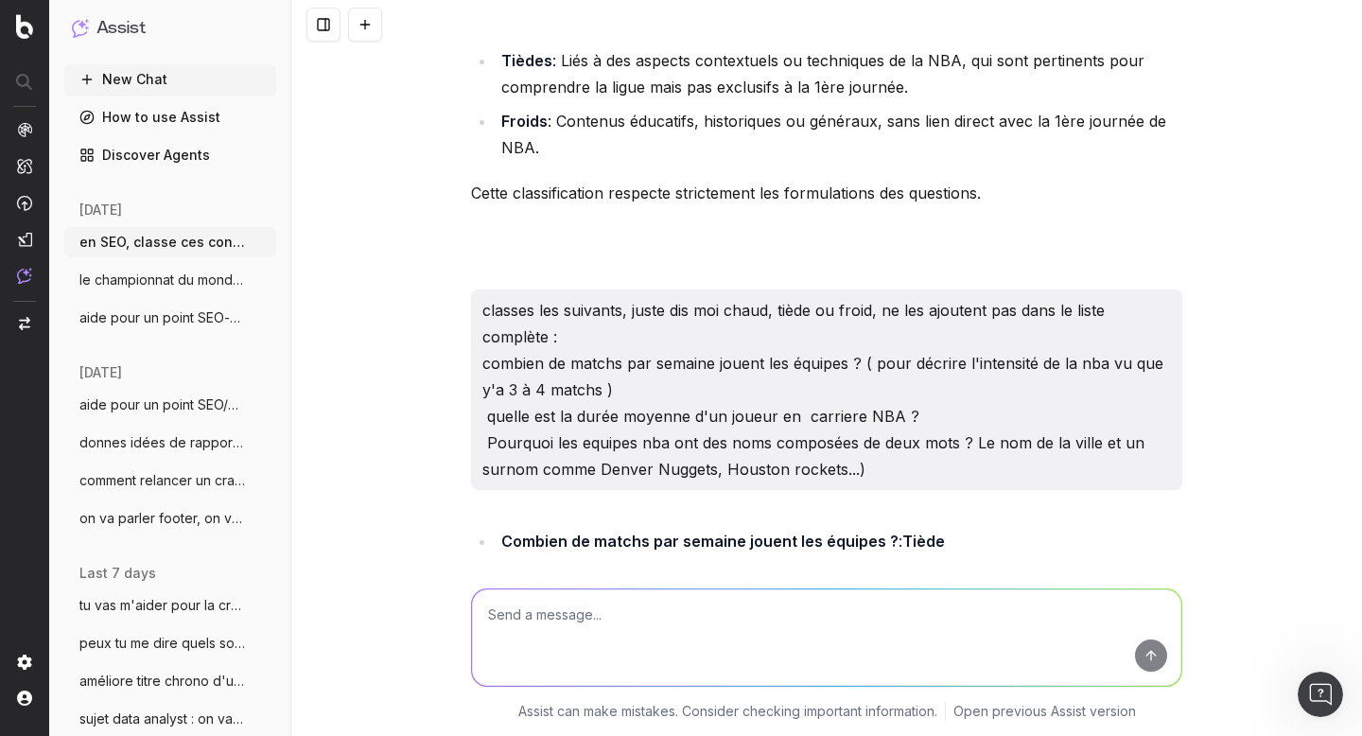
drag, startPoint x: 467, startPoint y: 465, endPoint x: 1158, endPoint y: 464, distance: 690.7
click at [628, 624] on textarea at bounding box center [827, 637] width 710 height 97
paste textarea "Le fonctionnement du salary cap et des contrats NBA expliqué simplement Pourquo…"
type textarea "ces 2 là classe : Le fonctionnement du salary cap et des contrats NBA expliqué …"
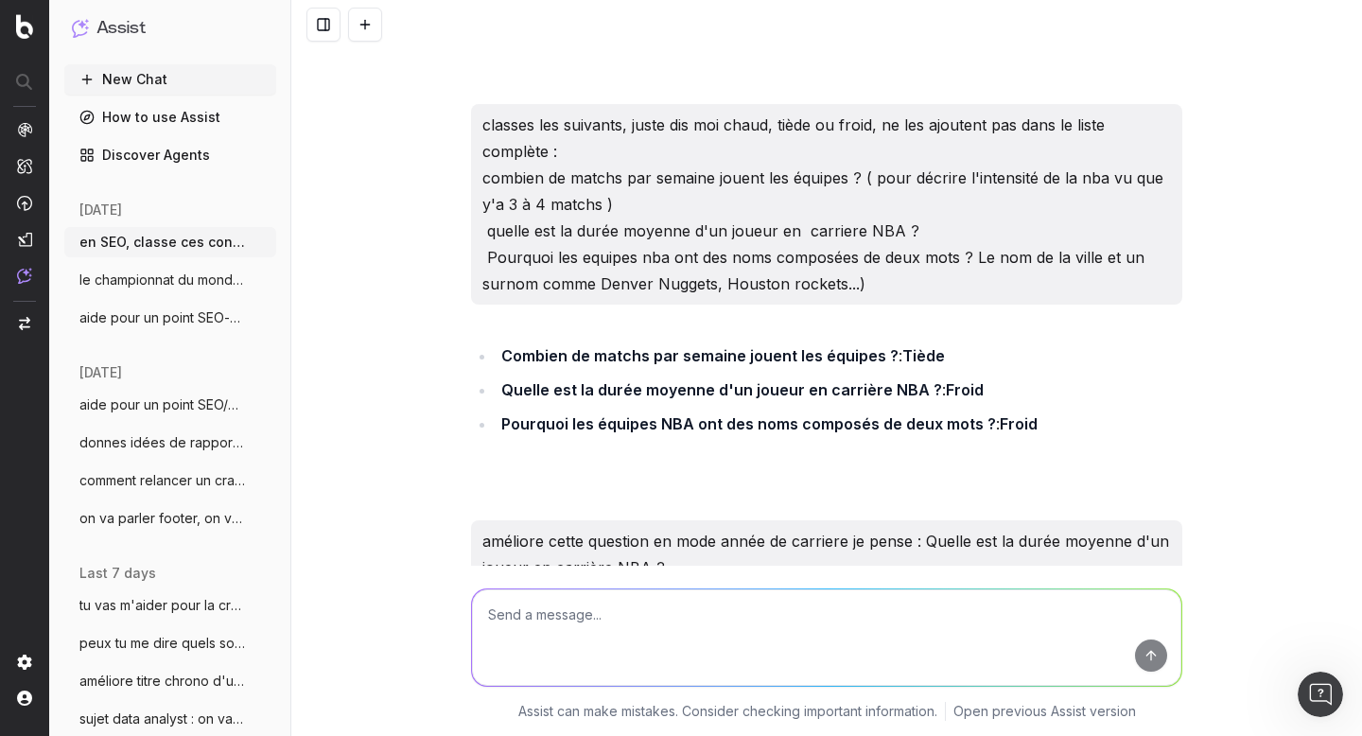
scroll to position [24705, 0]
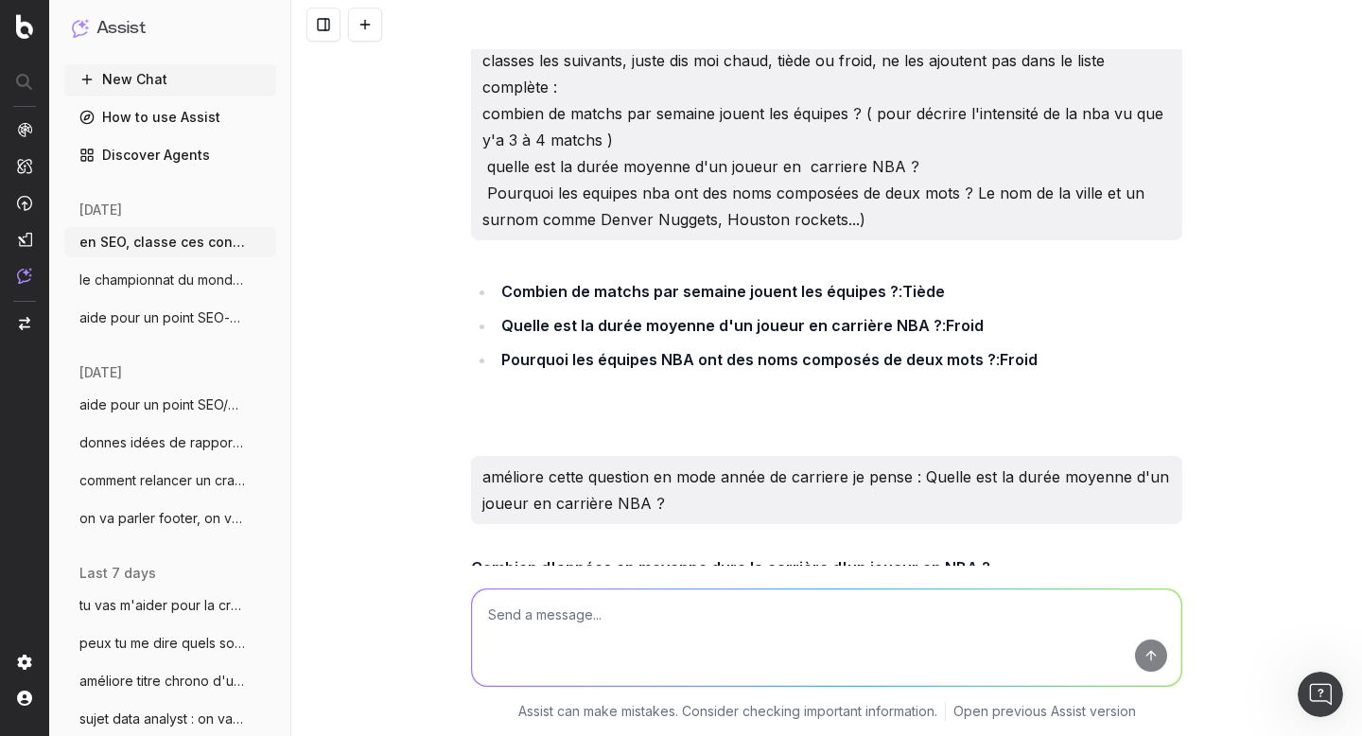
click at [561, 601] on textarea at bounding box center [827, 637] width 710 height 97
paste textarea "Pourquoi la NBA séduit autant les fans en [GEOGRAPHIC_DATA] ?"
click at [683, 619] on textarea "Pourquoi la NBA séduit autant les fans en [GEOGRAPHIC_DATA] ?" at bounding box center [827, 637] width 710 height 97
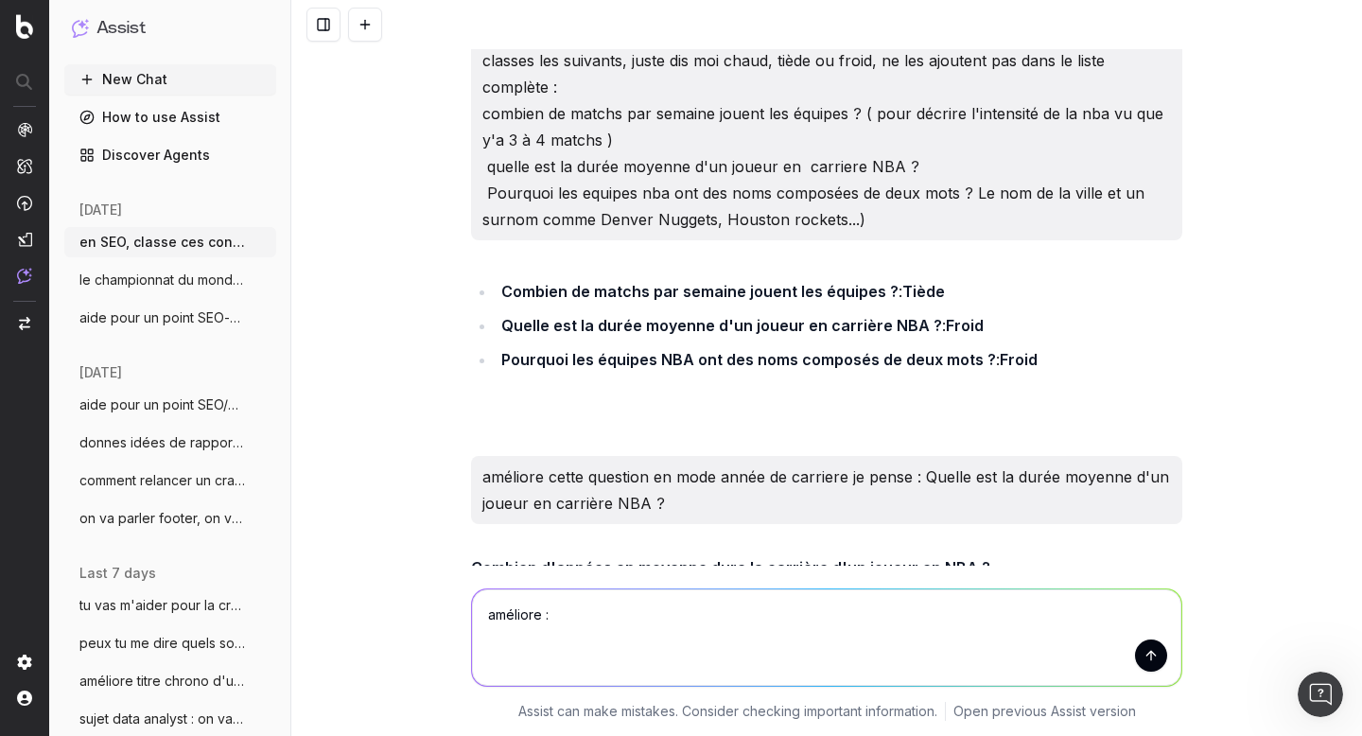
paste textarea "Les [DEMOGRAPHIC_DATA] emblémtaique de la NBA ?"
type textarea "améliore : Les [DEMOGRAPHIC_DATA] emblémtaique de la NBA ?"
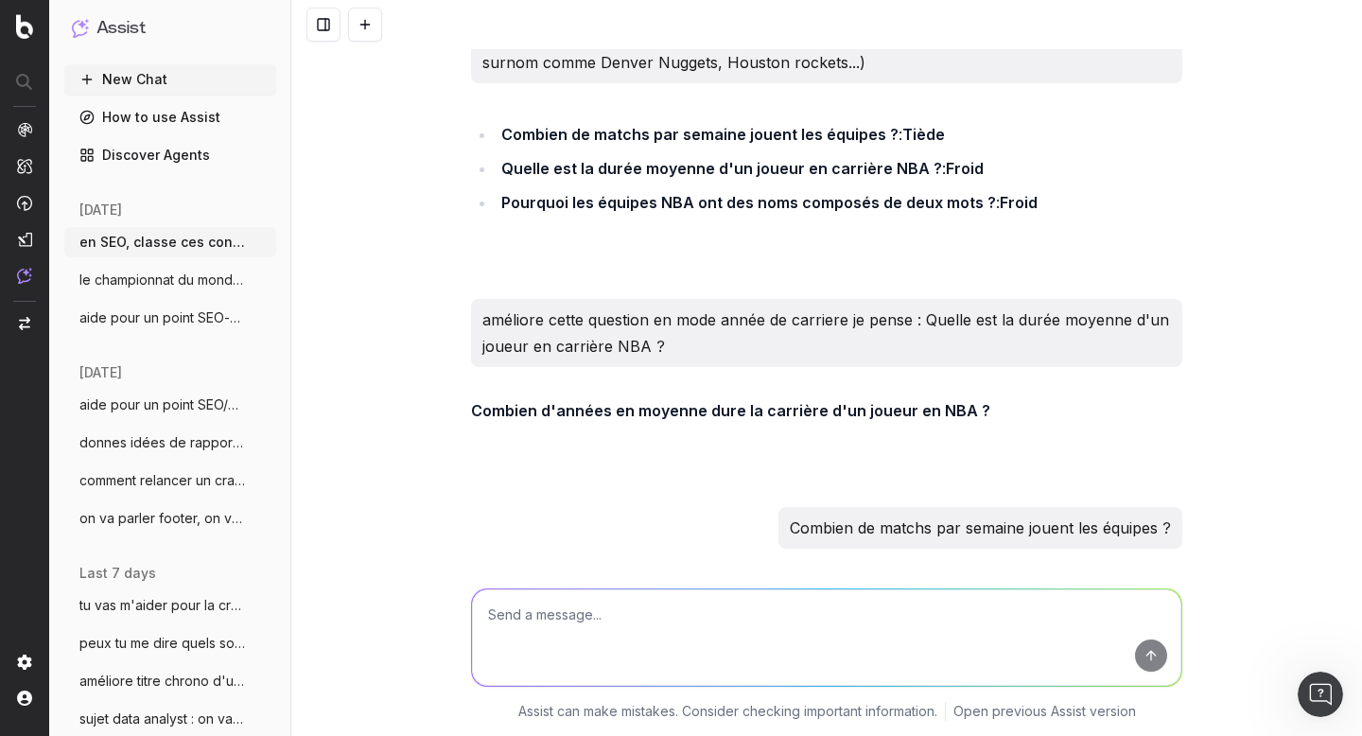
scroll to position [24865, 0]
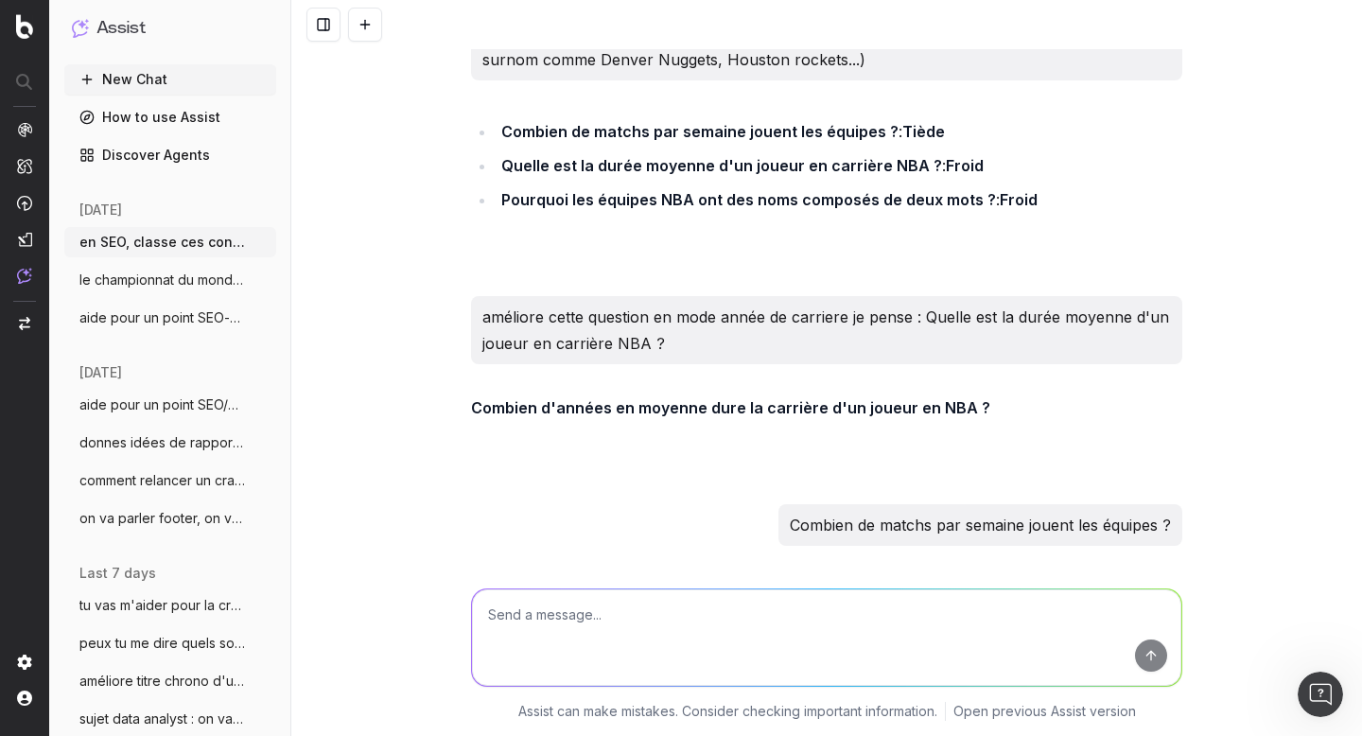
drag, startPoint x: 548, startPoint y: 487, endPoint x: 943, endPoint y: 488, distance: 395.5
click at [684, 625] on textarea at bounding box center [827, 637] width 710 height 97
paste textarea "Le fonctionnement du All-Star Game et des distinctions individuelles (MVP, Rook…"
type textarea "et classe : Le fonctionnement du All-Star Game et des distinctions individuelle…"
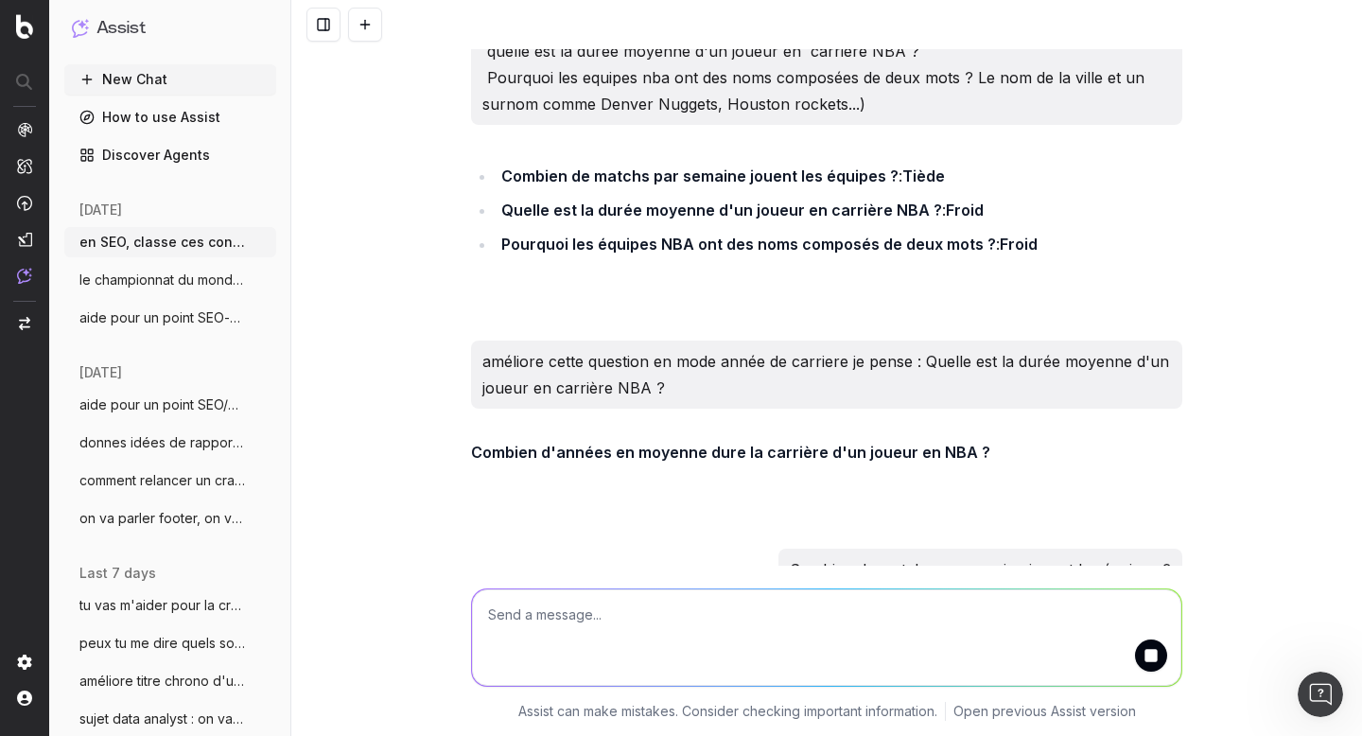
scroll to position [24815, 0]
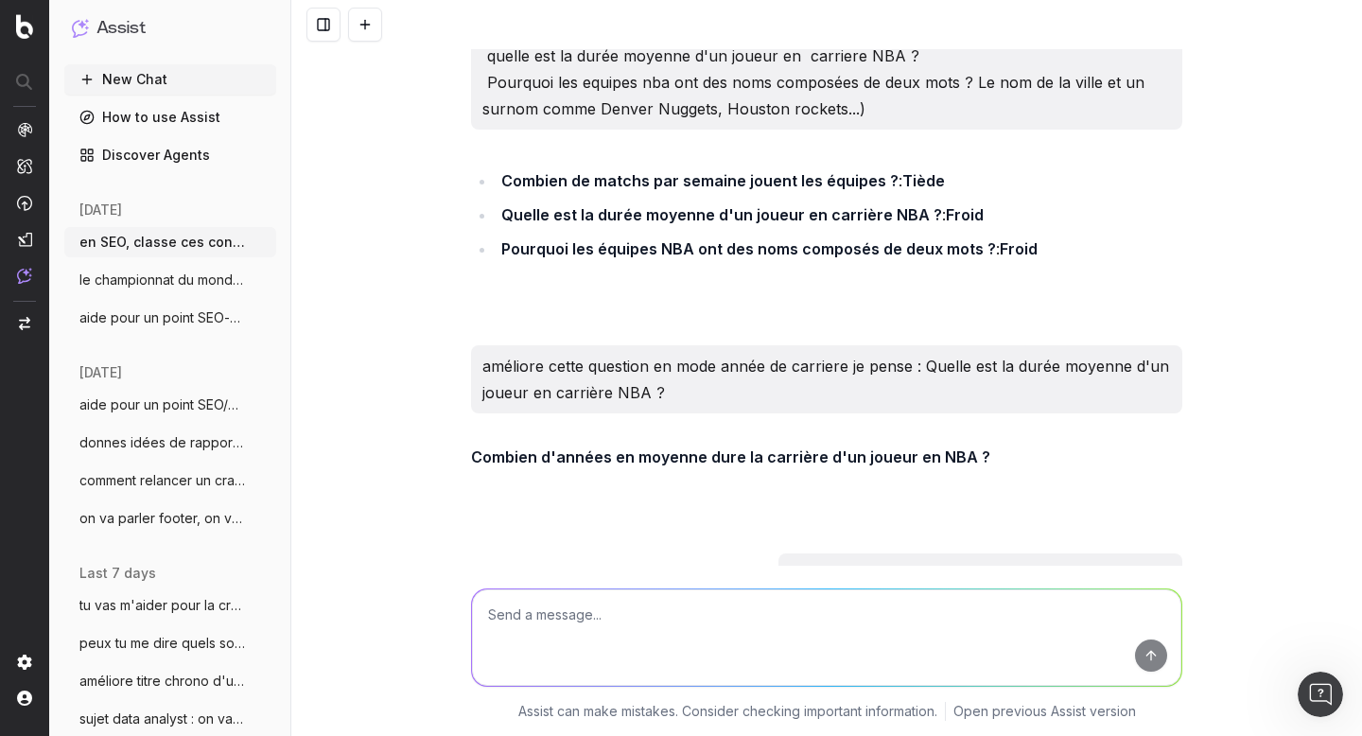
drag, startPoint x: 493, startPoint y: 324, endPoint x: 878, endPoint y: 330, distance: 385.2
drag, startPoint x: 497, startPoint y: 354, endPoint x: 1050, endPoint y: 357, distance: 553.5
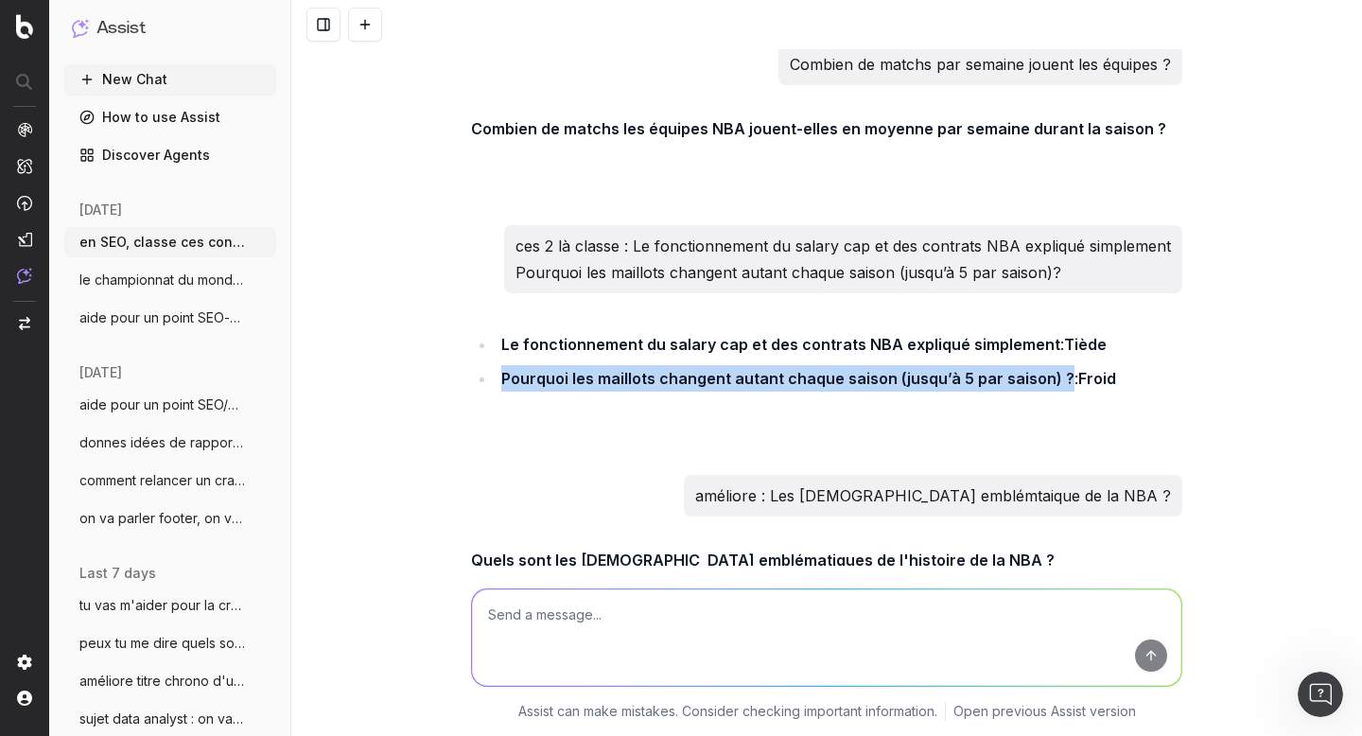
scroll to position [25332, 0]
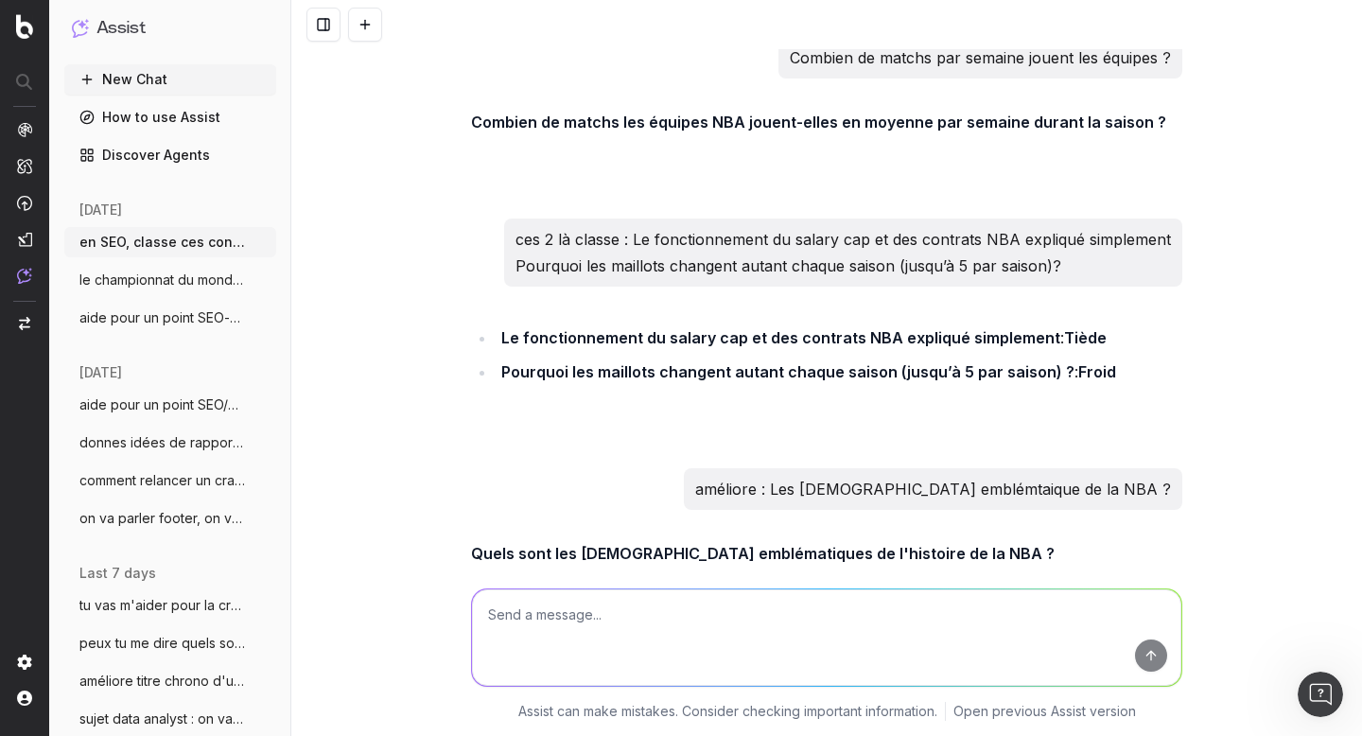
drag, startPoint x: 493, startPoint y: 342, endPoint x: 547, endPoint y: 360, distance: 56.8
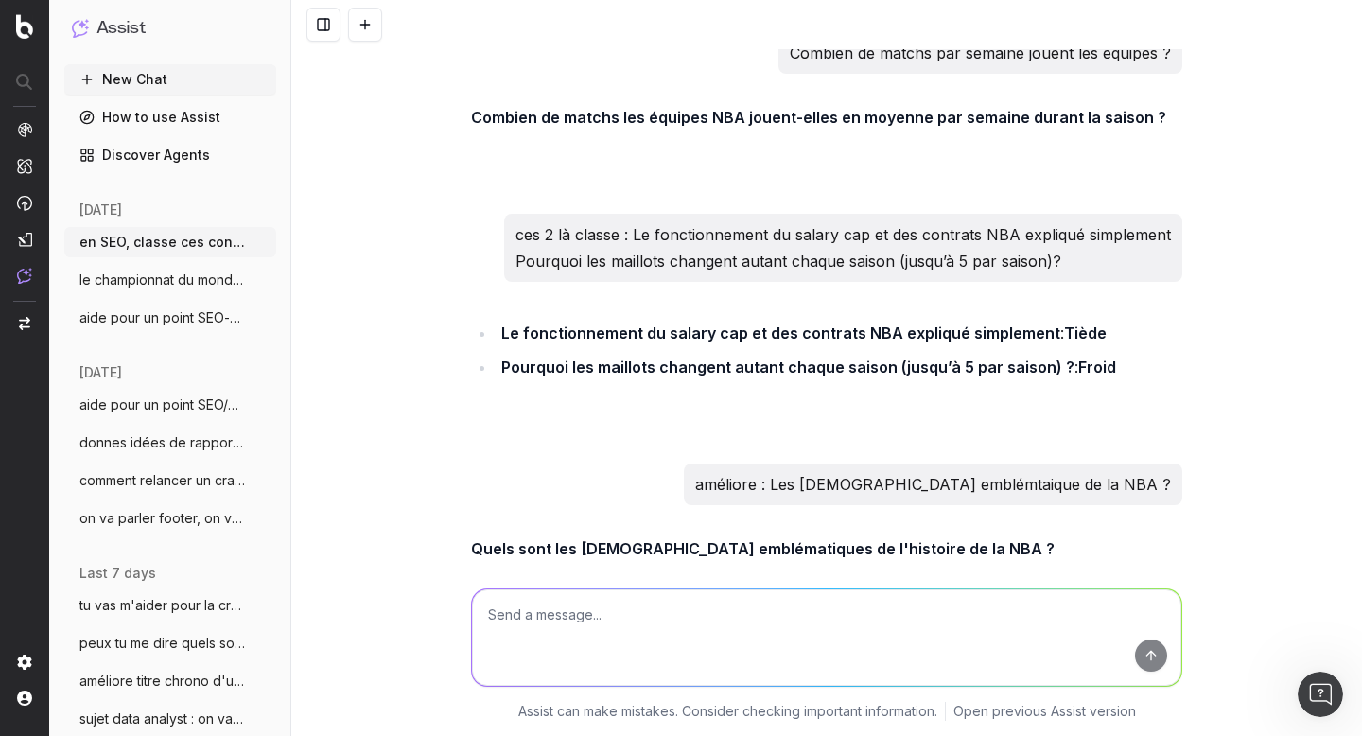
drag, startPoint x: 495, startPoint y: 400, endPoint x: 672, endPoint y: 400, distance: 176.9
drag, startPoint x: 497, startPoint y: 431, endPoint x: 783, endPoint y: 431, distance: 286.7
drag, startPoint x: 495, startPoint y: 467, endPoint x: 741, endPoint y: 467, distance: 246.0
